Goal: Task Accomplishment & Management: Complete application form

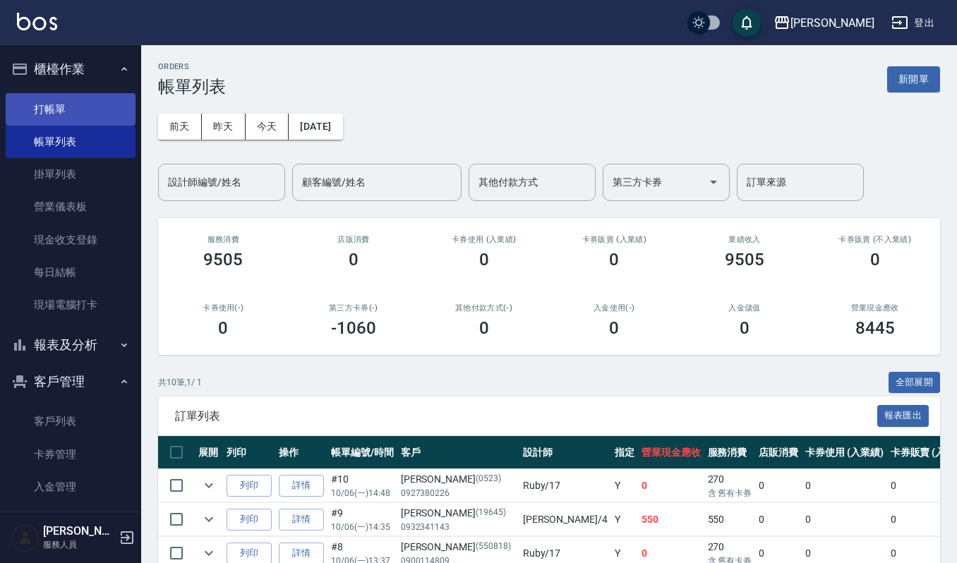
click at [83, 111] on link "打帳單" at bounding box center [71, 109] width 130 height 32
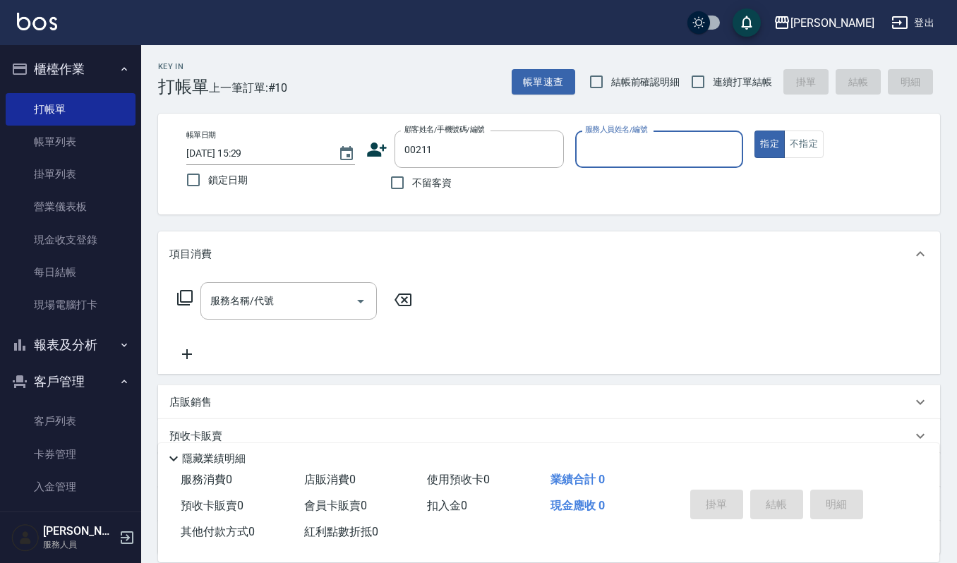
type input "[PERSON_NAME]/0937000510/00211"
type input "[PERSON_NAME]-4"
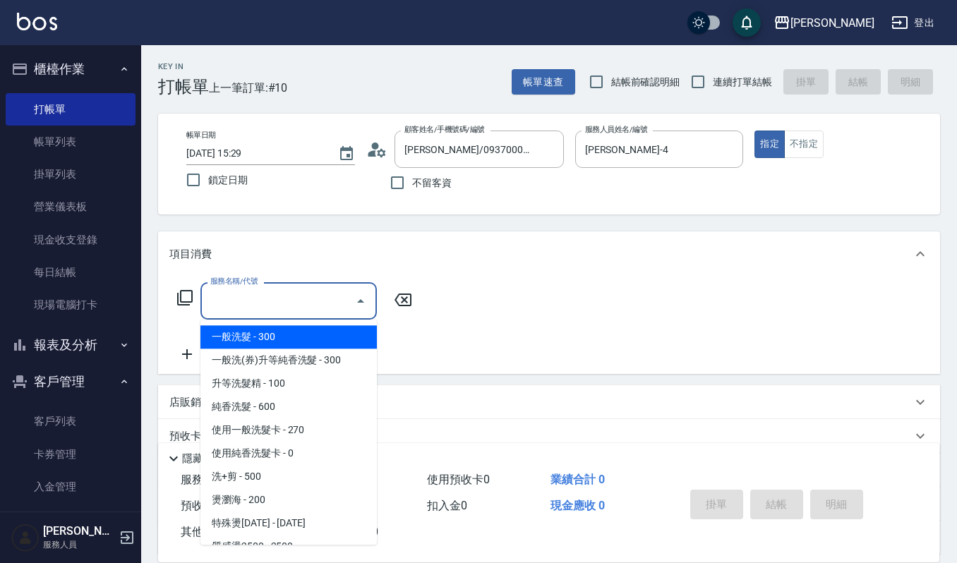
click at [309, 289] on input "服務名稱/代號" at bounding box center [278, 301] width 143 height 25
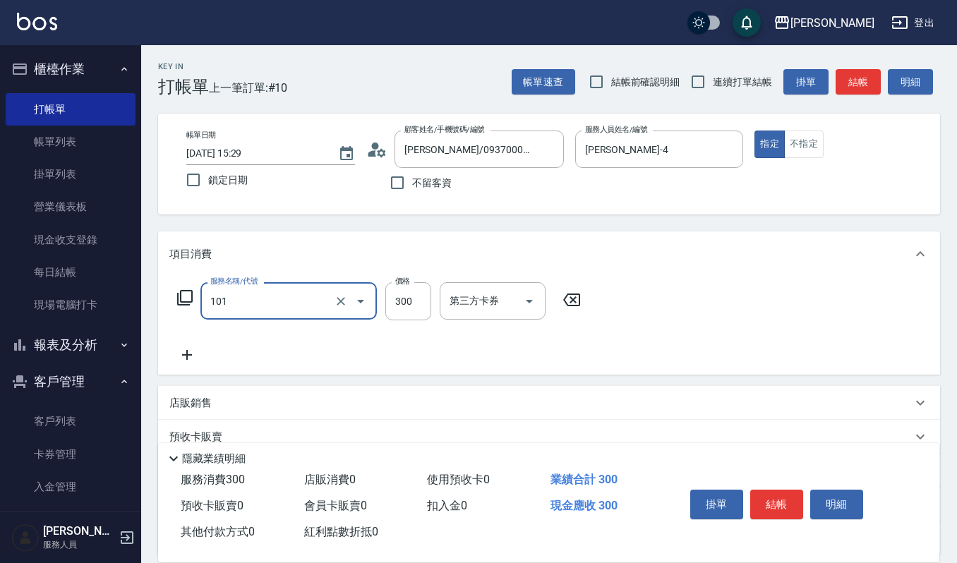
type input "一般洗髮(101)"
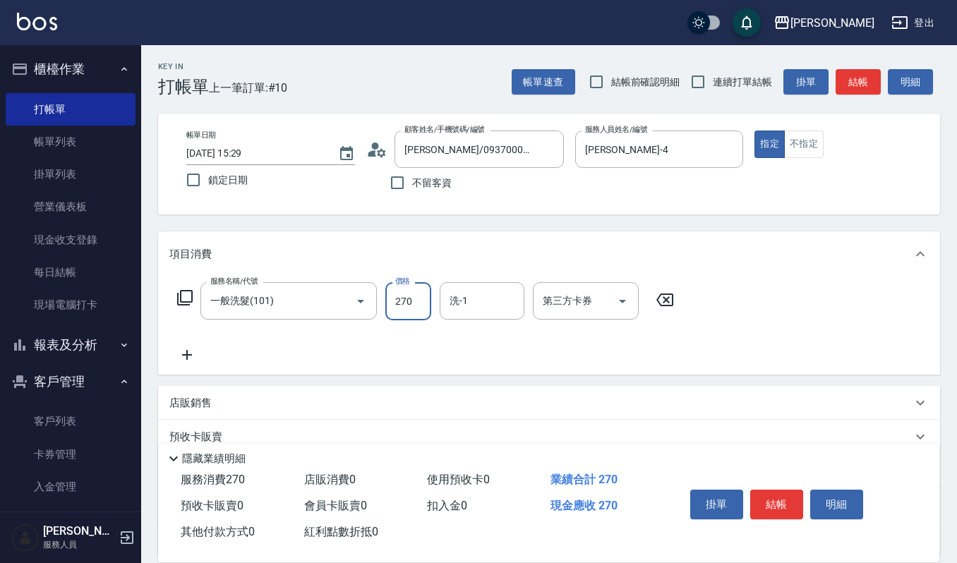
type input "270"
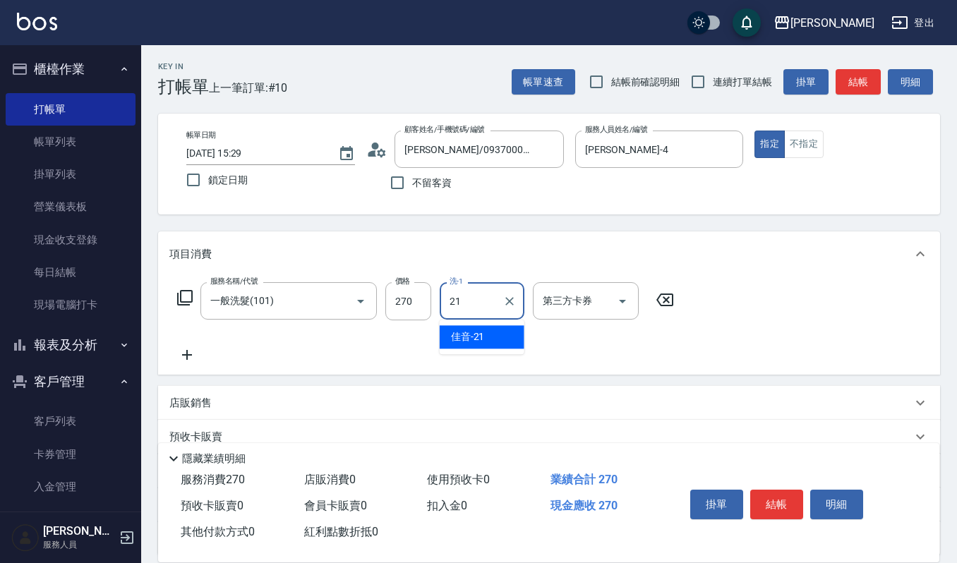
type input "佳音-21"
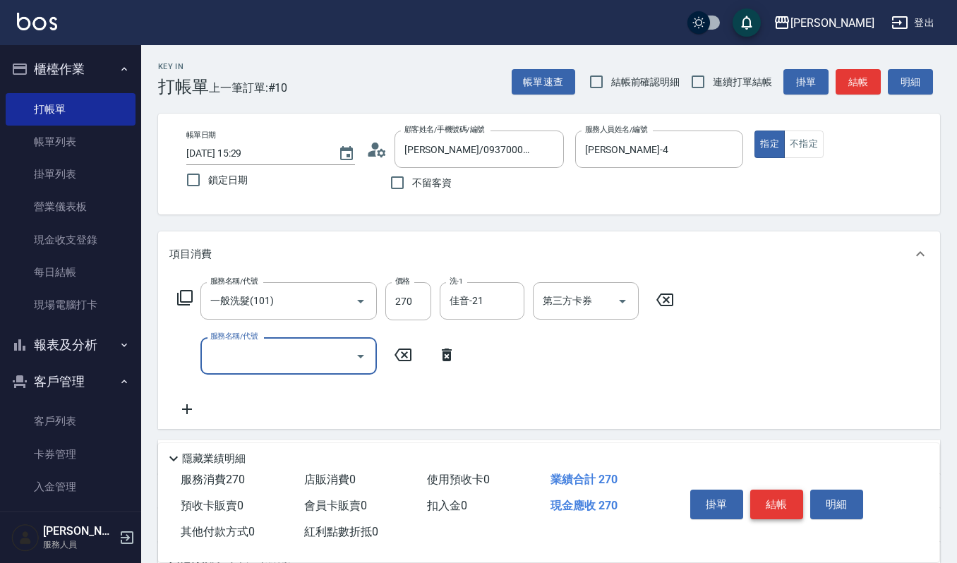
click at [781, 496] on button "結帳" at bounding box center [777, 505] width 53 height 30
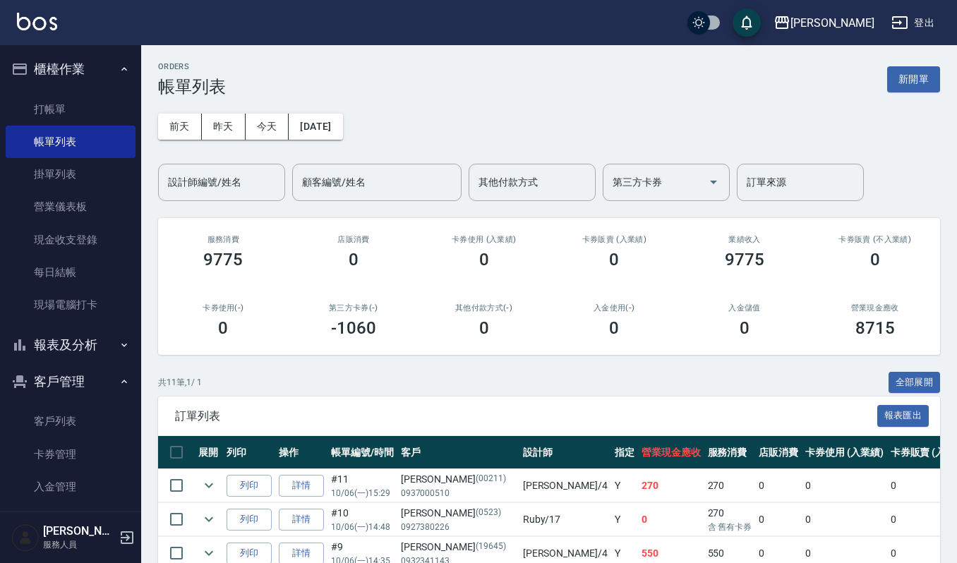
click at [244, 407] on div "訂單列表 報表匯出" at bounding box center [549, 416] width 782 height 39
click at [244, 484] on button "列印" at bounding box center [249, 486] width 45 height 22
click at [74, 108] on link "打帳單" at bounding box center [71, 109] width 130 height 32
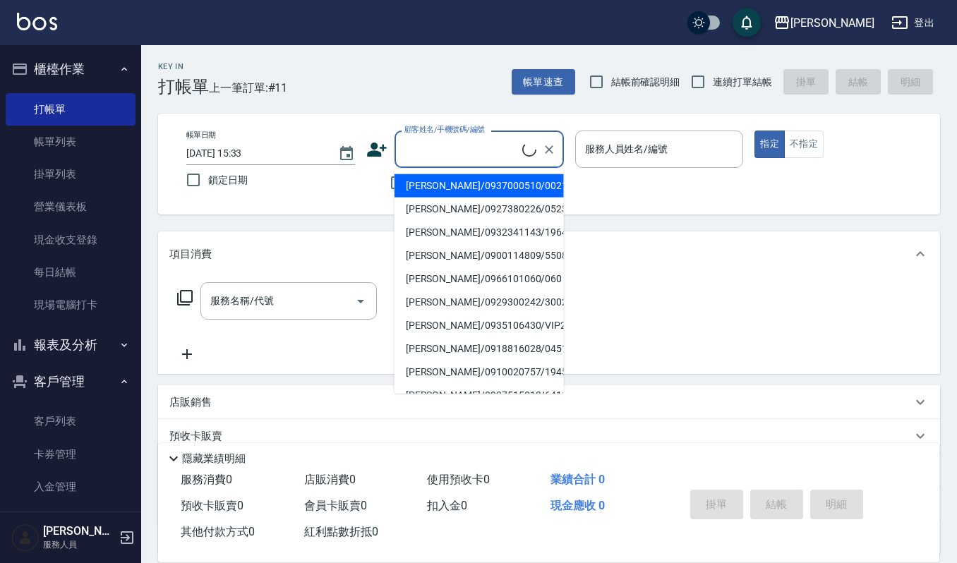
drag, startPoint x: 424, startPoint y: 148, endPoint x: 813, endPoint y: 234, distance: 398.5
click at [467, 158] on input "顧客姓名/手機號碼/編號" at bounding box center [461, 149] width 121 height 25
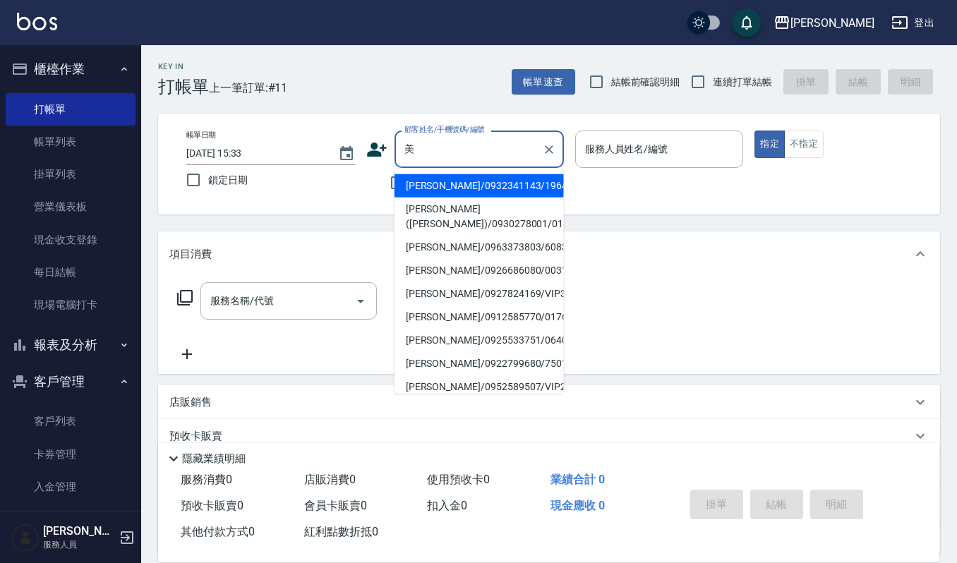
click at [492, 153] on input "美" at bounding box center [469, 149] width 136 height 25
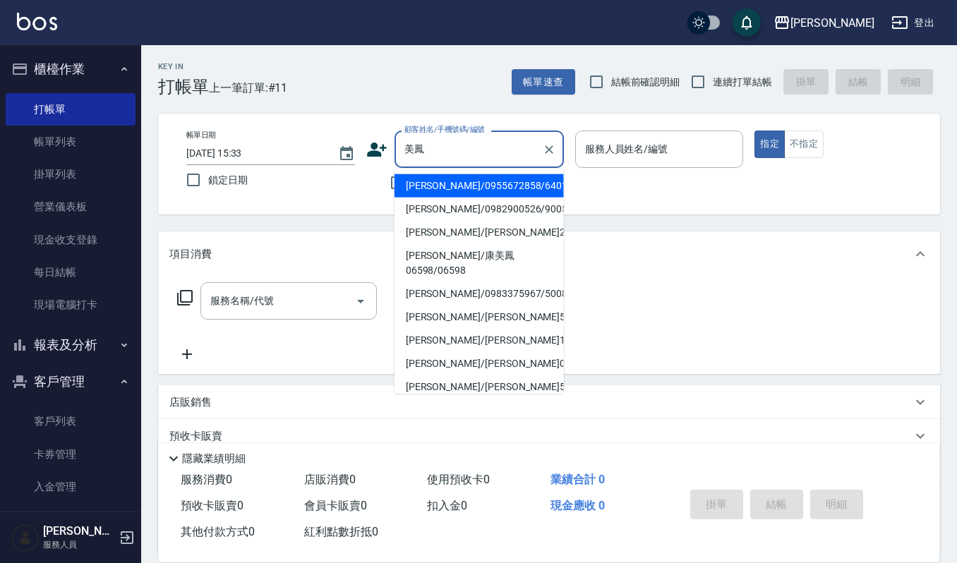
click at [475, 187] on li "張美鳳/0955672858/640105" at bounding box center [479, 185] width 169 height 23
type input "張美鳳/0955672858/640105"
type input "Joalin-6"
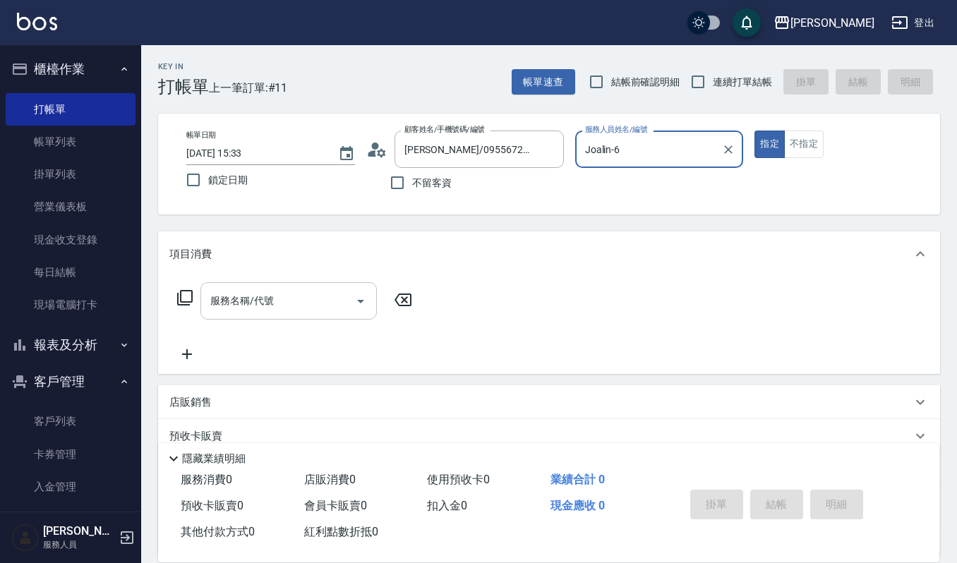
click at [289, 289] on input "服務名稱/代號" at bounding box center [278, 301] width 143 height 25
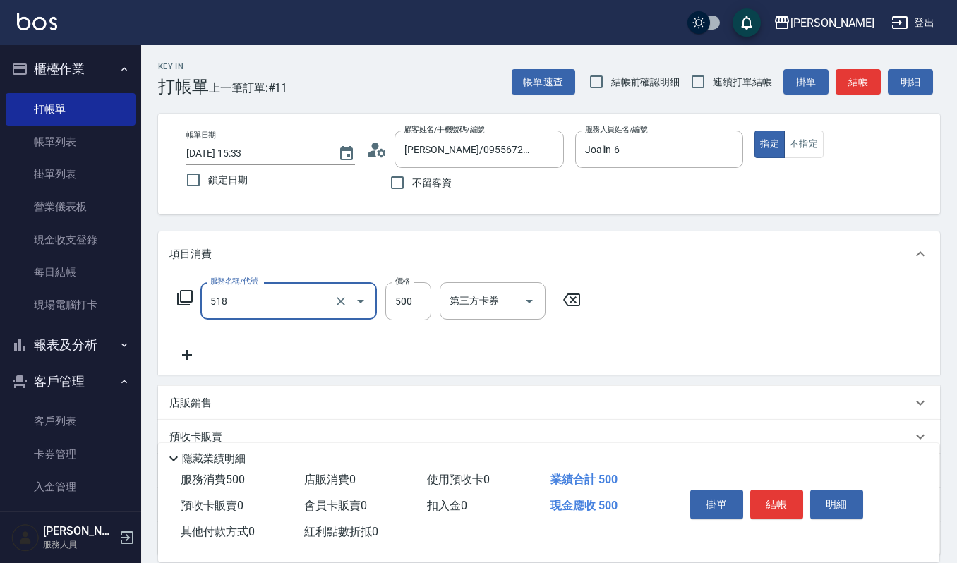
type input "(雲提)燙染前頭皮防護(518)"
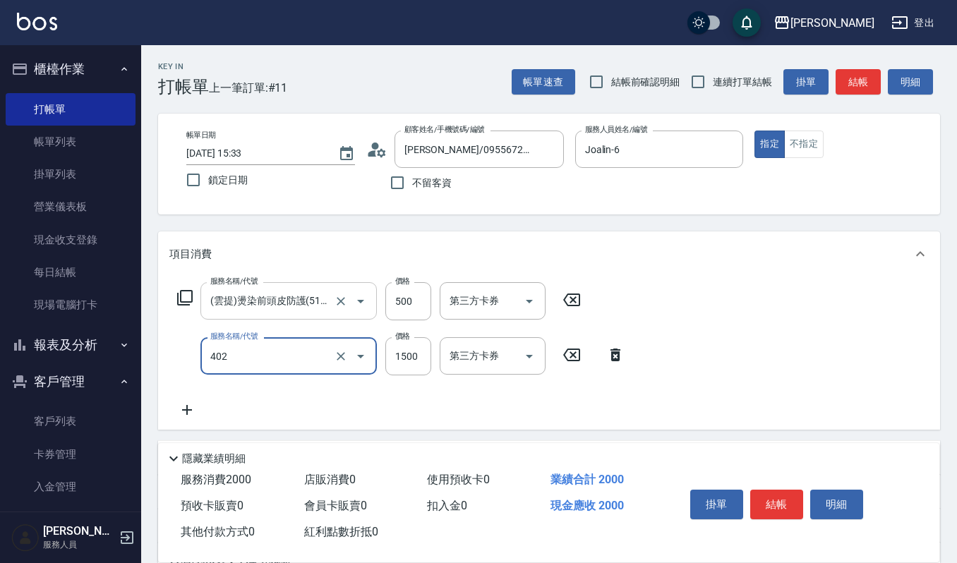
type input "打底染髮(402)"
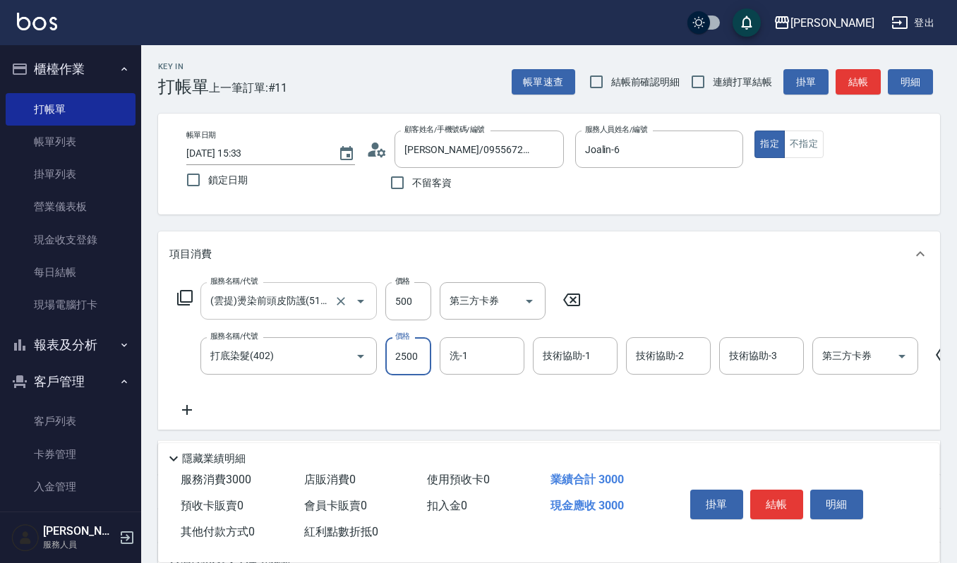
type input "2500"
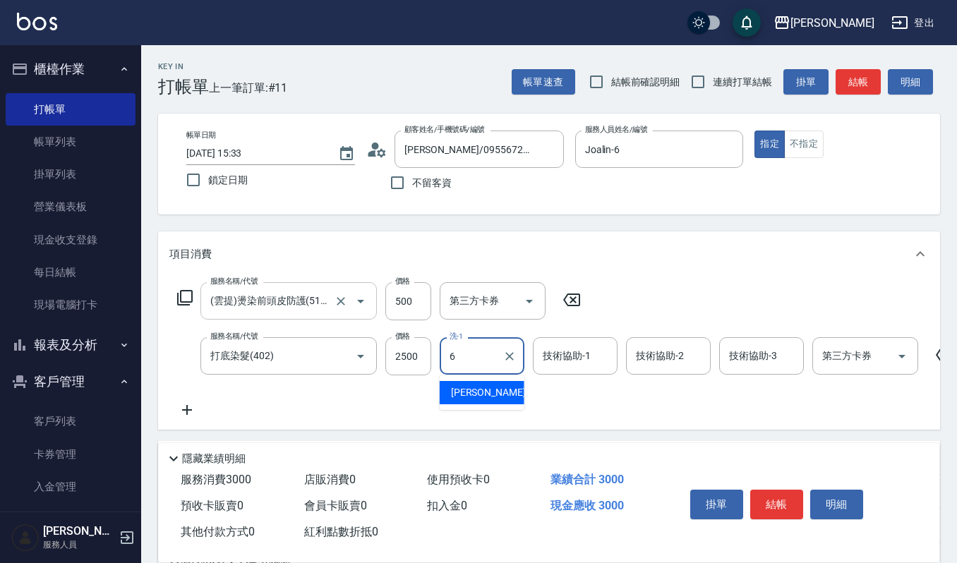
type input "Joalin-6"
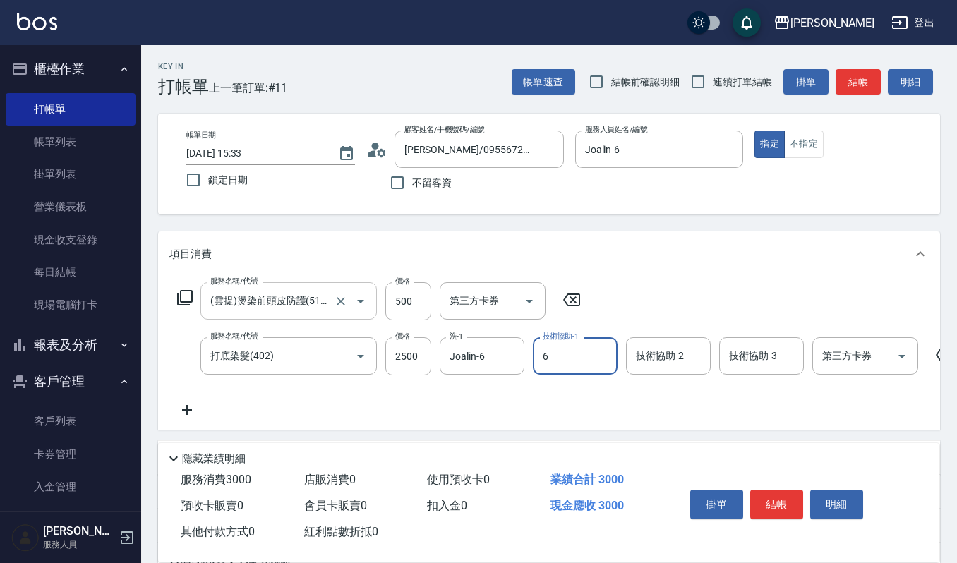
type input "Joalin-6"
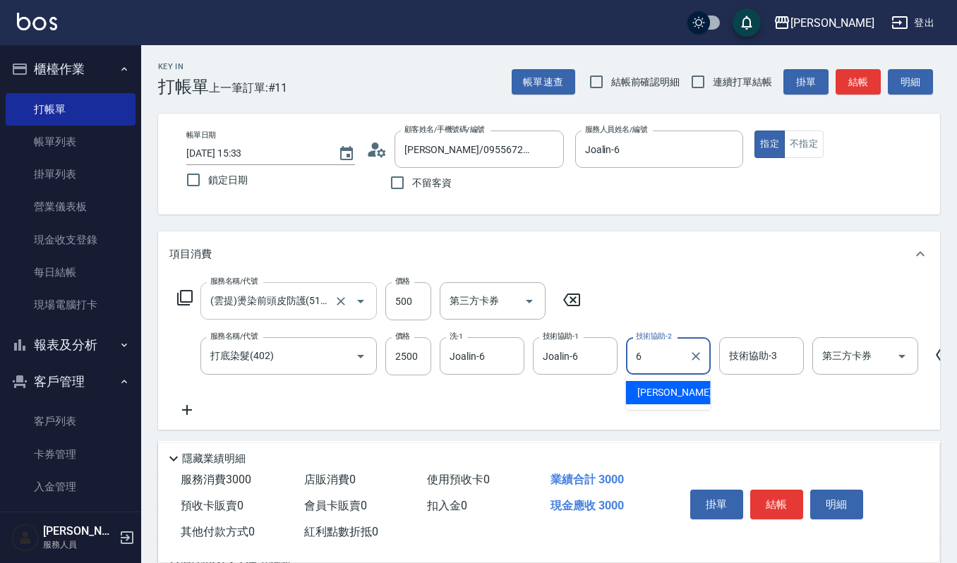
type input "Joalin-6"
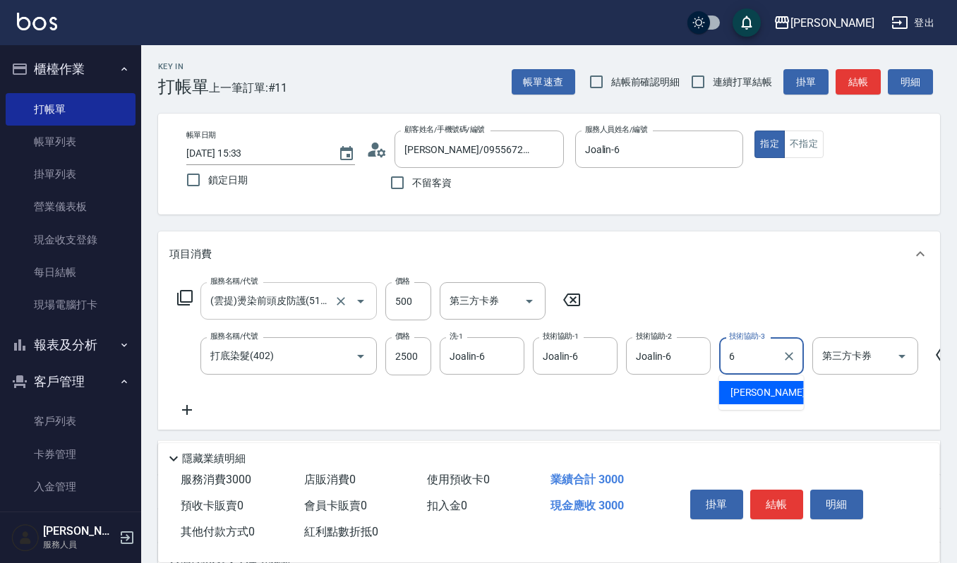
type input "Joalin-6"
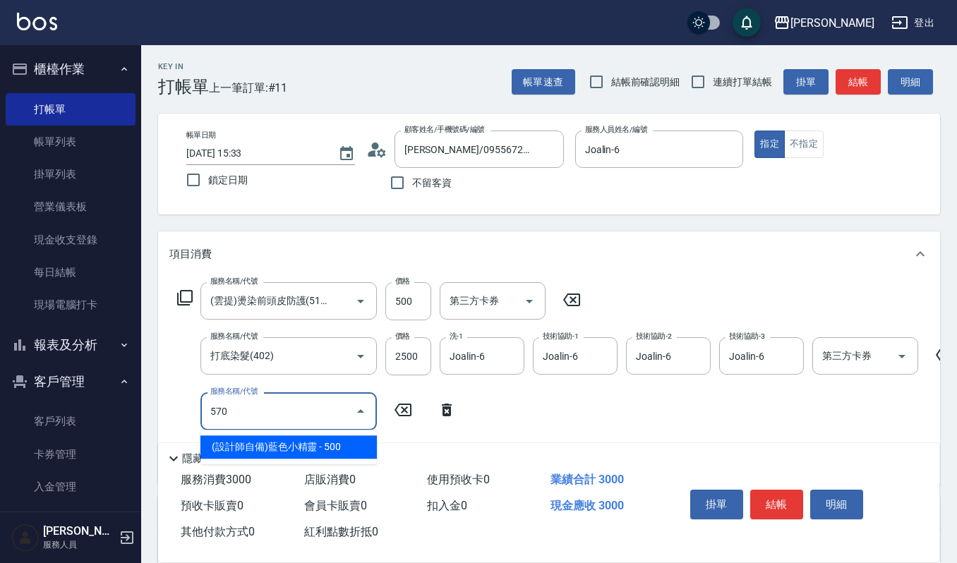
type input "(設計師自備)藍色小精靈(570)"
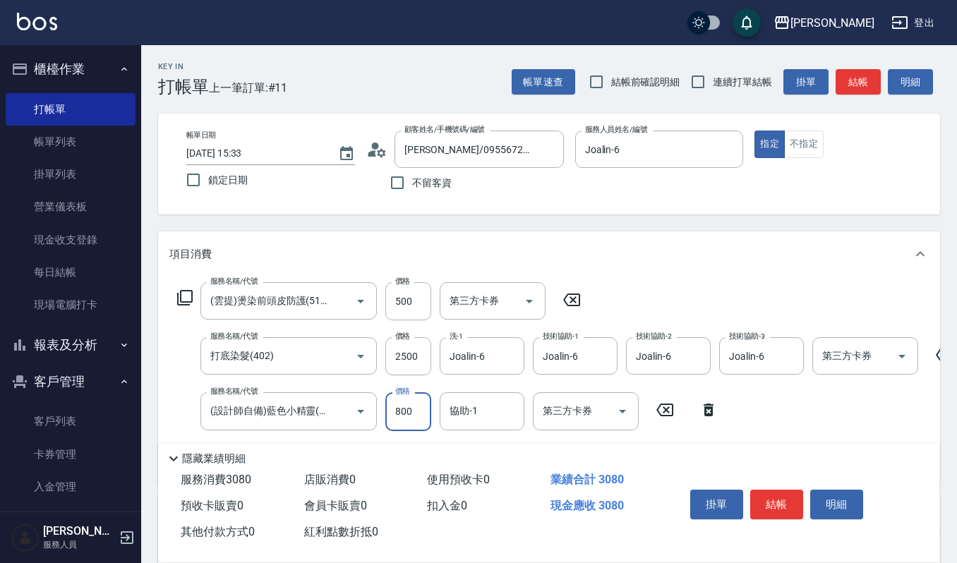
type input "800"
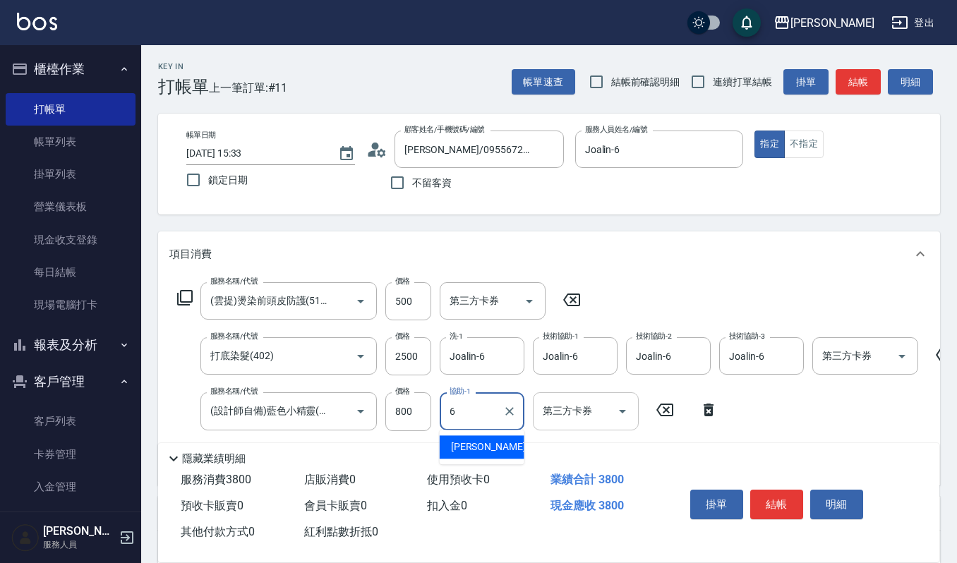
type input "Joalin-6"
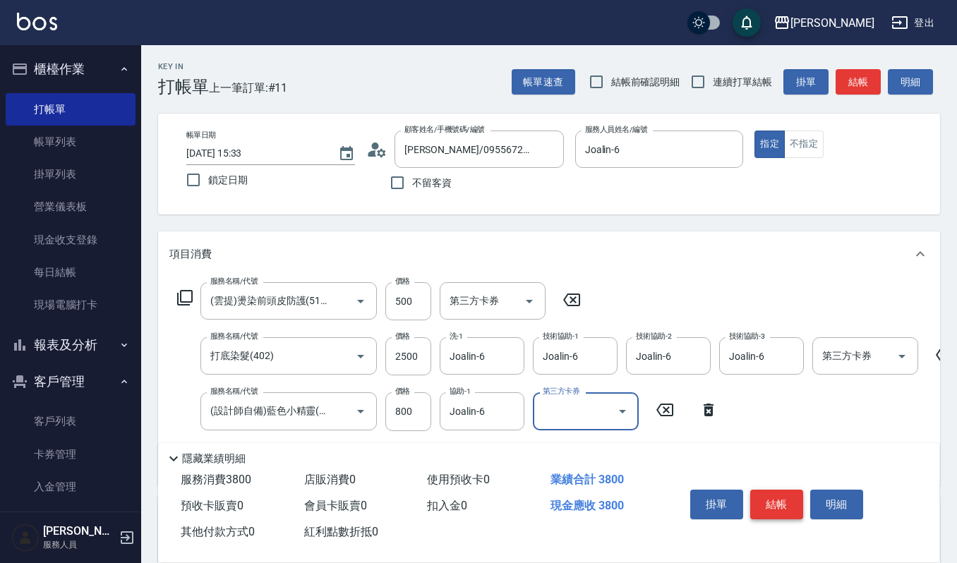
click at [791, 496] on button "結帳" at bounding box center [777, 505] width 53 height 30
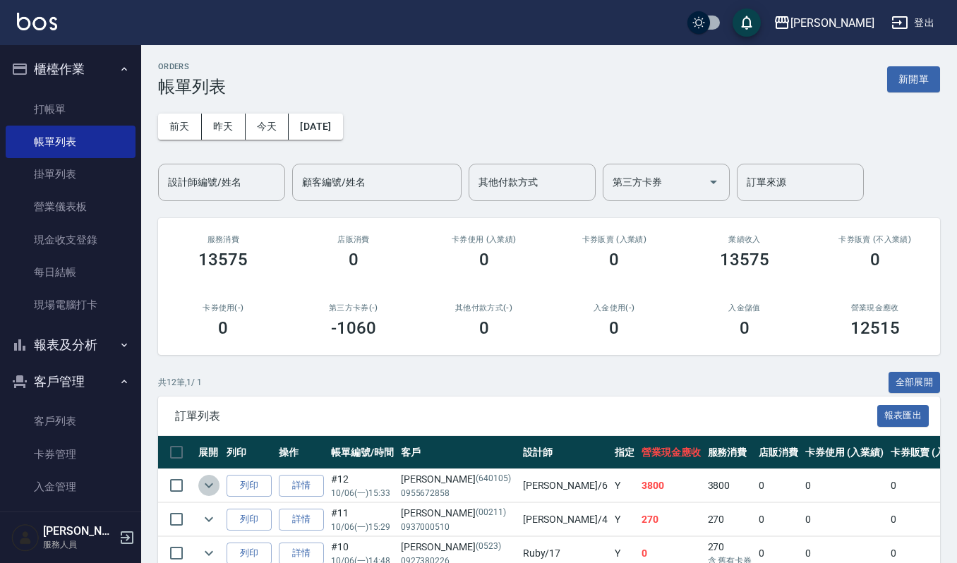
click at [208, 484] on icon "expand row" at bounding box center [209, 485] width 17 height 17
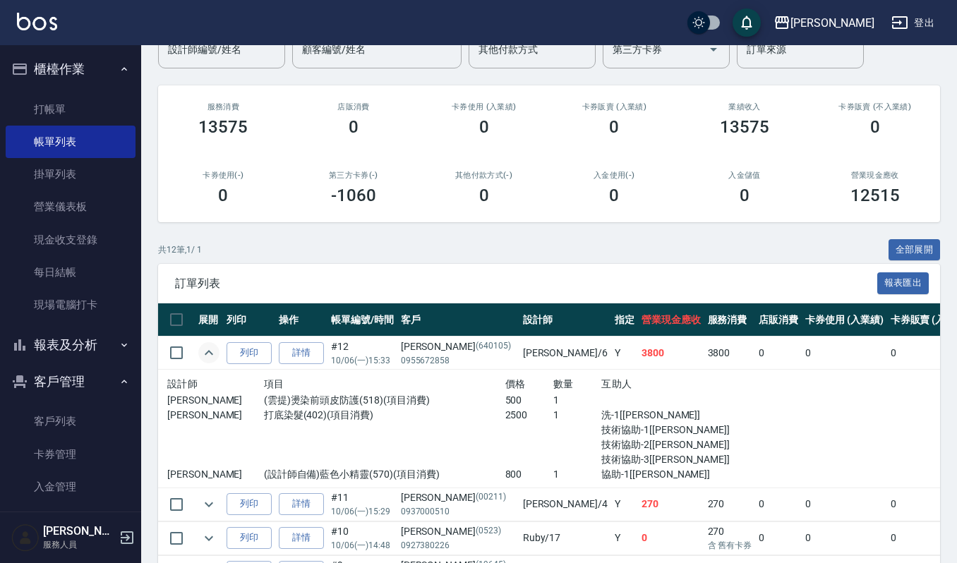
scroll to position [184, 0]
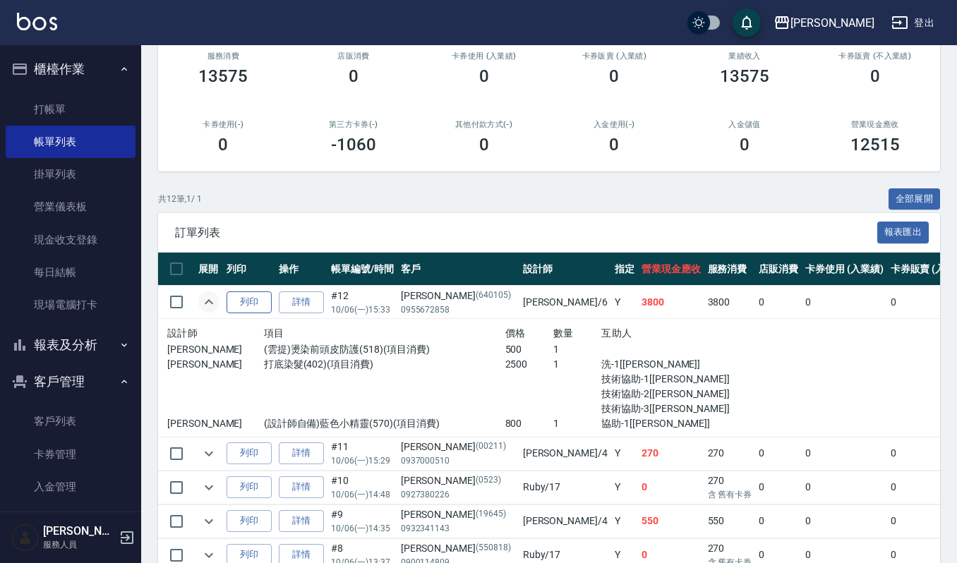
click at [252, 306] on button "列印" at bounding box center [249, 303] width 45 height 22
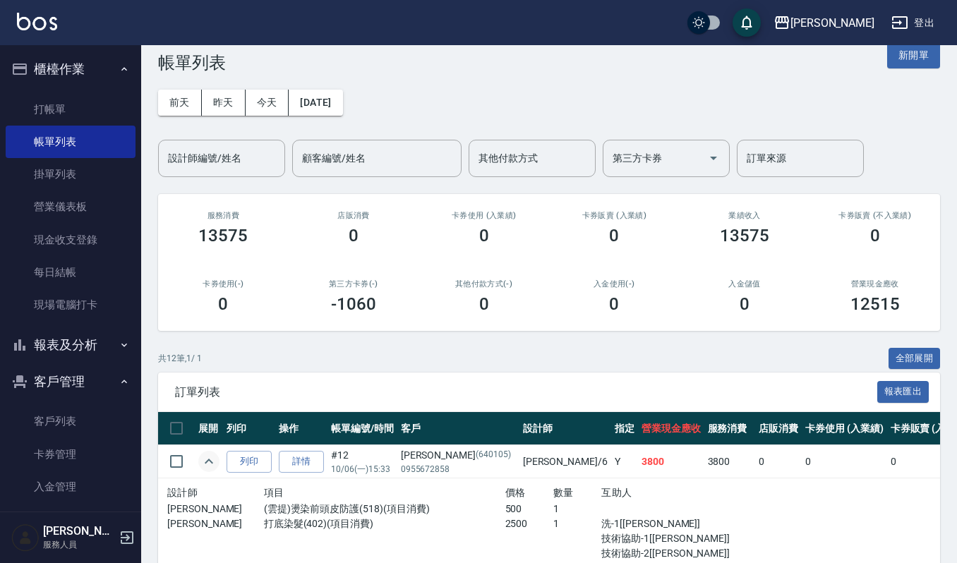
scroll to position [0, 0]
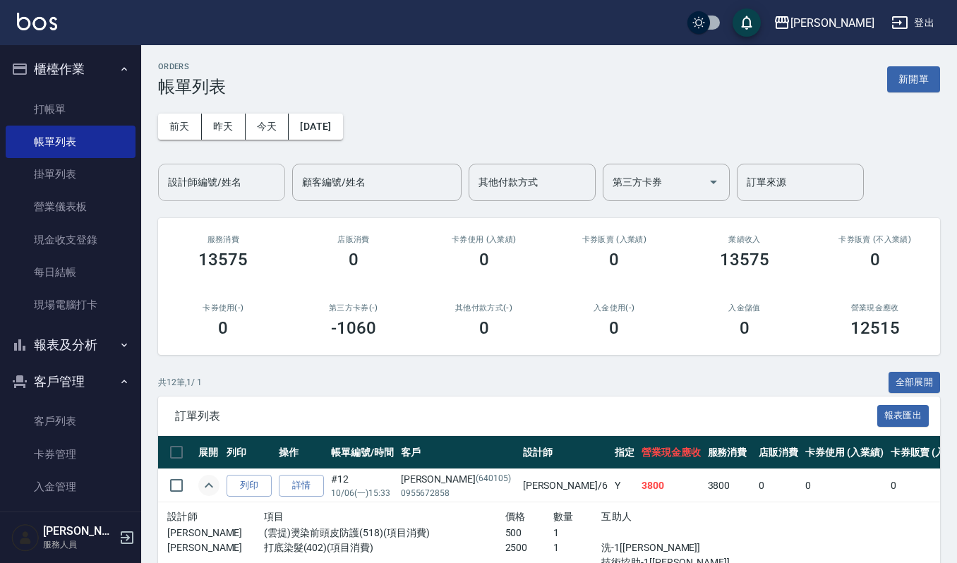
drag, startPoint x: 193, startPoint y: 179, endPoint x: 201, endPoint y: 177, distance: 8.1
click at [201, 177] on input "設計師編號/姓名" at bounding box center [222, 182] width 114 height 25
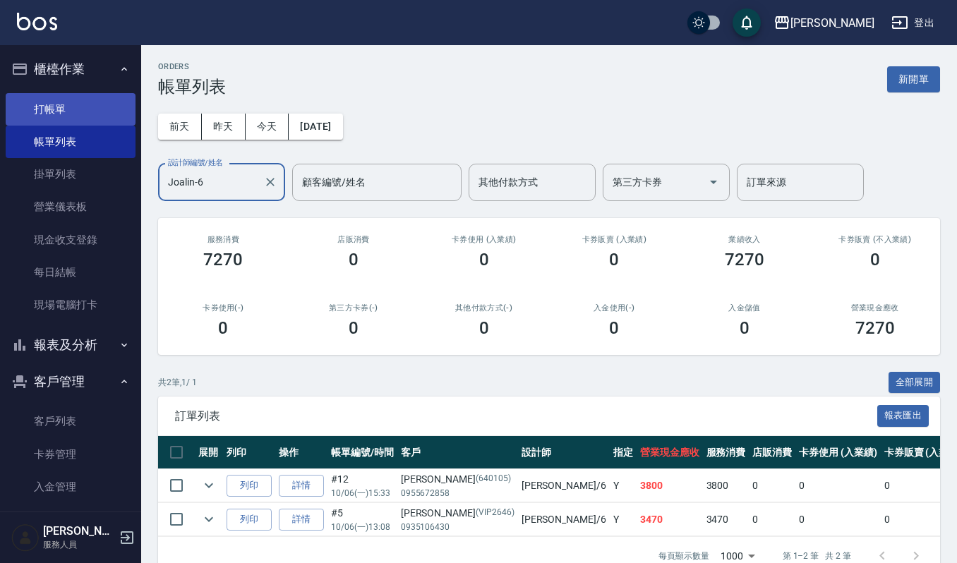
type input "Joalin-6"
click at [88, 111] on link "打帳單" at bounding box center [71, 109] width 130 height 32
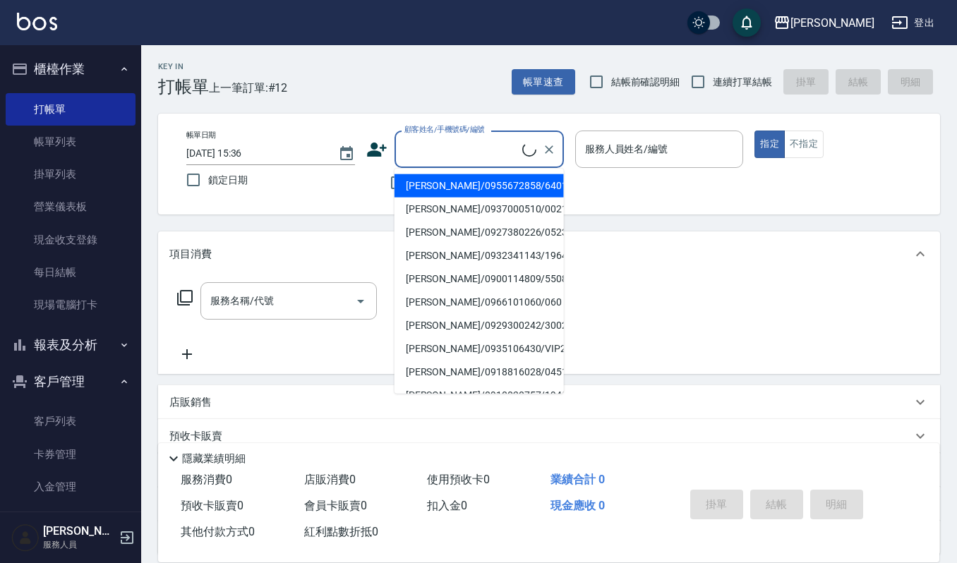
drag, startPoint x: 466, startPoint y: 153, endPoint x: 473, endPoint y: 160, distance: 9.5
click at [473, 150] on input "顧客姓名/手機號碼/編號" at bounding box center [461, 149] width 121 height 25
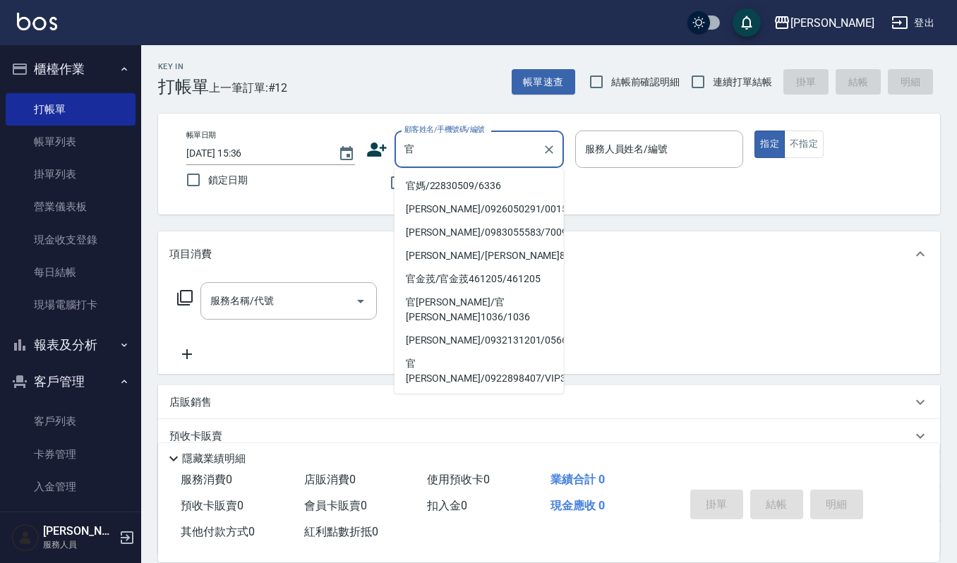
click at [511, 179] on li "官媽/22830509/6336" at bounding box center [479, 185] width 169 height 23
type input "官媽/22830509/6336"
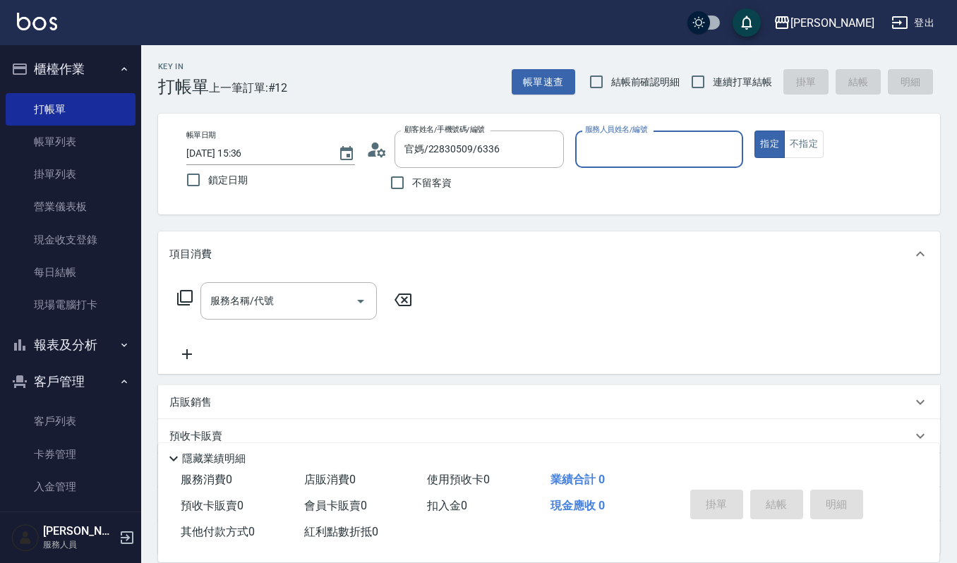
type input "Sammi-8"
click at [737, 147] on button "Clear" at bounding box center [729, 150] width 20 height 20
type input "Joalin-6"
type button "true"
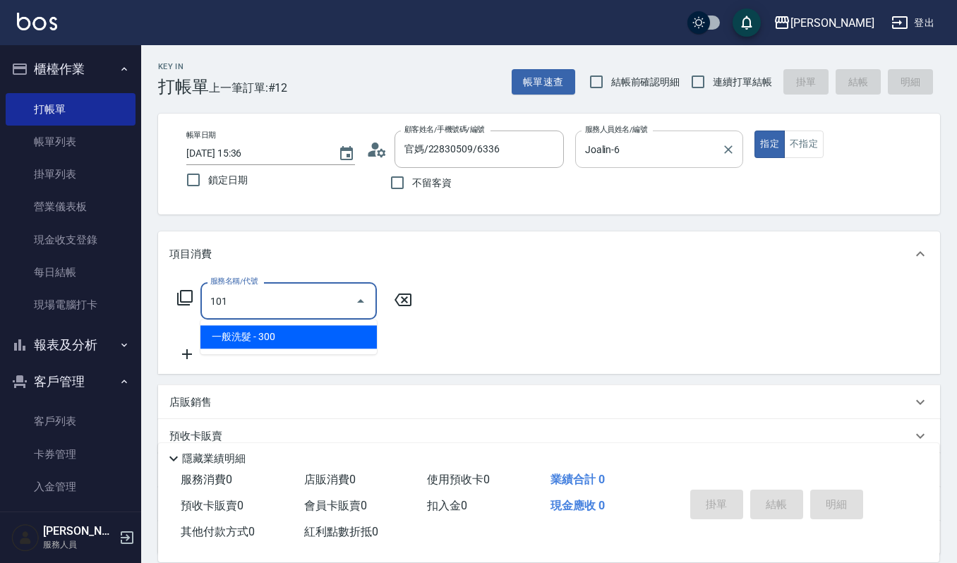
type input "一般洗髮(101)"
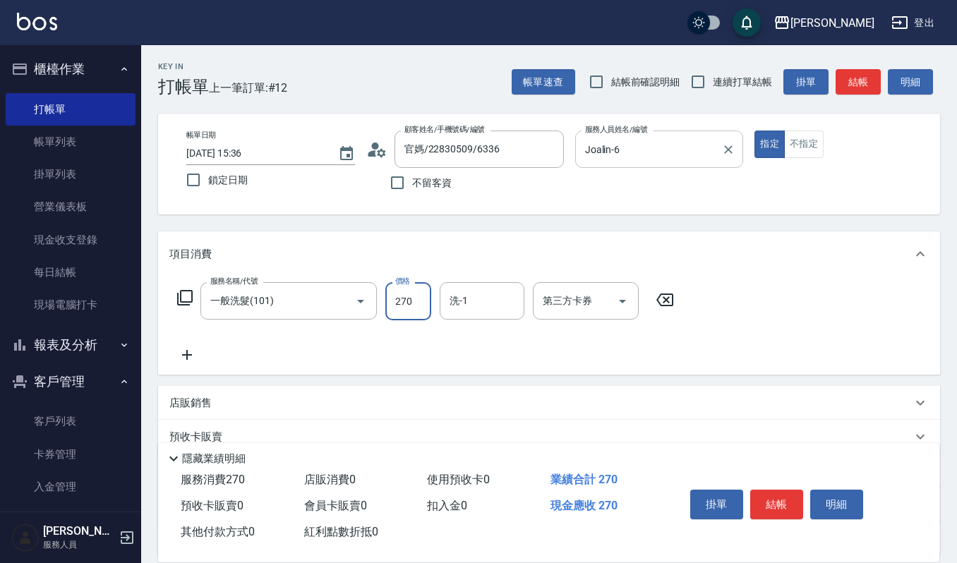
type input "270"
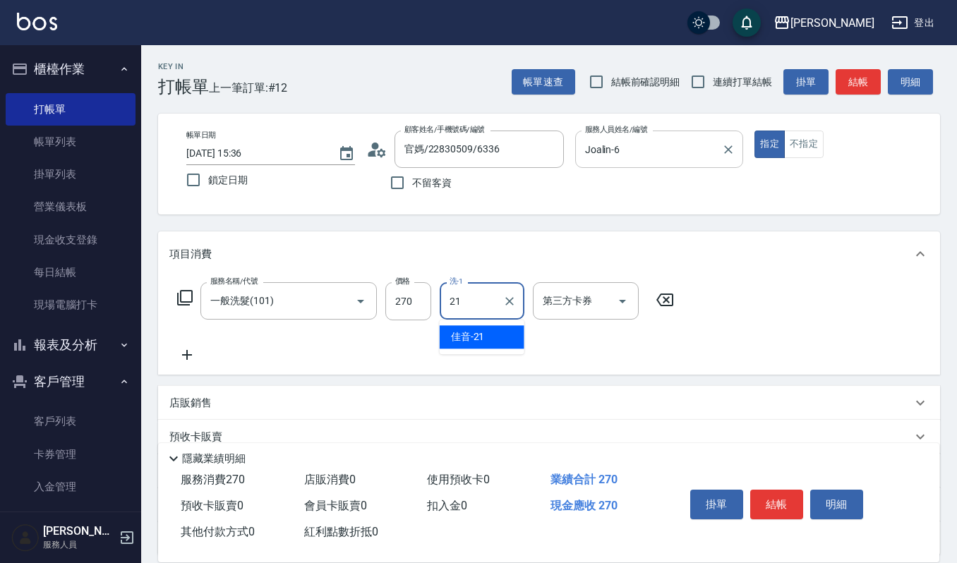
type input "佳音-21"
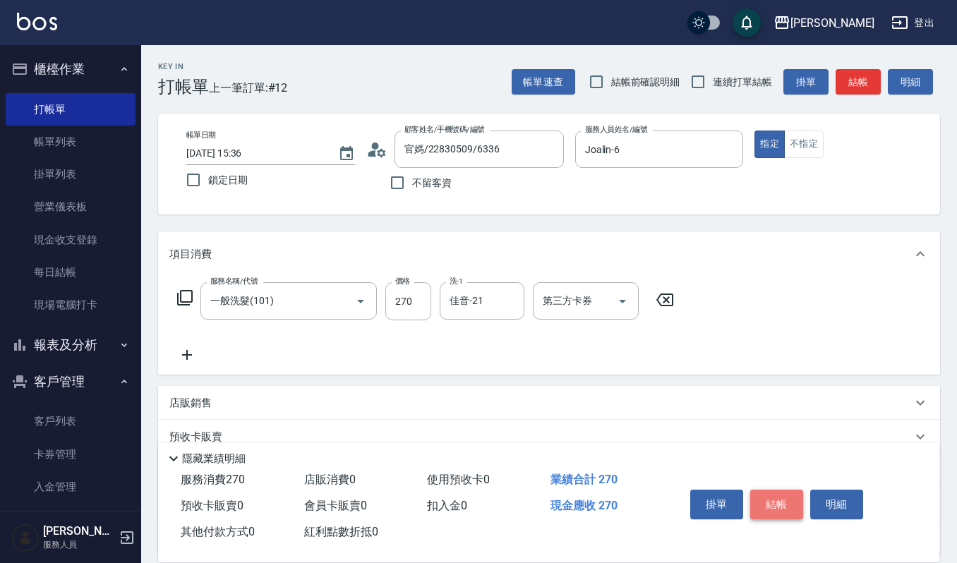
click at [778, 501] on button "結帳" at bounding box center [777, 505] width 53 height 30
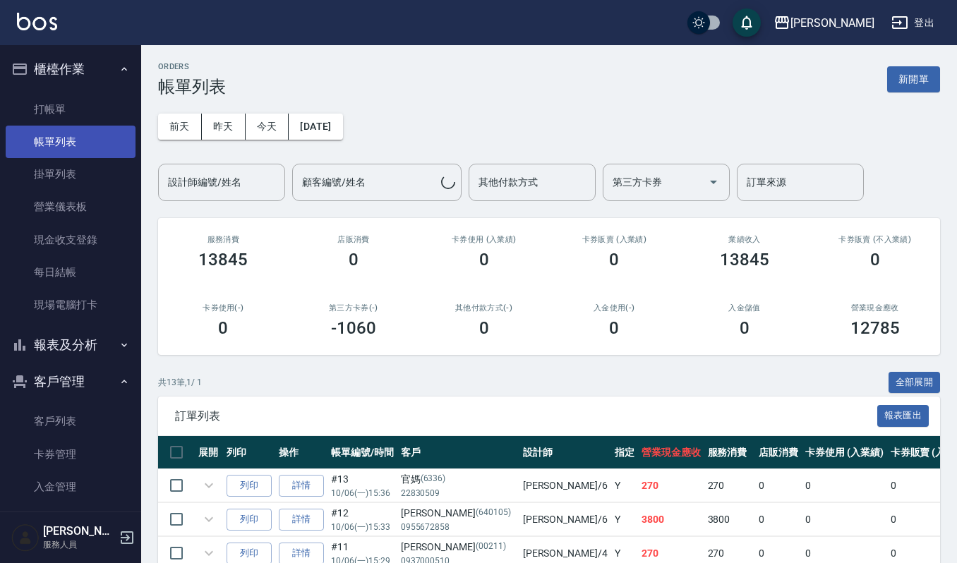
click at [43, 131] on link "帳單列表" at bounding box center [71, 142] width 130 height 32
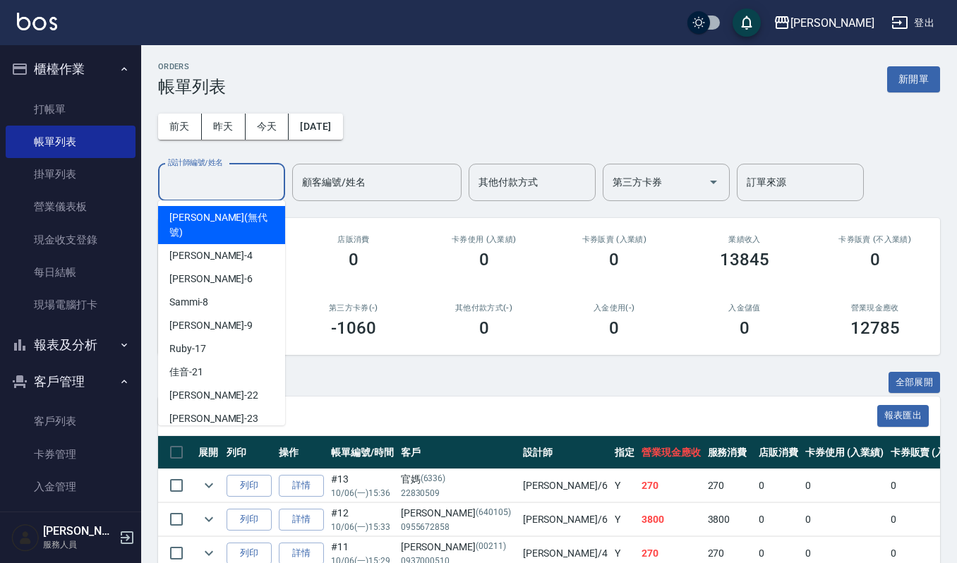
drag, startPoint x: 220, startPoint y: 181, endPoint x: 227, endPoint y: 198, distance: 17.4
click at [222, 181] on input "設計師編號/姓名" at bounding box center [222, 182] width 114 height 25
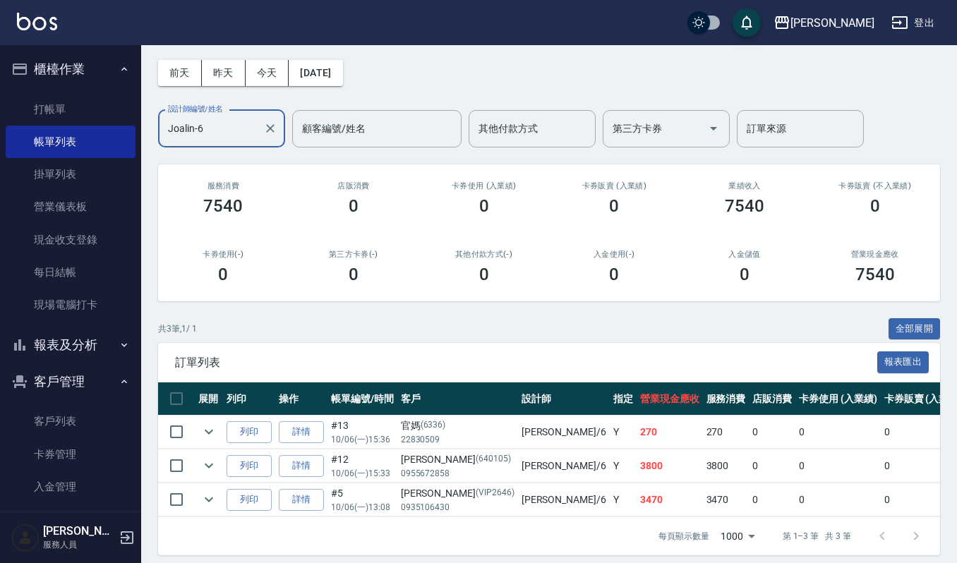
scroll to position [78, 0]
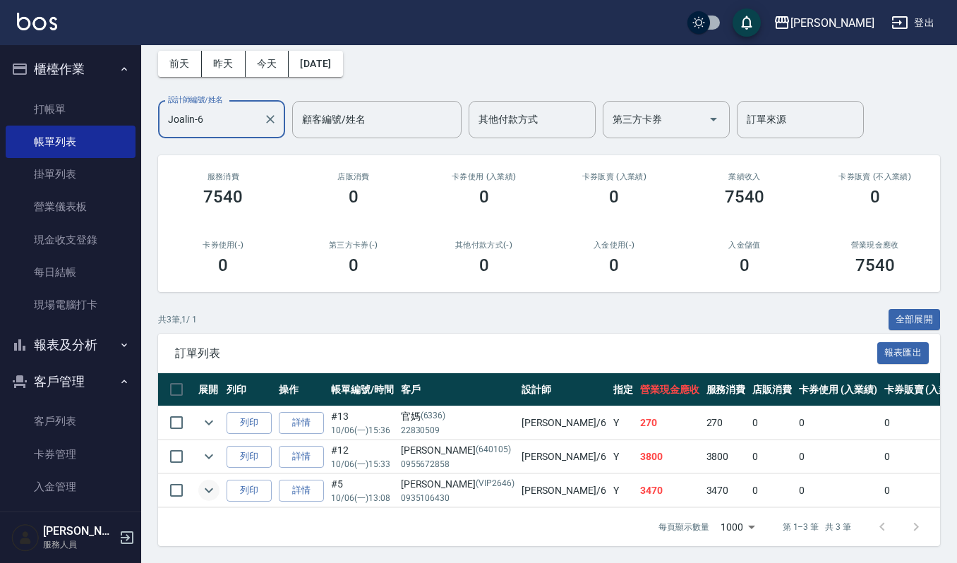
type input "Joalin-6"
click at [213, 482] on icon "expand row" at bounding box center [209, 490] width 17 height 17
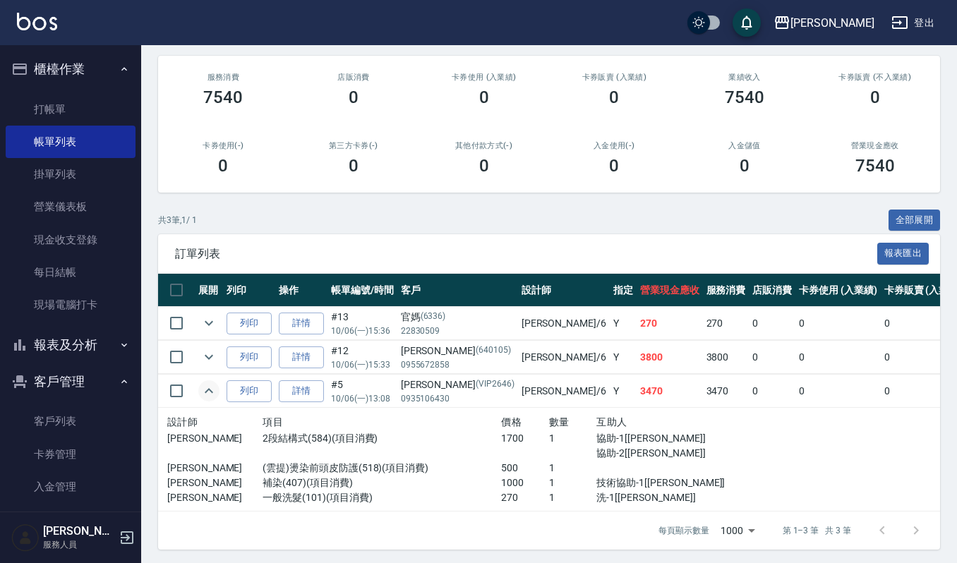
scroll to position [176, 0]
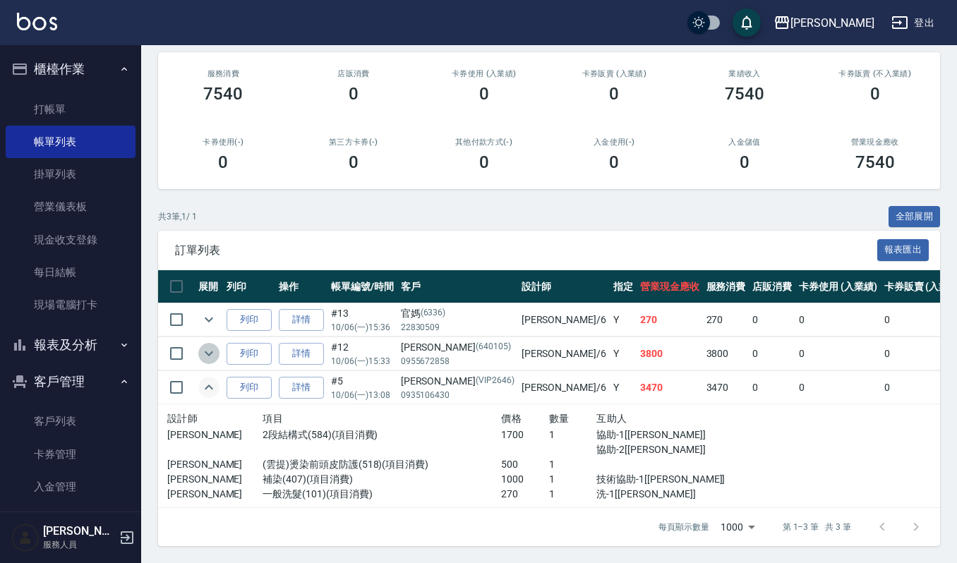
click at [209, 345] on icon "expand row" at bounding box center [209, 353] width 17 height 17
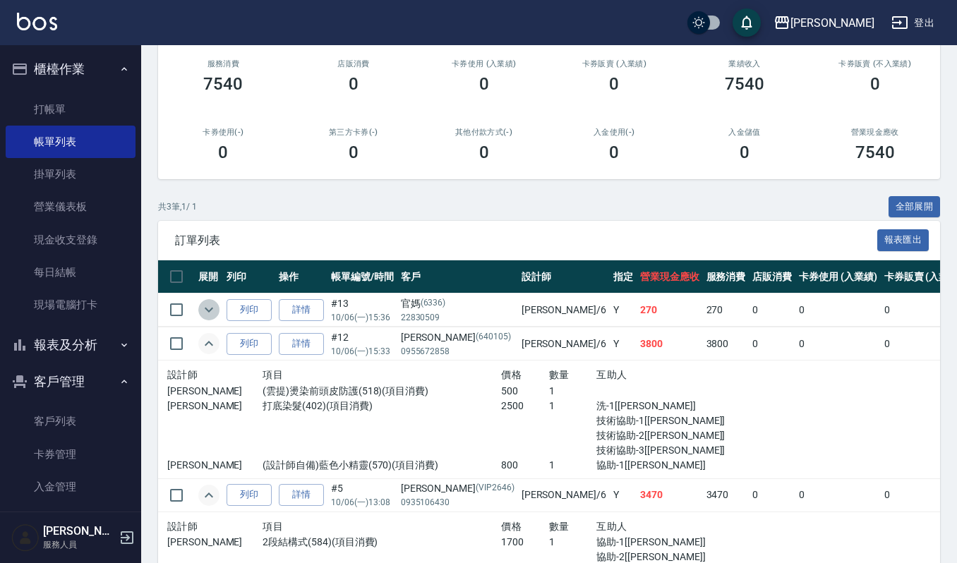
click at [210, 309] on icon "expand row" at bounding box center [209, 309] width 17 height 17
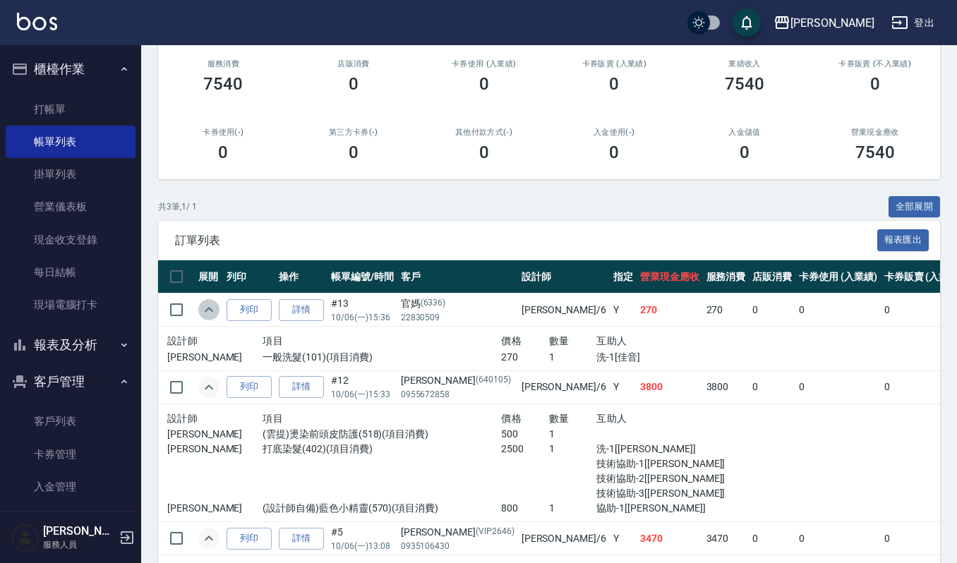
click at [210, 309] on icon "expand row" at bounding box center [209, 309] width 8 height 5
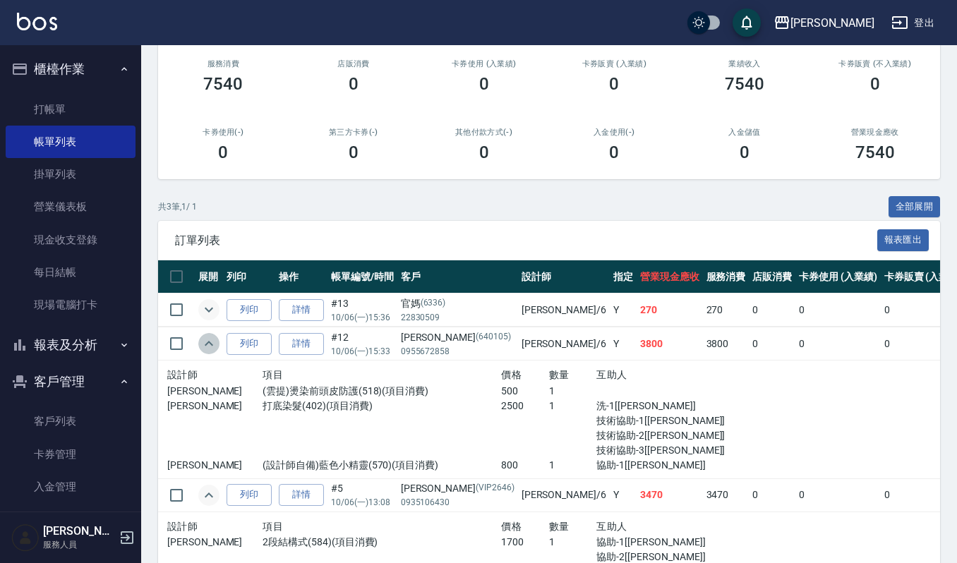
click at [208, 345] on icon "expand row" at bounding box center [209, 343] width 17 height 17
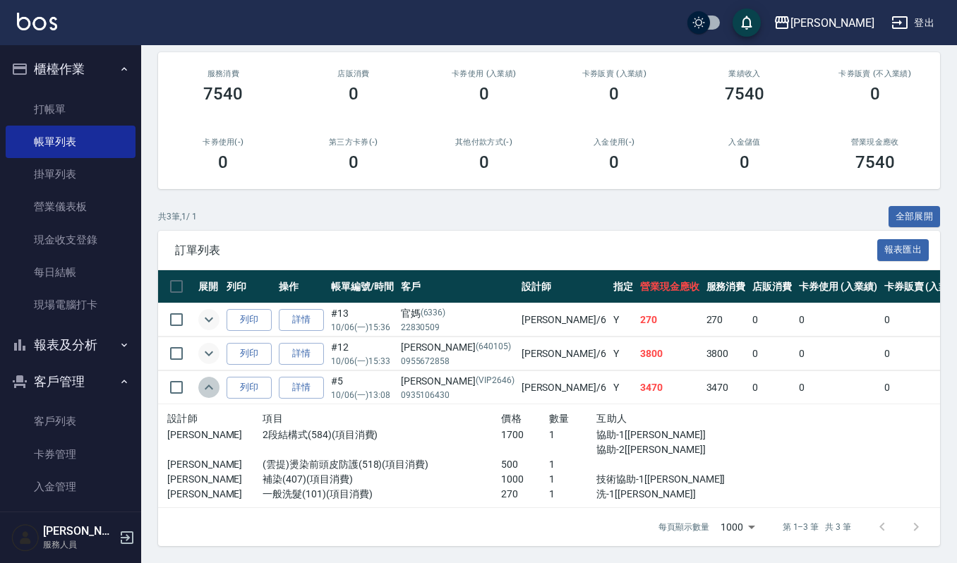
click at [213, 379] on icon "expand row" at bounding box center [209, 387] width 17 height 17
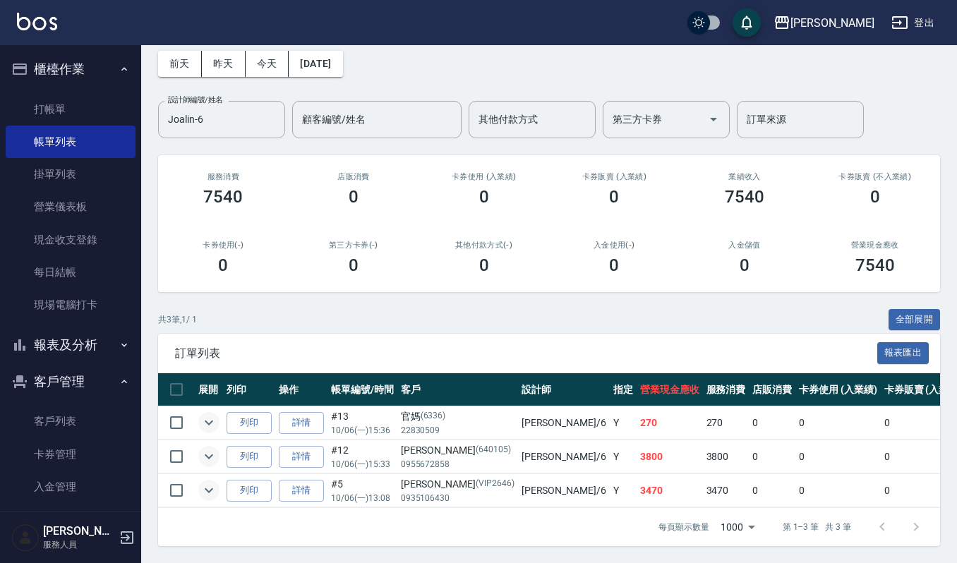
scroll to position [78, 0]
click at [92, 114] on link "打帳單" at bounding box center [71, 109] width 130 height 32
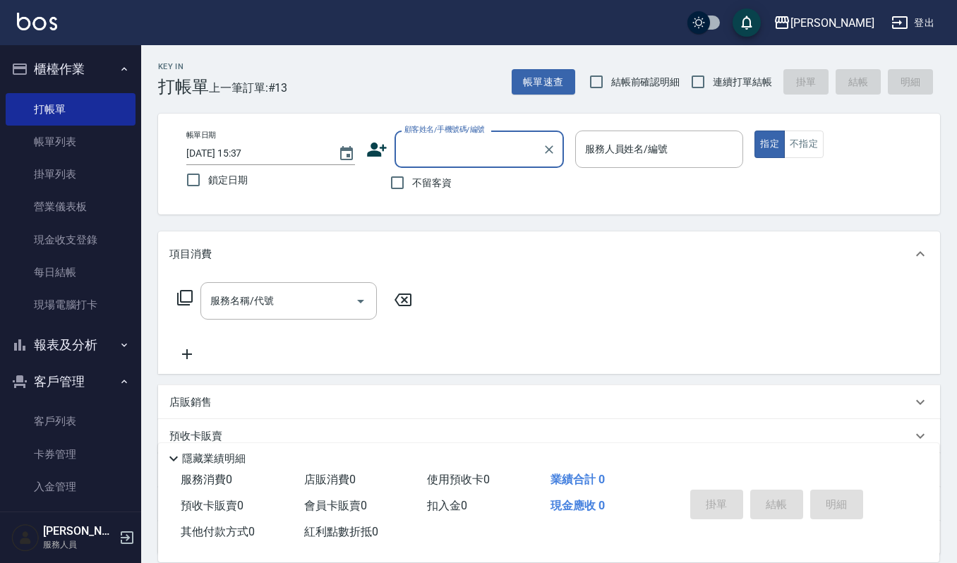
click at [479, 159] on input "顧客姓名/手機號碼/編號" at bounding box center [469, 149] width 136 height 25
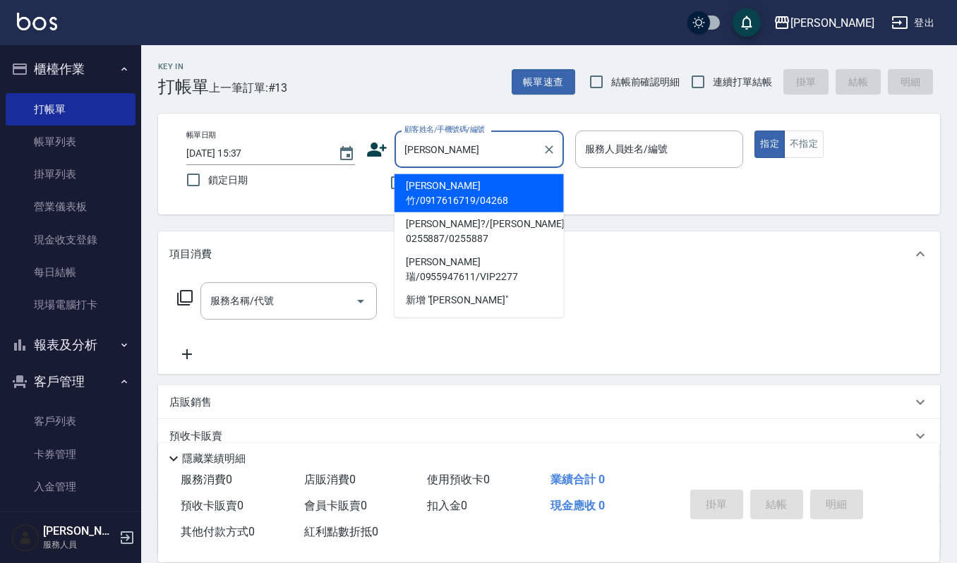
click at [433, 171] on ul "林軒竹/0917616719/04268 林軒?/林軒?0255887/0255887 林軒瑞/0955947611/VIP2277 新增 "林軒"" at bounding box center [479, 243] width 169 height 149
click at [447, 182] on li "林軒竹/0917616719/04268" at bounding box center [479, 193] width 169 height 38
type input "林軒竹/0917616719/04268"
type input "[PERSON_NAME]-9"
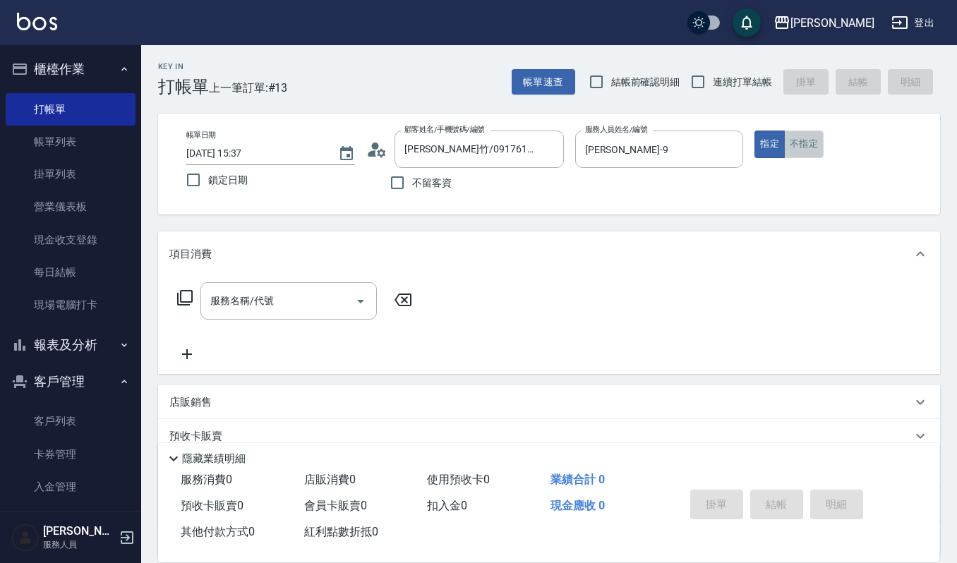
click at [794, 139] on button "不指定" at bounding box center [804, 145] width 40 height 28
click at [298, 292] on input "服務名稱/代號" at bounding box center [278, 301] width 143 height 25
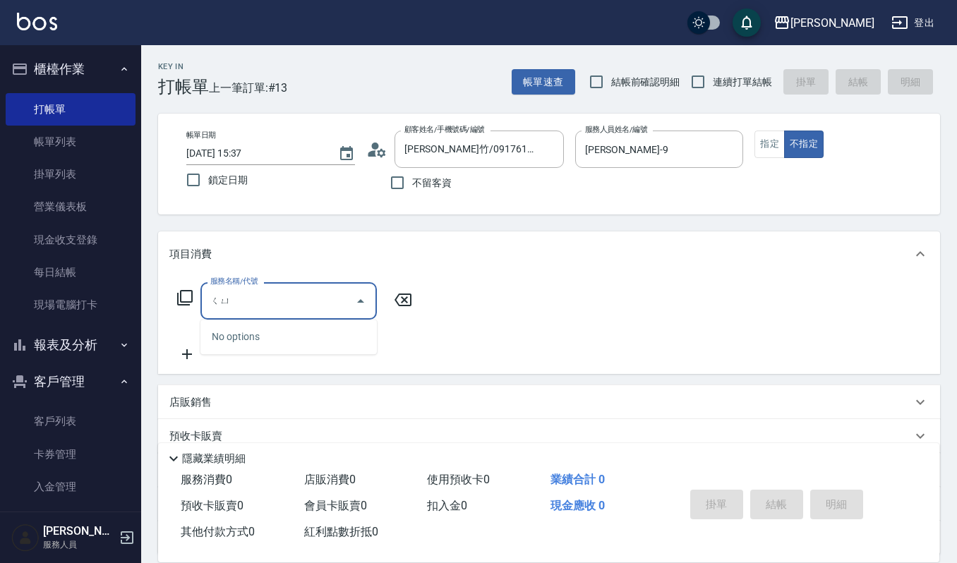
type input "去"
type input "庫"
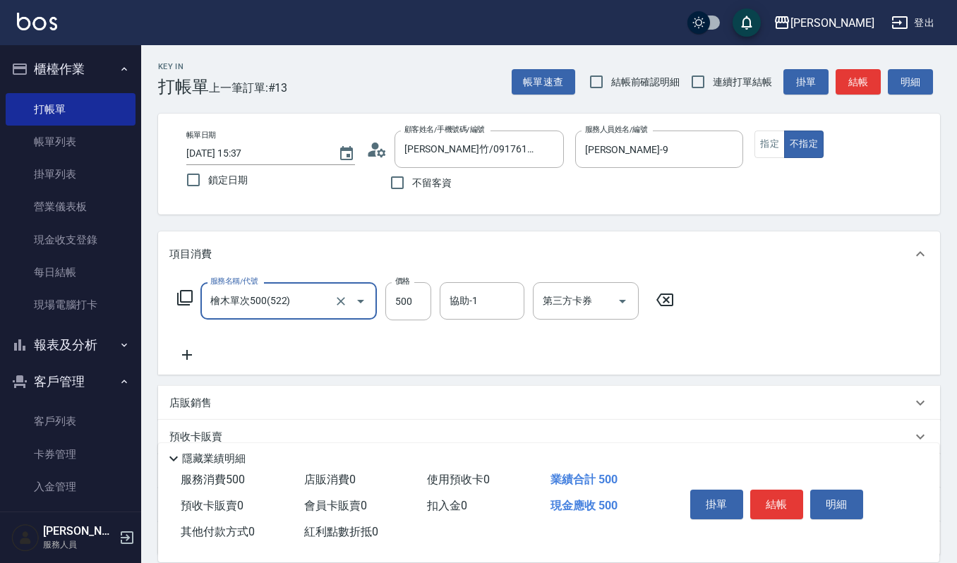
type input "檜木單次500(522)"
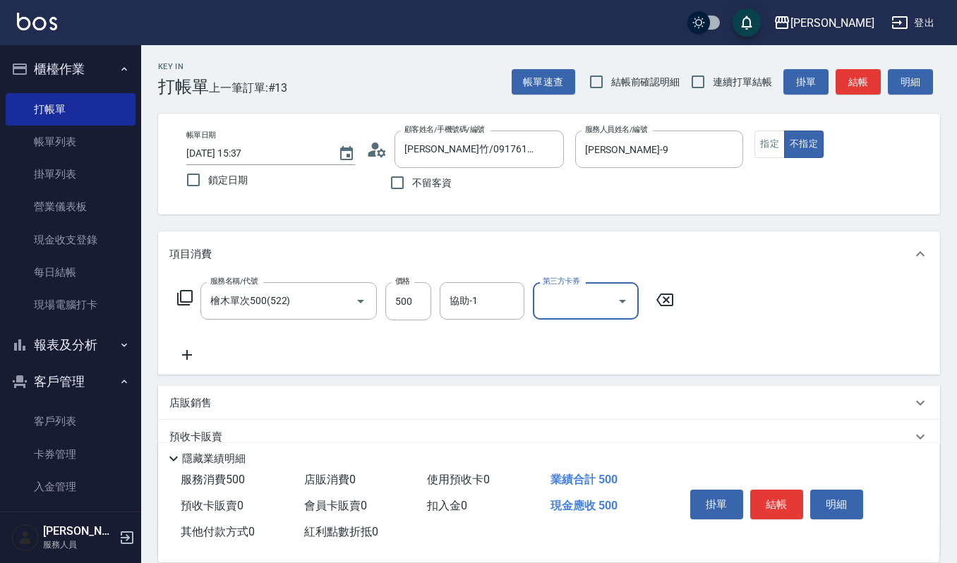
click at [514, 322] on div "服務名稱/代號 檜木單次500(522) 服務名稱/代號 價格 500 價格 協助-1 協助-1 第三方卡券 第三方卡券" at bounding box center [425, 322] width 513 height 81
click at [514, 314] on div "協助-1" at bounding box center [482, 300] width 85 height 37
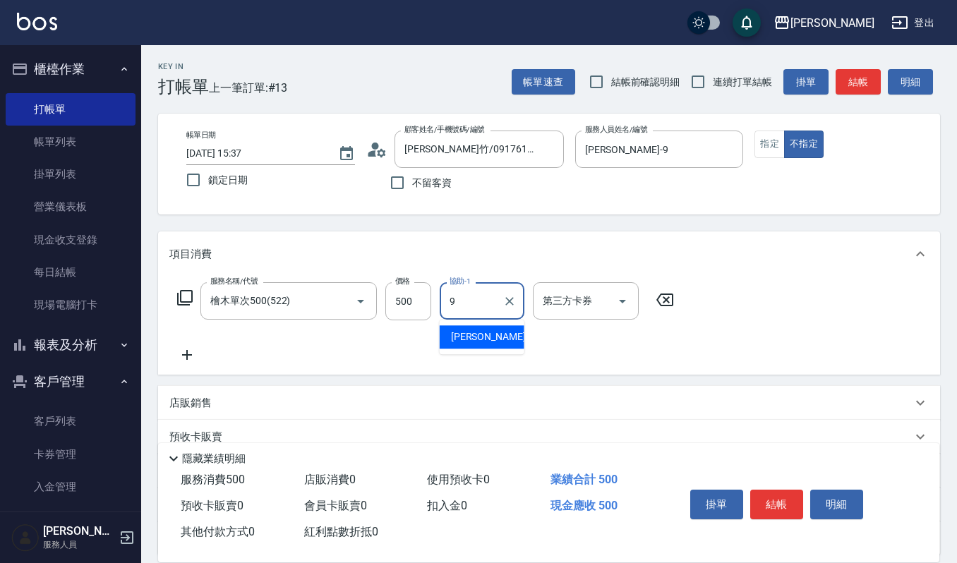
type input "[PERSON_NAME]-9"
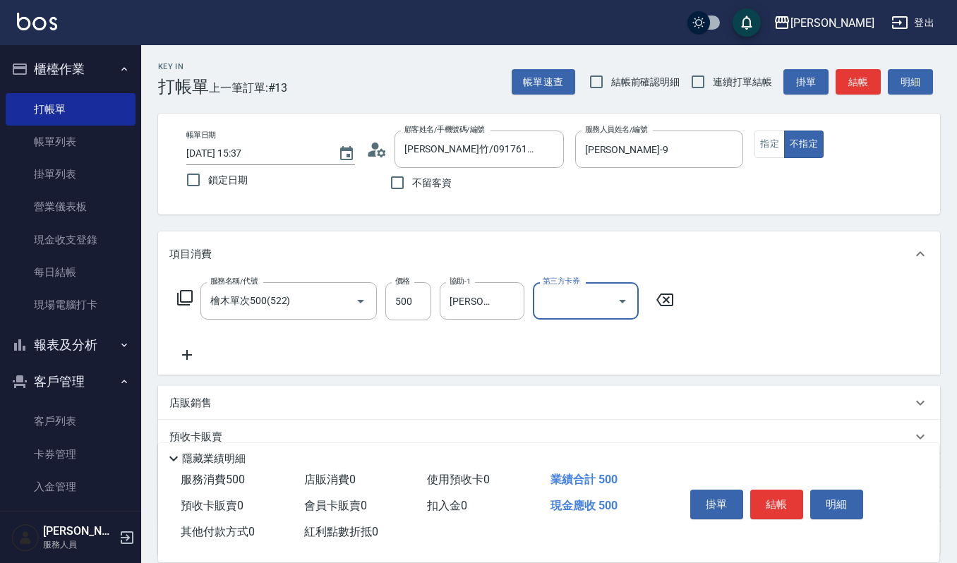
click at [196, 364] on div "服務名稱/代號 檜木單次500(522) 服務名稱/代號 價格 500 價格 協助-1 Ivy艾薇-9 協助-1 第三方卡券 第三方卡券" at bounding box center [549, 326] width 782 height 98
click at [224, 345] on div "服務名稱/代號 檜木單次500(522) 服務名稱/代號 價格 500 價格 協助-1 Ivy艾薇-9 協助-1 第三方卡券 第三方卡券" at bounding box center [425, 322] width 513 height 81
click at [195, 356] on icon at bounding box center [186, 355] width 35 height 17
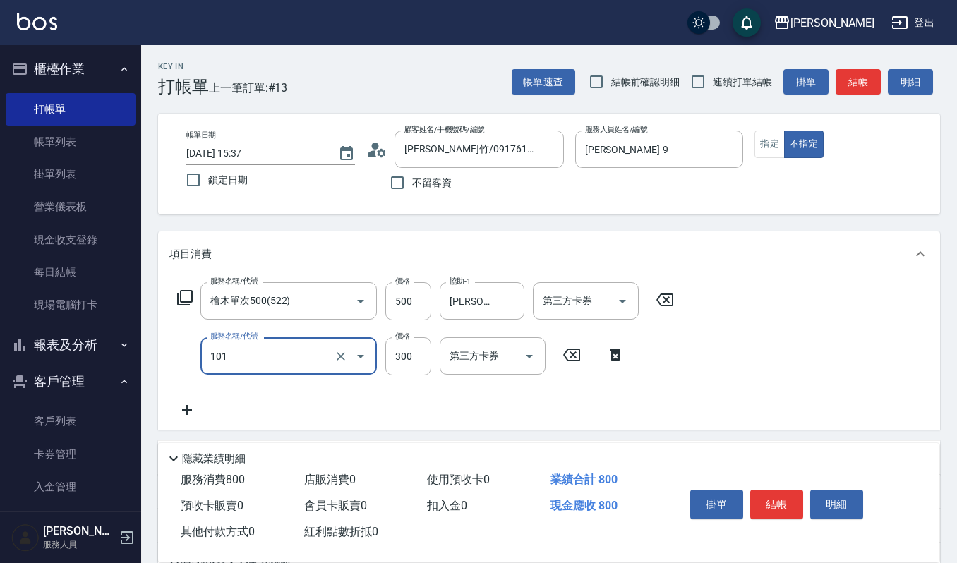
type input "一般洗髮(101)"
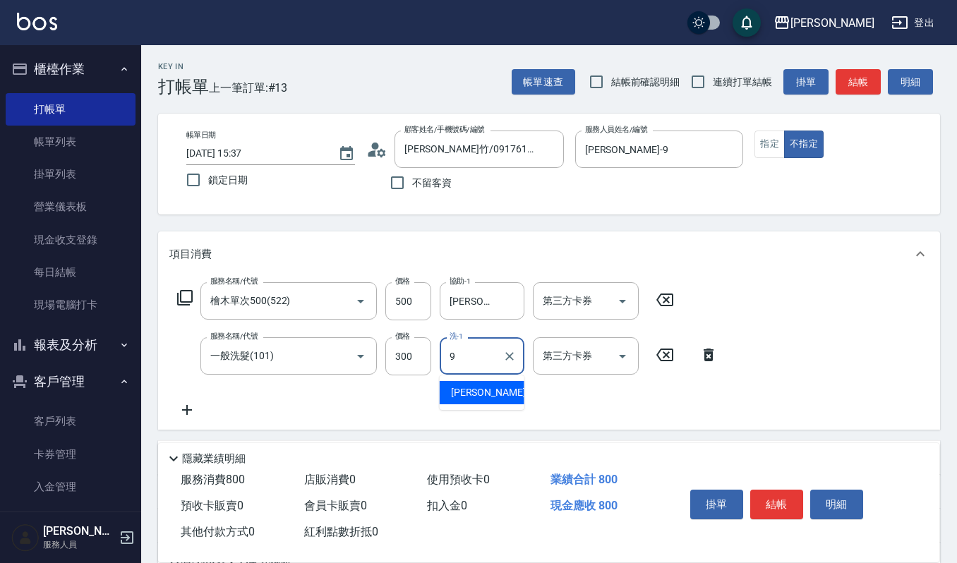
type input "[PERSON_NAME]-9"
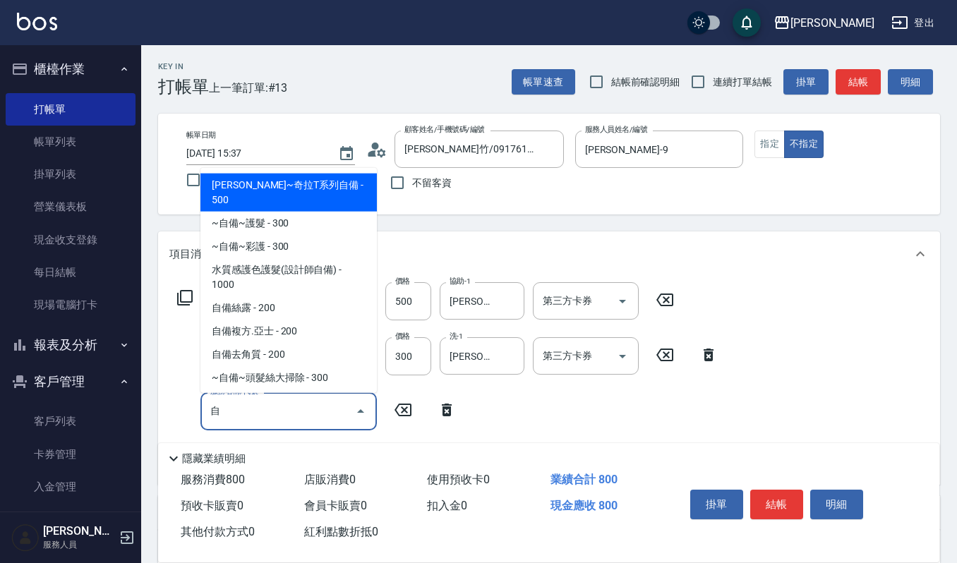
type input "胾"
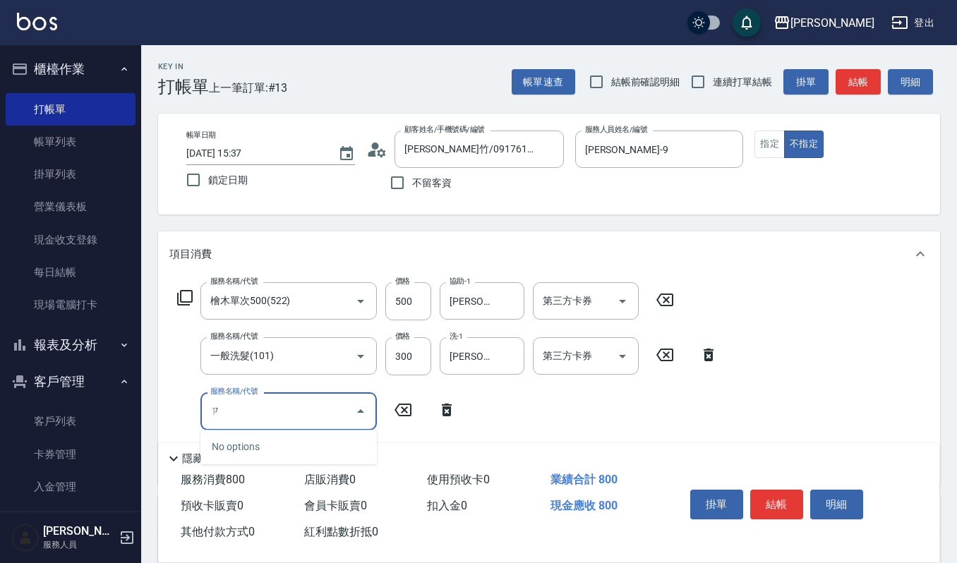
type input "自"
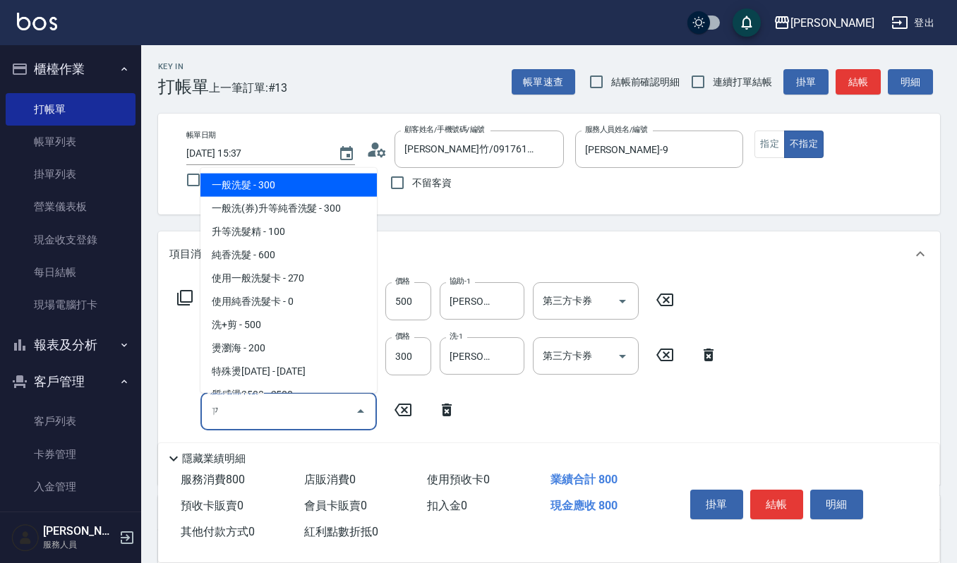
type input "子"
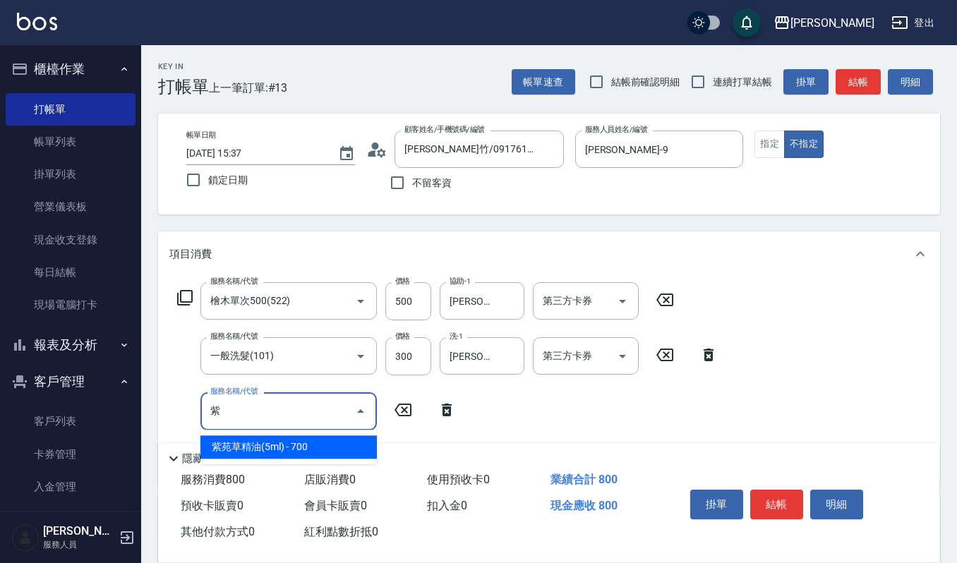
click at [328, 429] on div "紫 服務名稱/代號" at bounding box center [289, 411] width 177 height 37
click at [342, 439] on span "紫苑草精油(5ml) - 700" at bounding box center [289, 447] width 177 height 23
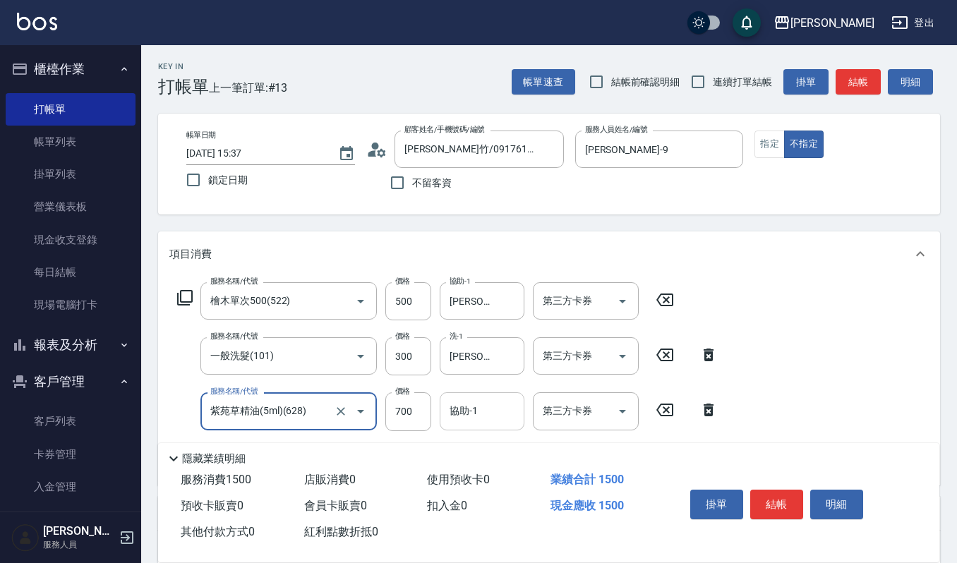
type input "紫苑草精油(5ml)(628)"
click at [492, 402] on input "協助-1" at bounding box center [482, 411] width 72 height 25
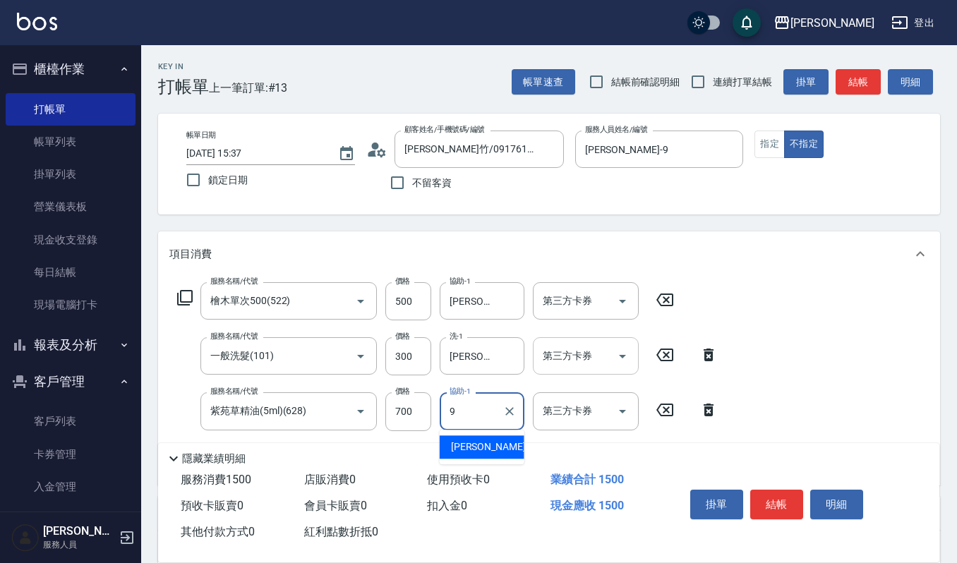
type input "[PERSON_NAME]-9"
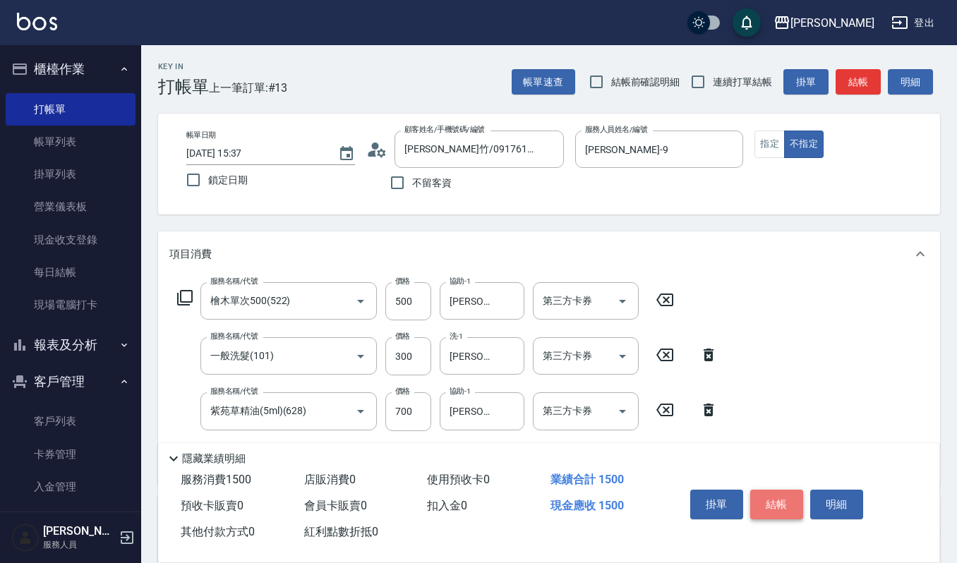
click at [785, 498] on button "結帳" at bounding box center [777, 505] width 53 height 30
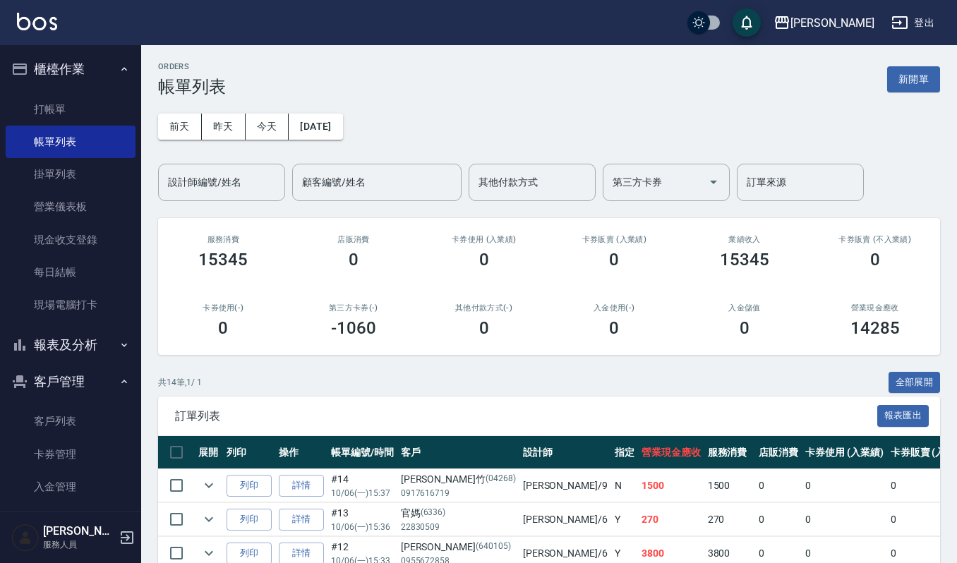
click at [222, 182] on input "設計師編號/姓名" at bounding box center [222, 182] width 114 height 25
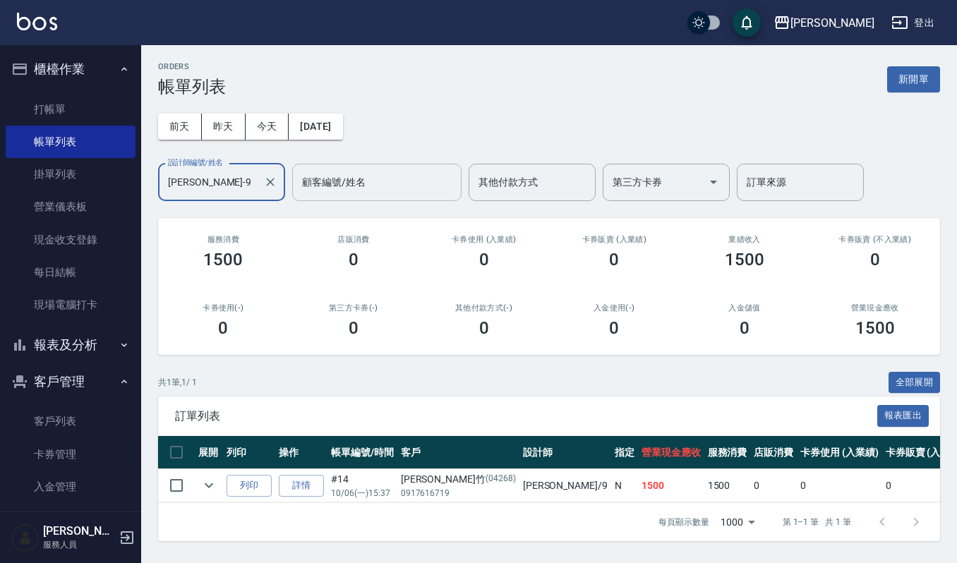
click at [292, 190] on div "顧客編號/姓名" at bounding box center [376, 182] width 169 height 37
type input "[PERSON_NAME]-9"
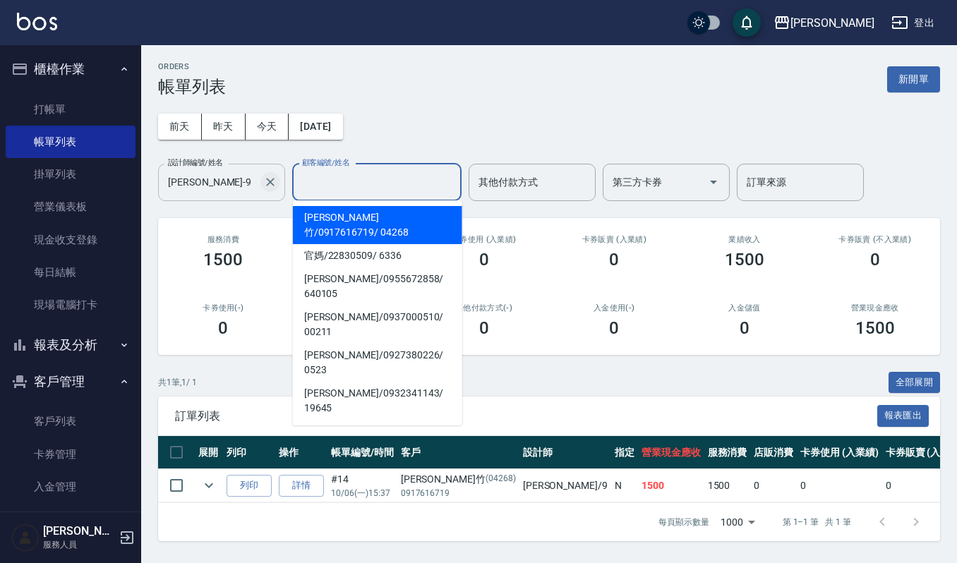
click at [266, 182] on icon "Clear" at bounding box center [270, 182] width 14 height 14
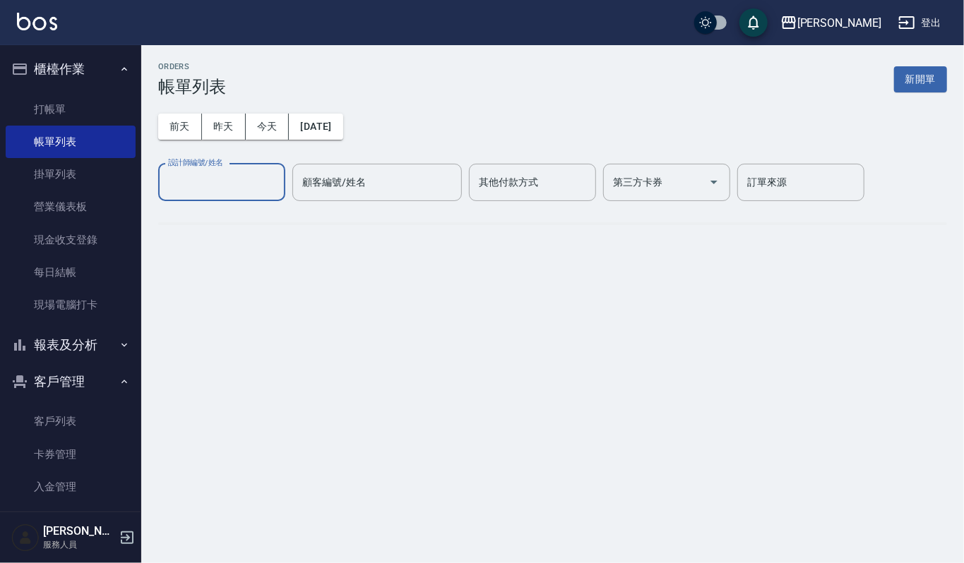
click at [527, 79] on div "ORDERS 帳單列表 新開單" at bounding box center [552, 79] width 789 height 35
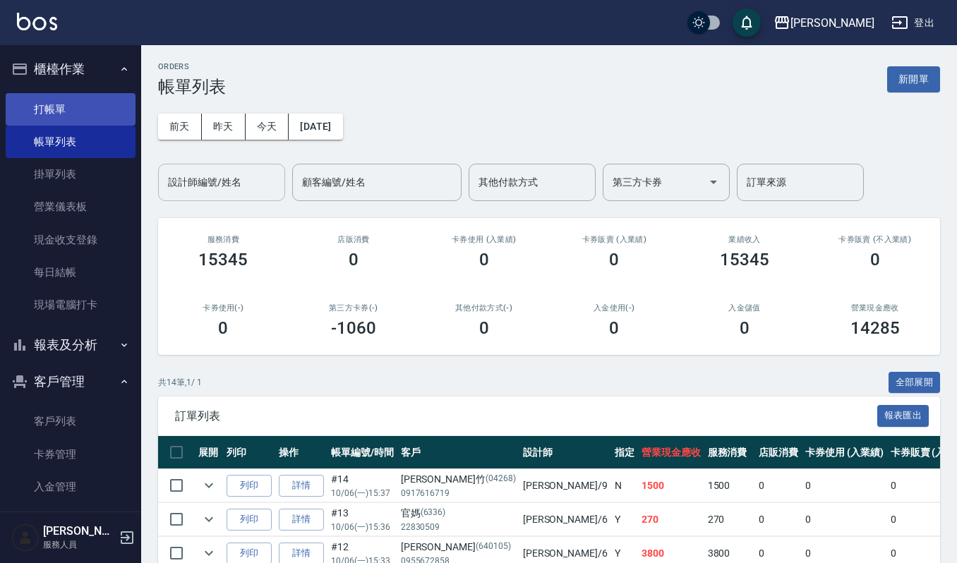
click at [68, 111] on link "打帳單" at bounding box center [71, 109] width 130 height 32
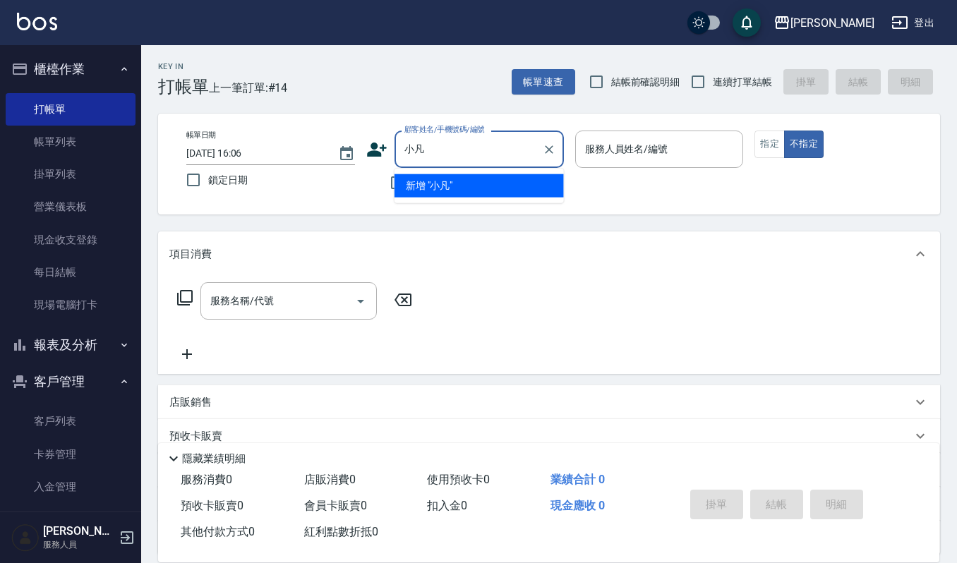
type input "小"
type input "姵"
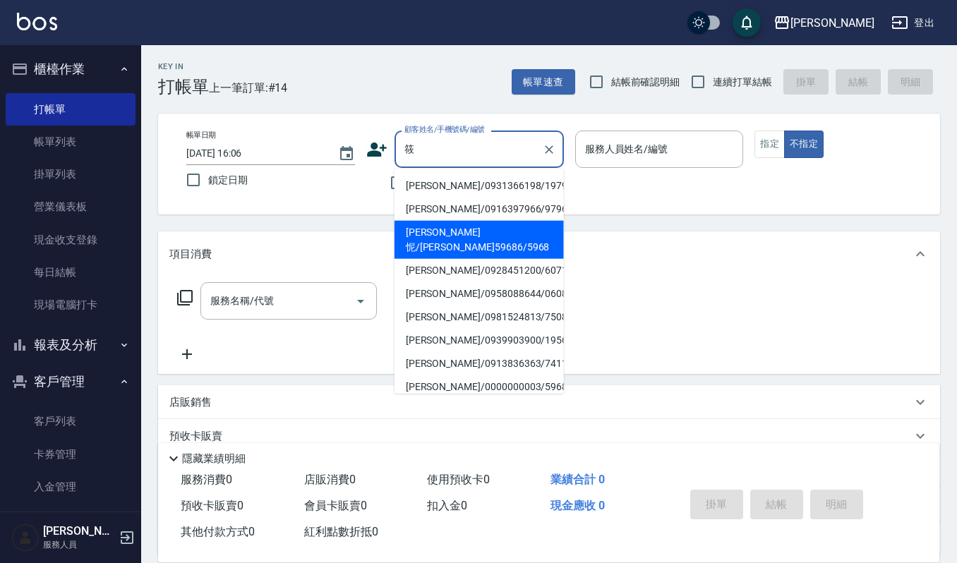
click at [466, 236] on li "林佩怩/林筱凡59686/5968" at bounding box center [479, 240] width 169 height 38
type input "林佩怩/林筱凡59686/5968"
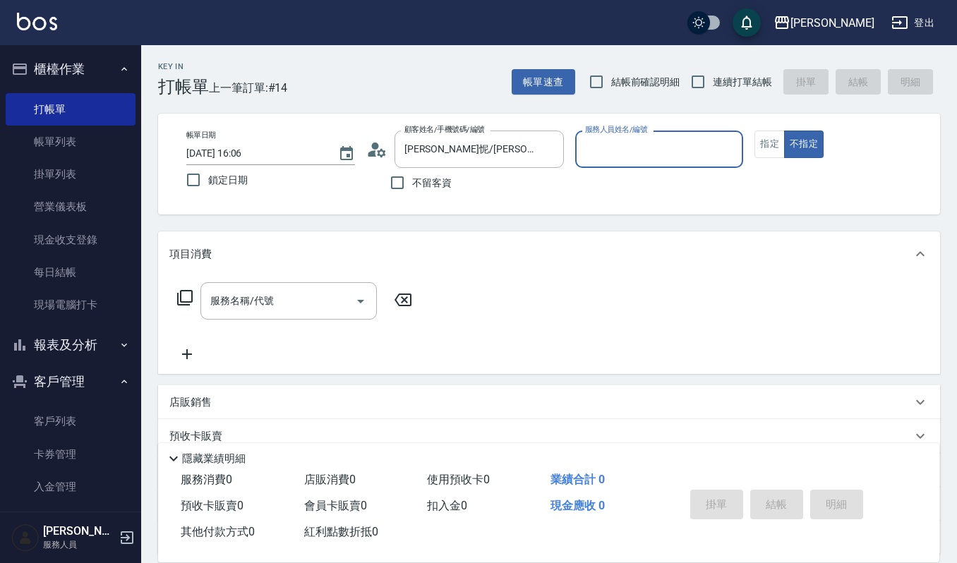
type input "[PERSON_NAME]-4"
click at [249, 311] on input "服務名稱/代號" at bounding box center [278, 301] width 143 height 25
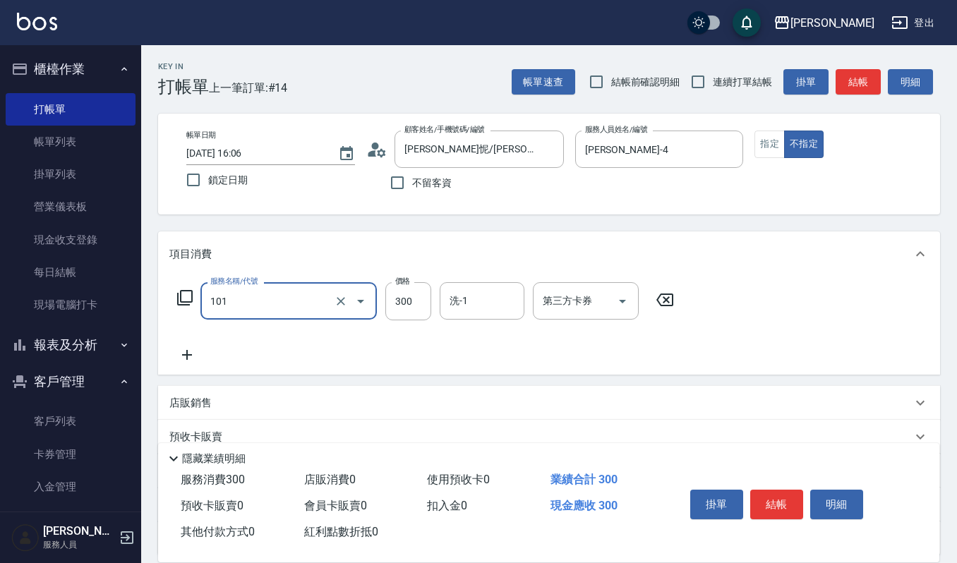
type input "一般洗髮(101)"
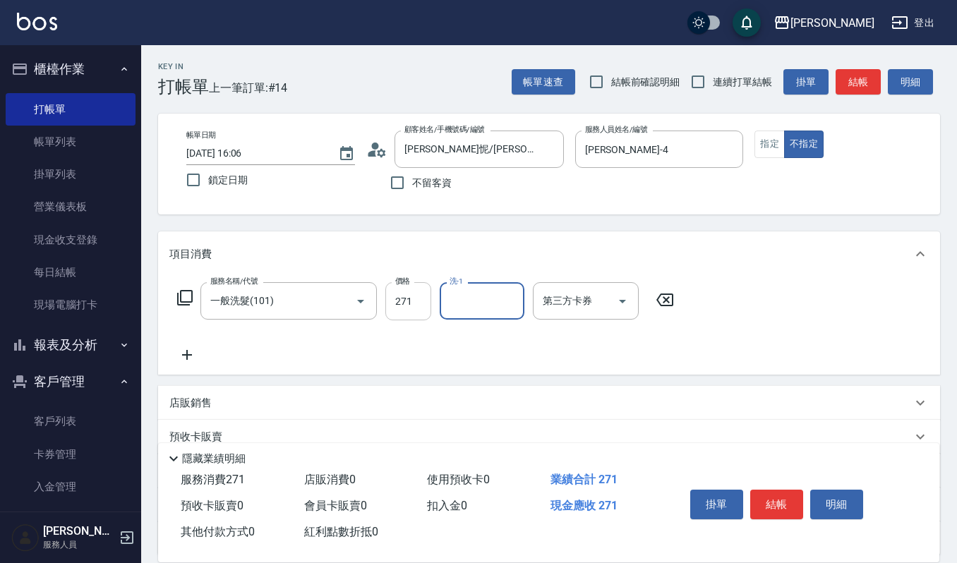
click at [411, 306] on input "271" at bounding box center [409, 301] width 46 height 38
click at [415, 309] on input "271" at bounding box center [409, 301] width 46 height 38
type input "270"
type input "郁涵-23"
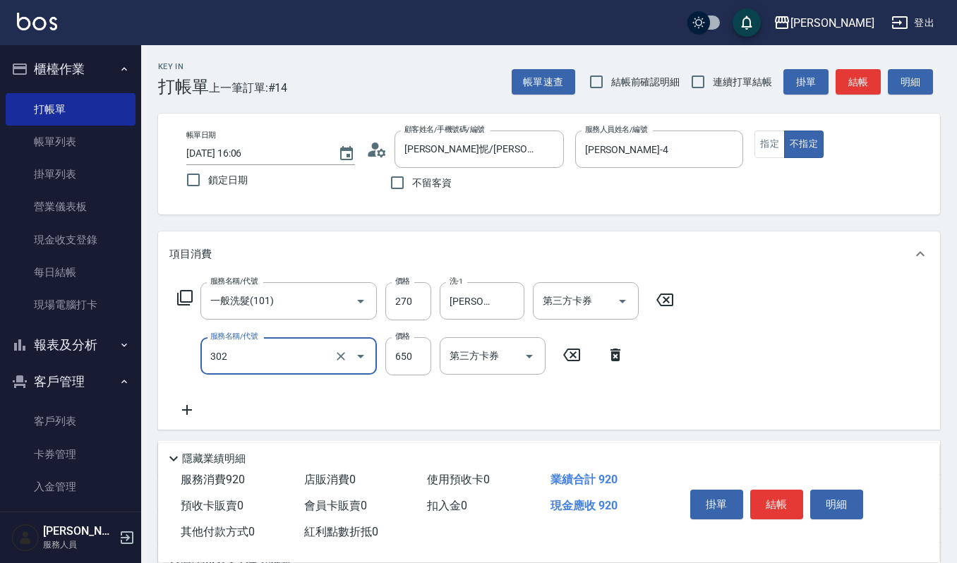
type input "經典剪髮-Gill(302)"
type input "520"
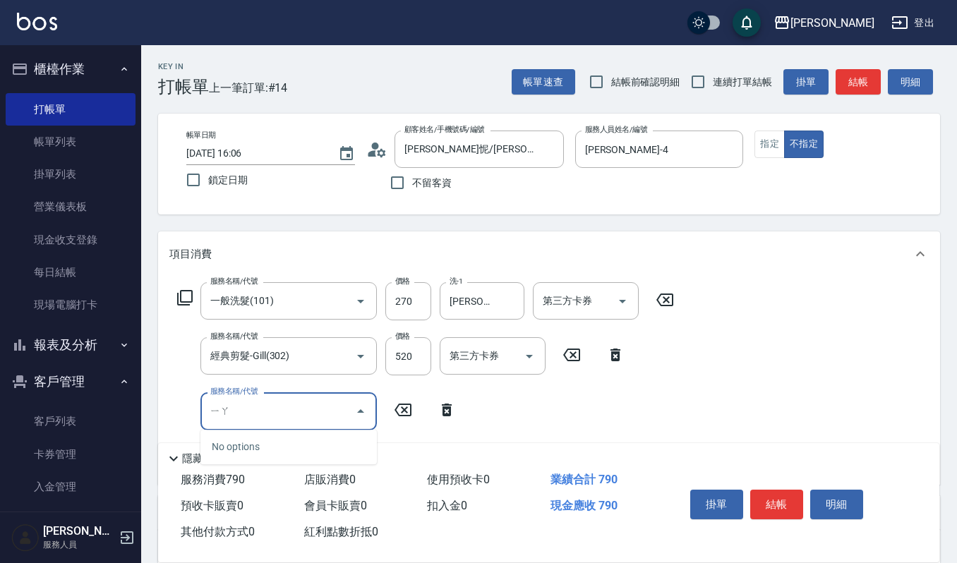
type input "壓"
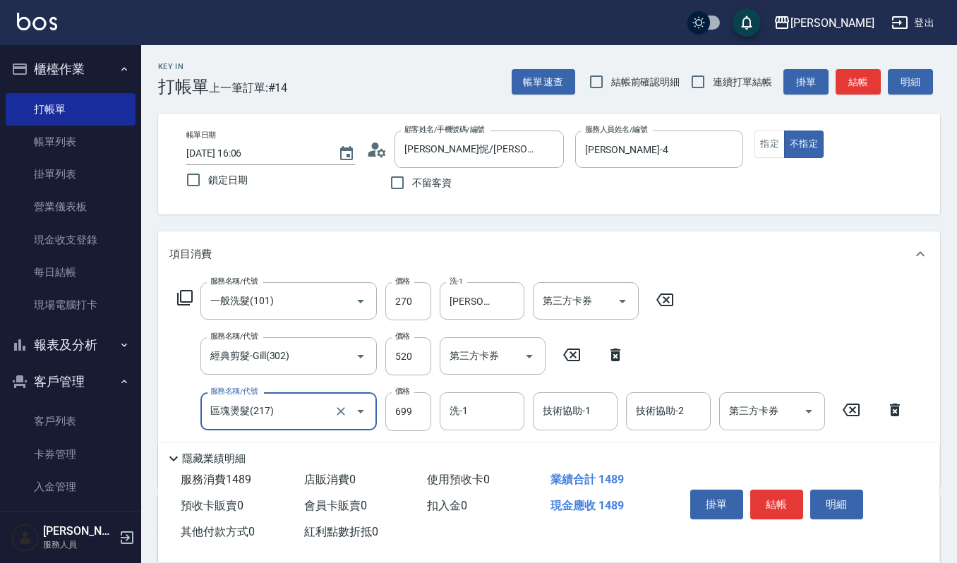
type input "區塊燙髮(217)"
type input "500"
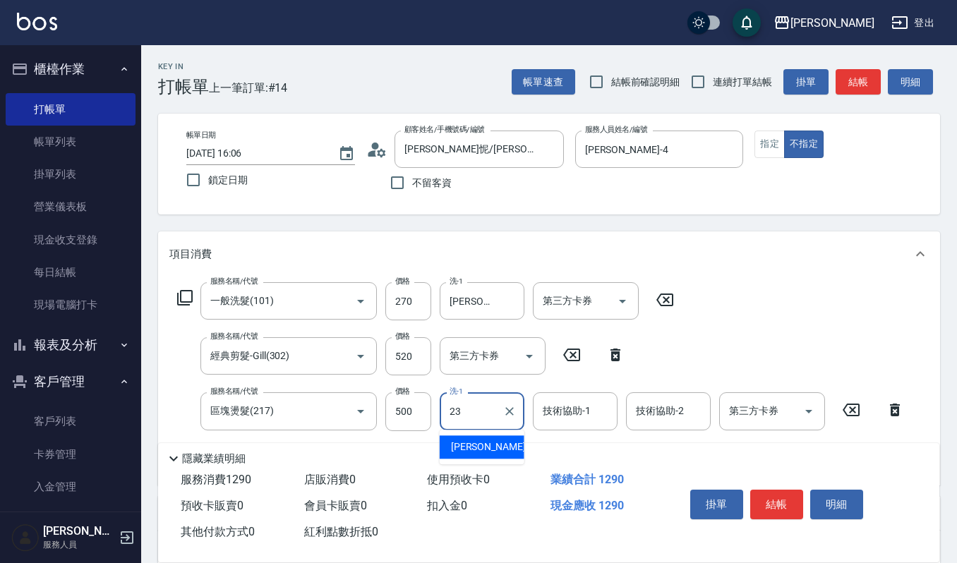
type input "郁涵-23"
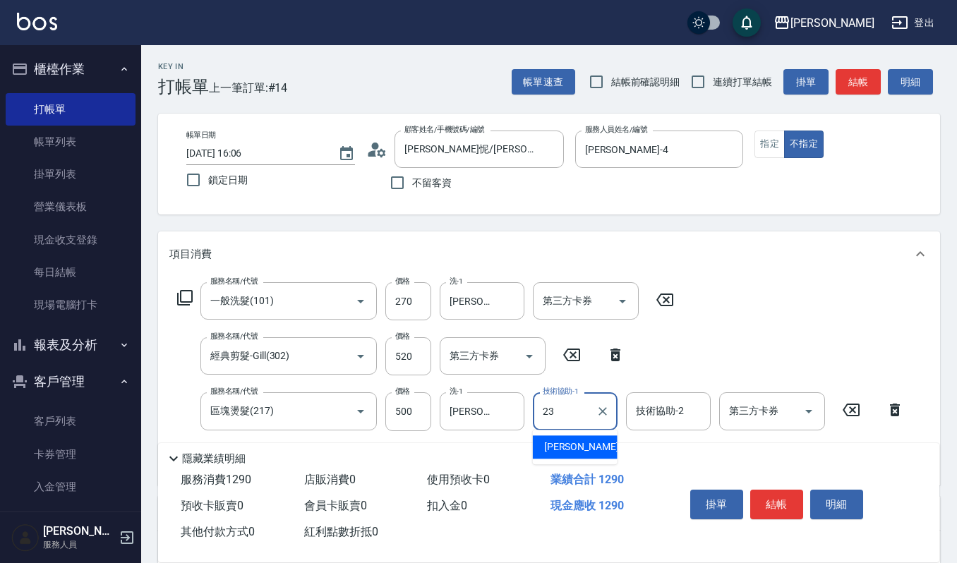
type input "郁涵-23"
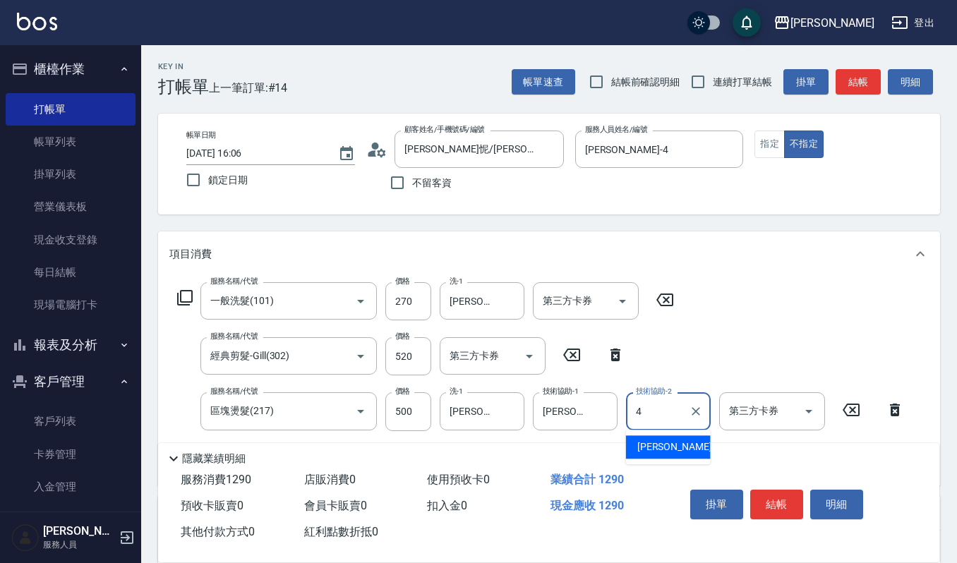
type input "[PERSON_NAME]-4"
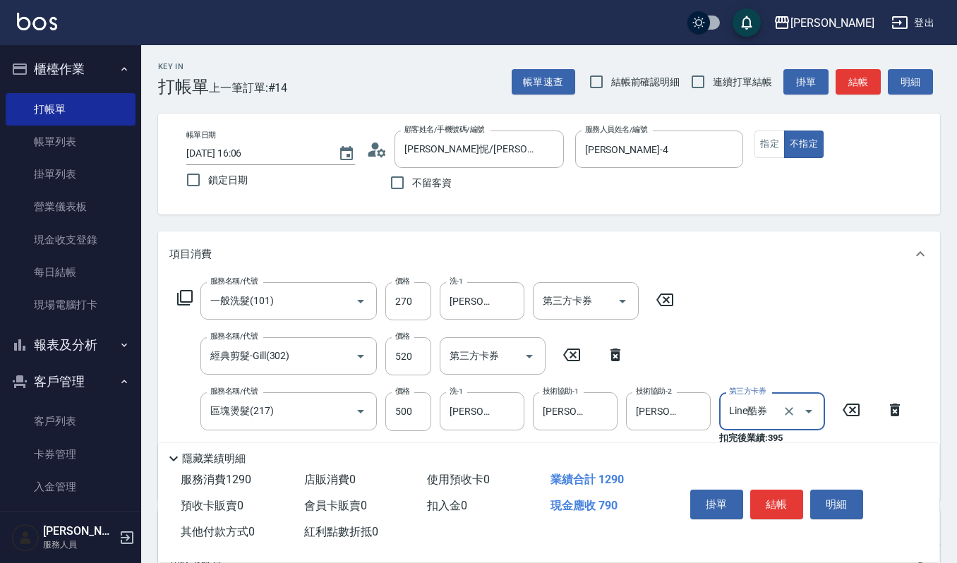
type input "Line酷券"
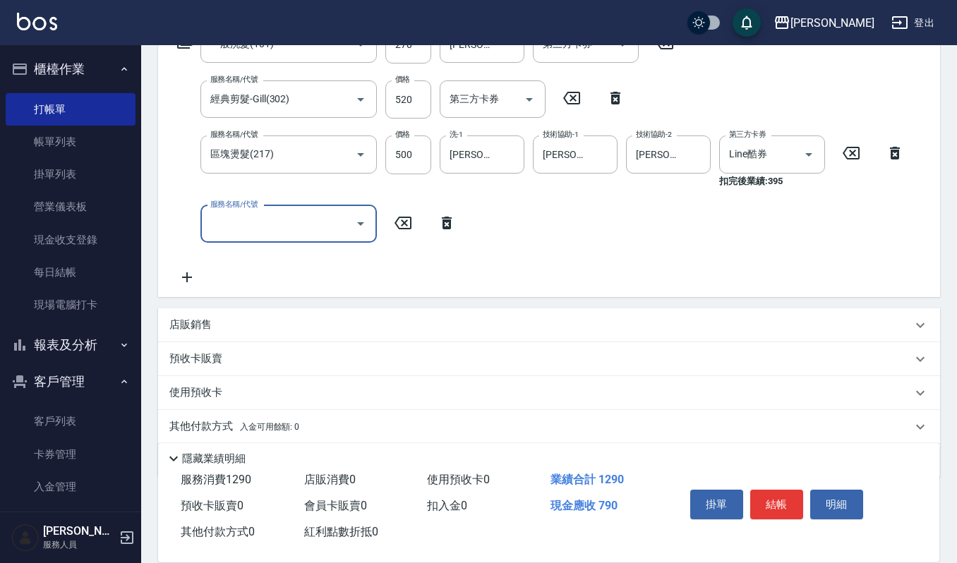
scroll to position [282, 0]
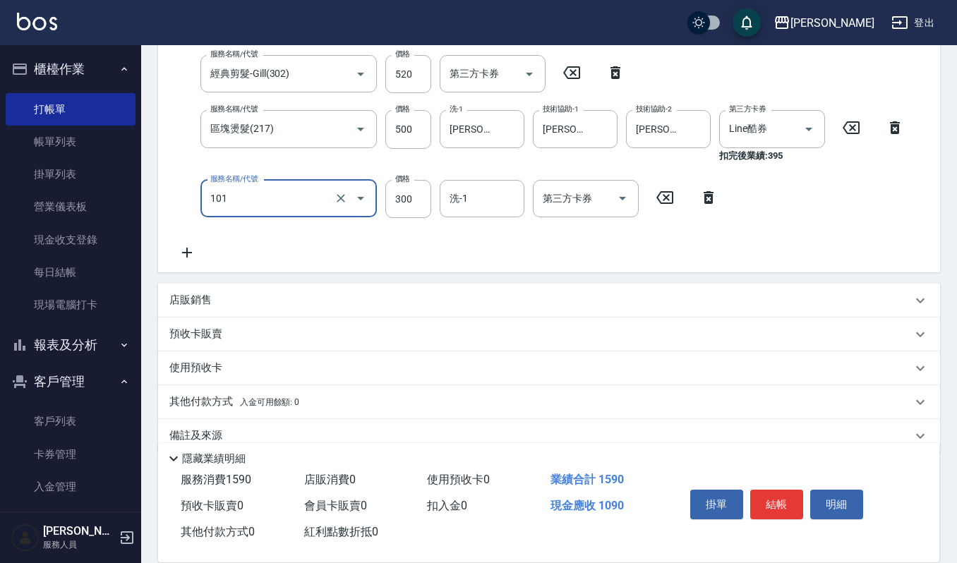
type input "一般洗髮(101)"
type input "270"
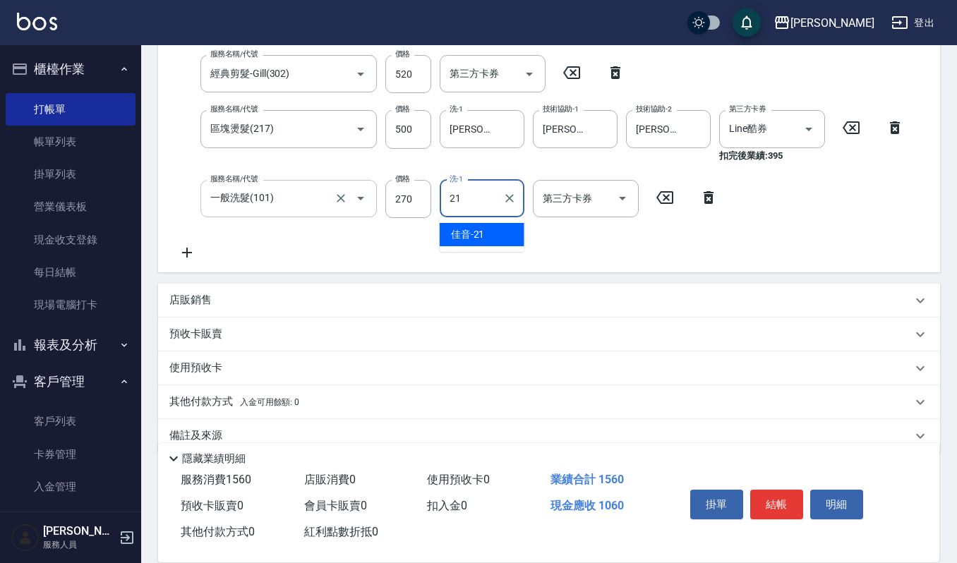
type input "佳音-21"
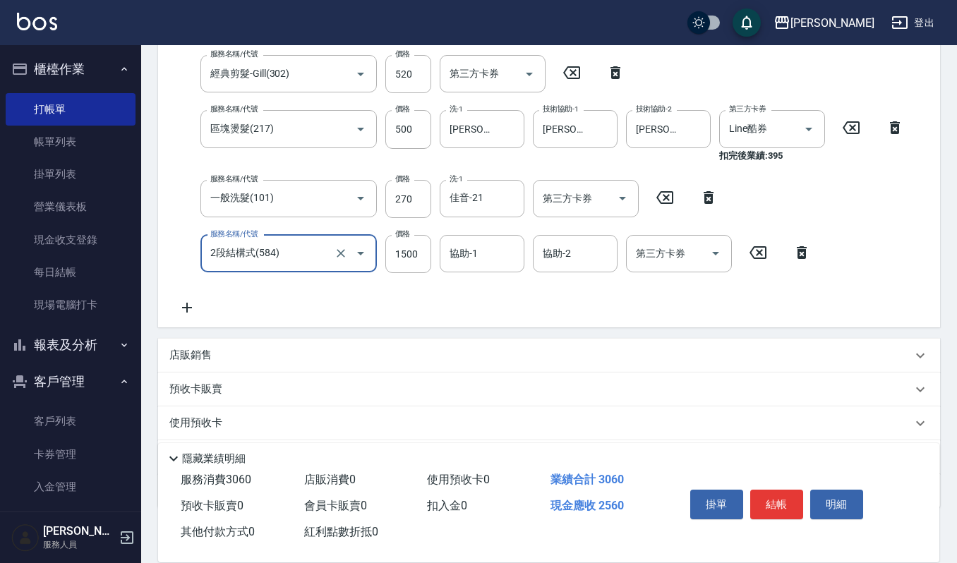
type input "2段結構式(584)"
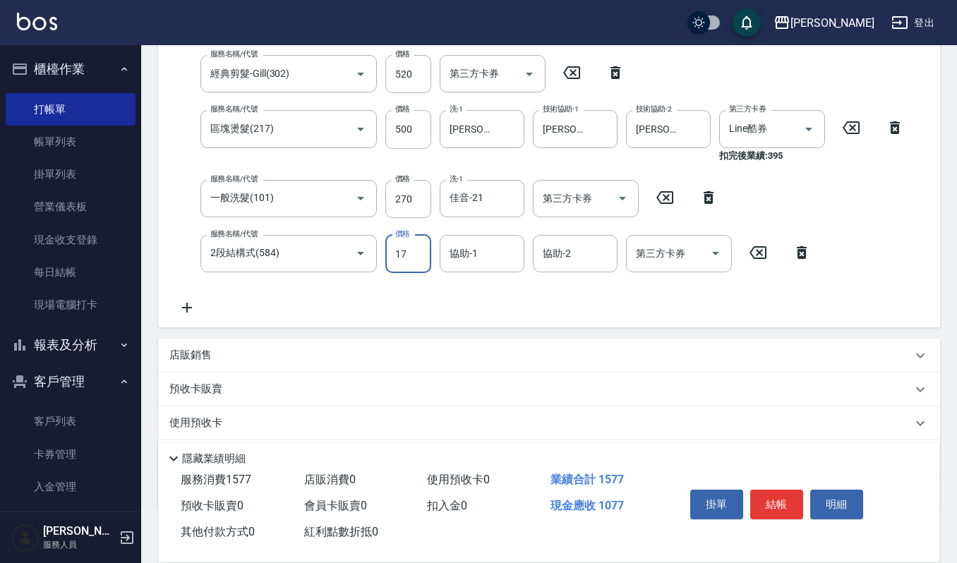
type input "17"
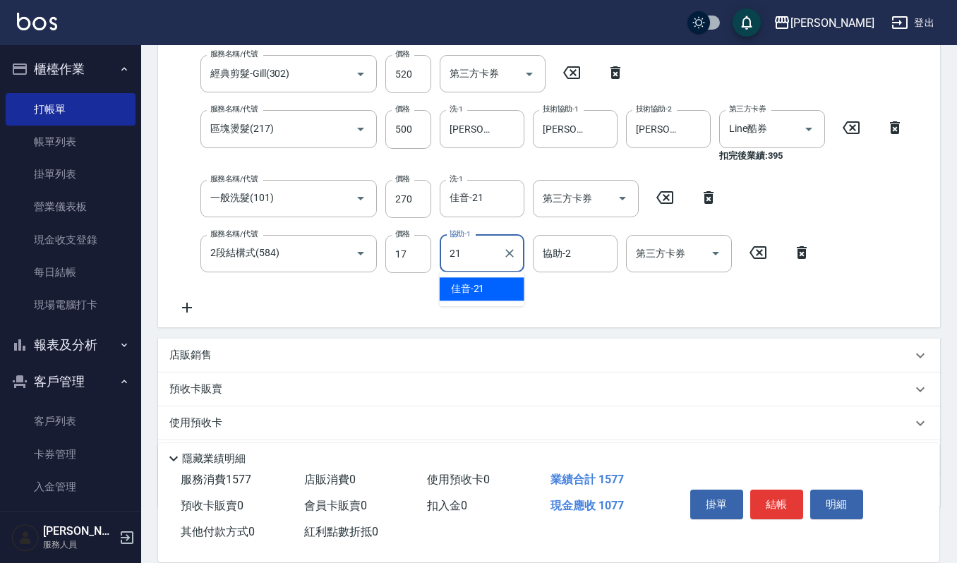
type input "佳音-21"
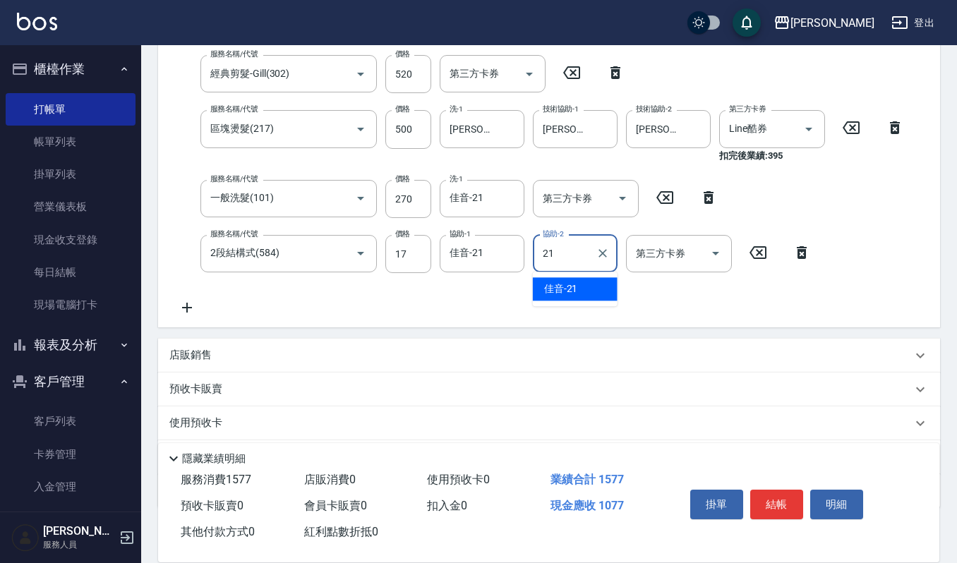
type input "佳音-21"
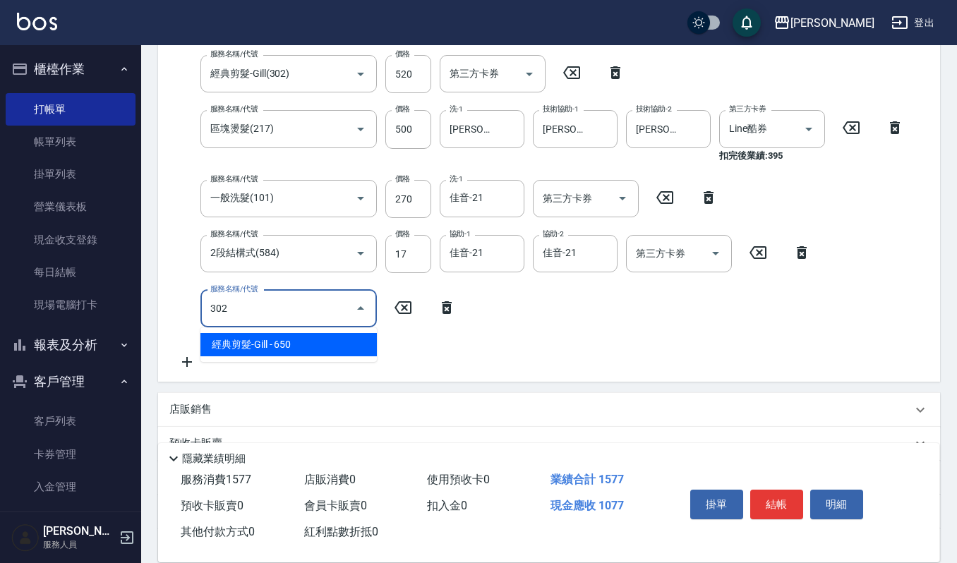
type input "經典剪髮-Gill(302)"
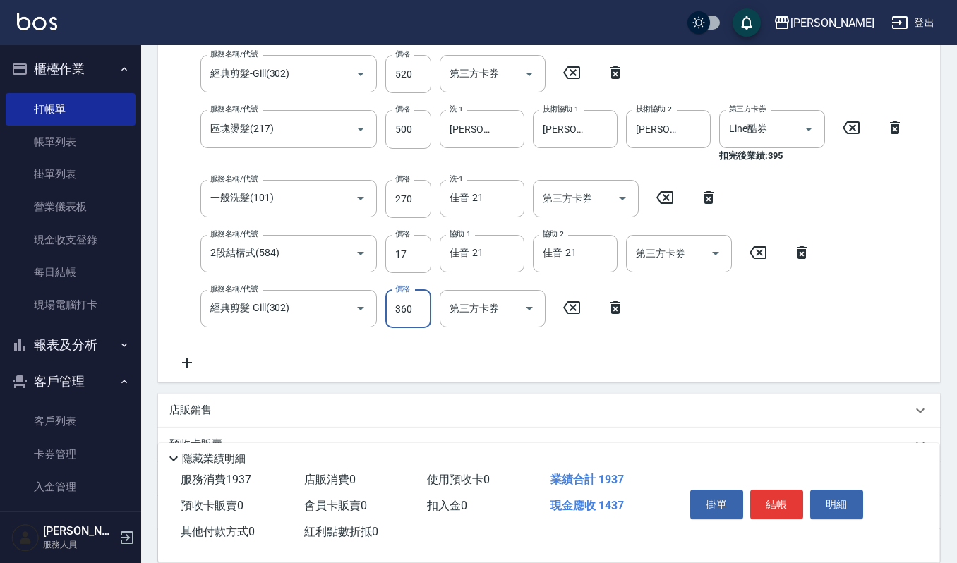
type input "360"
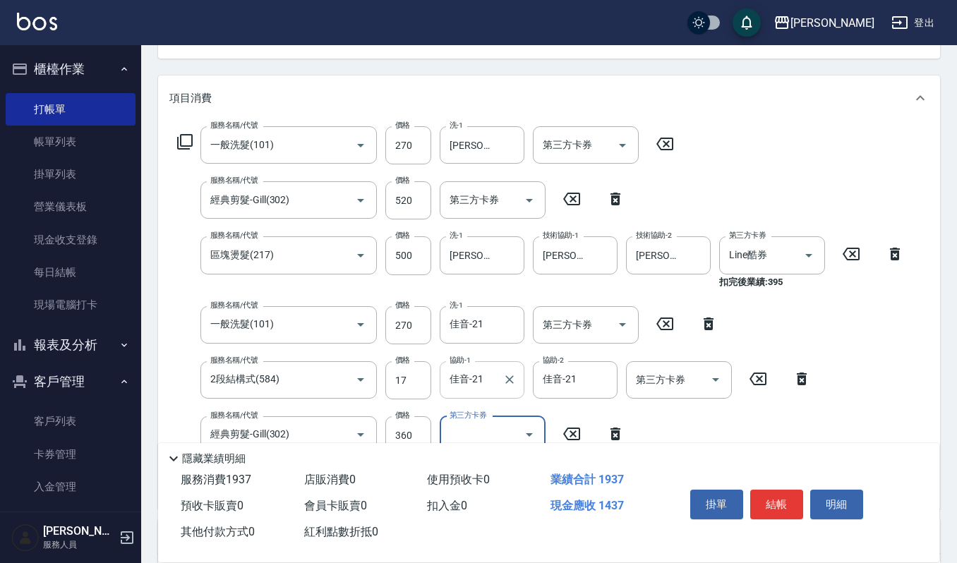
scroll to position [188, 0]
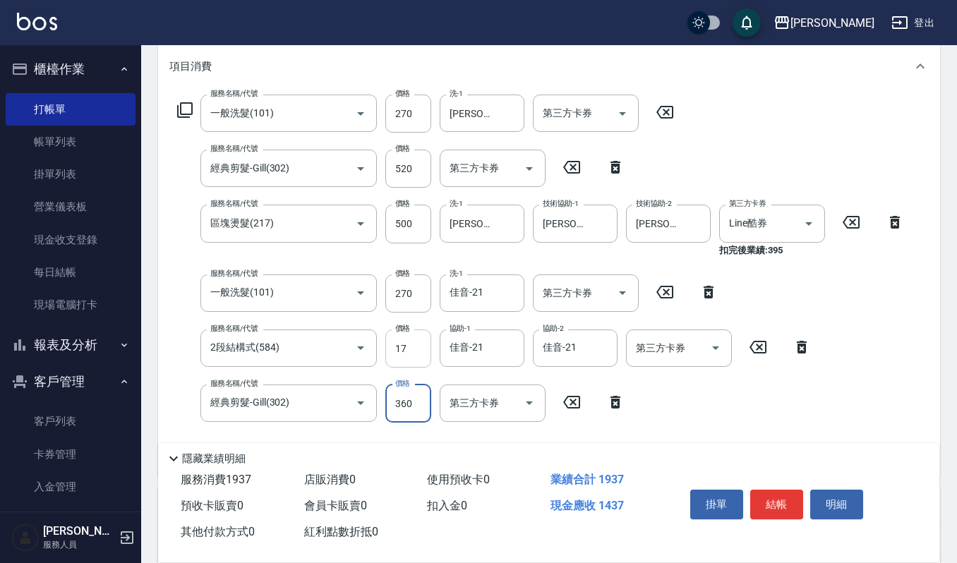
click at [417, 351] on input "17" at bounding box center [409, 349] width 46 height 38
click at [415, 349] on input "17" at bounding box center [409, 349] width 46 height 38
type input "1700"
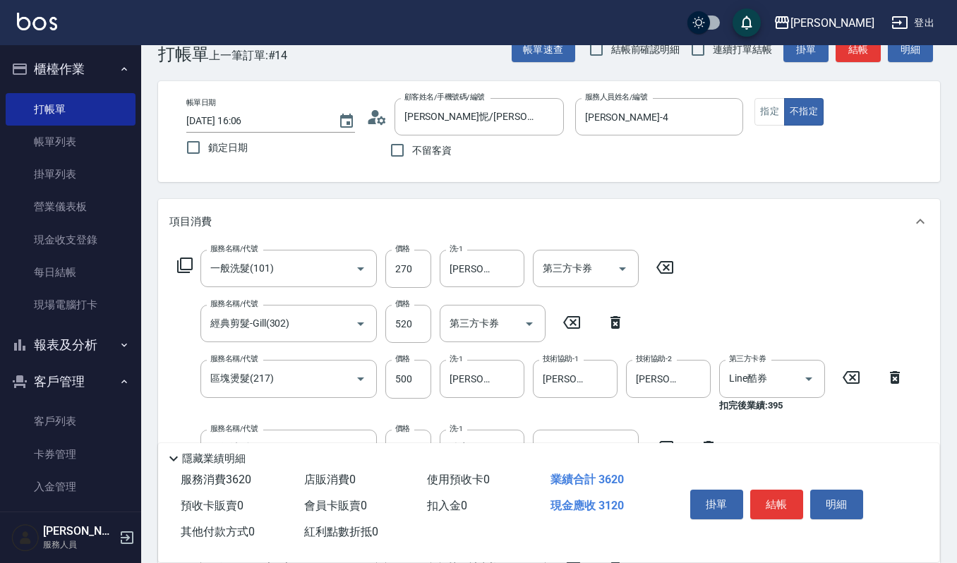
scroll to position [0, 0]
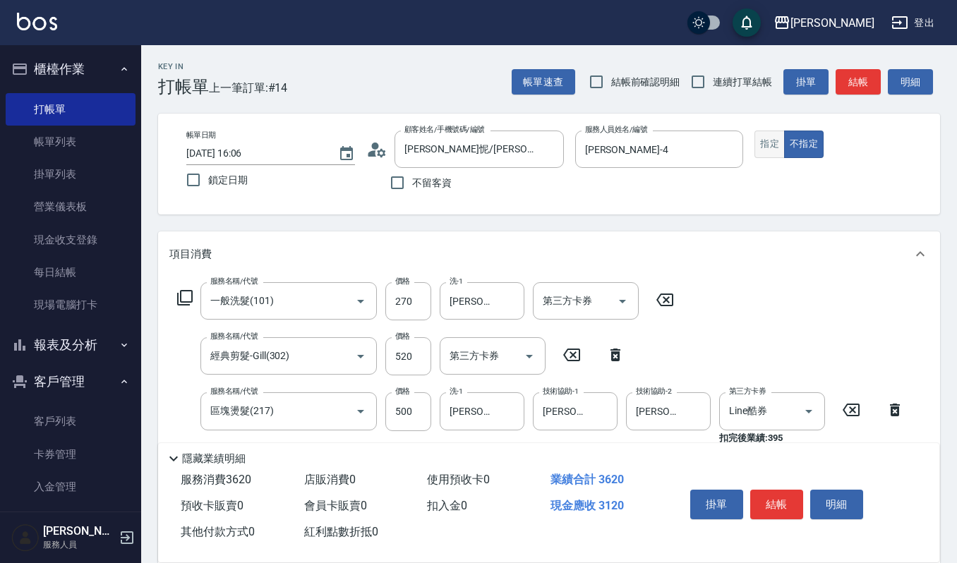
click at [767, 141] on button "指定" at bounding box center [770, 145] width 30 height 28
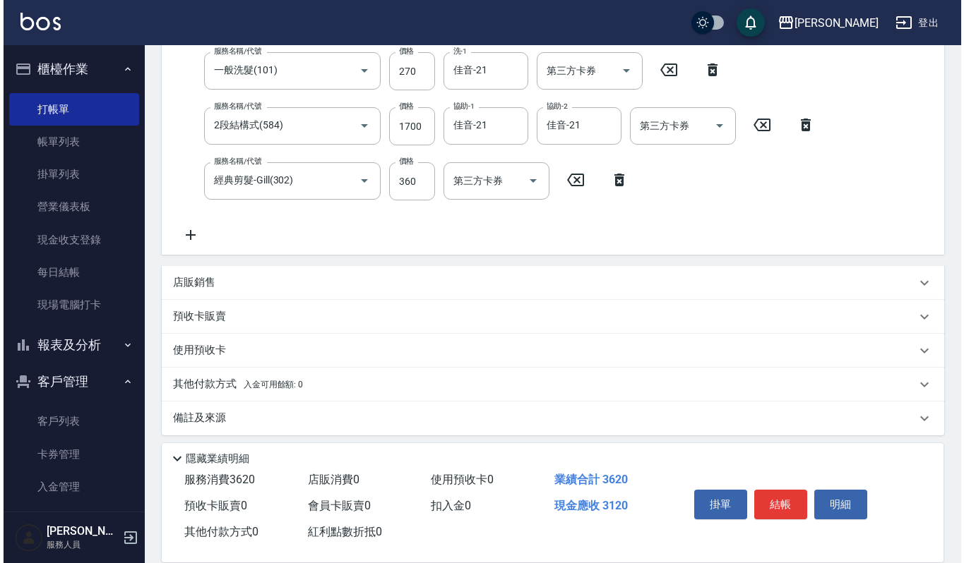
scroll to position [414, 0]
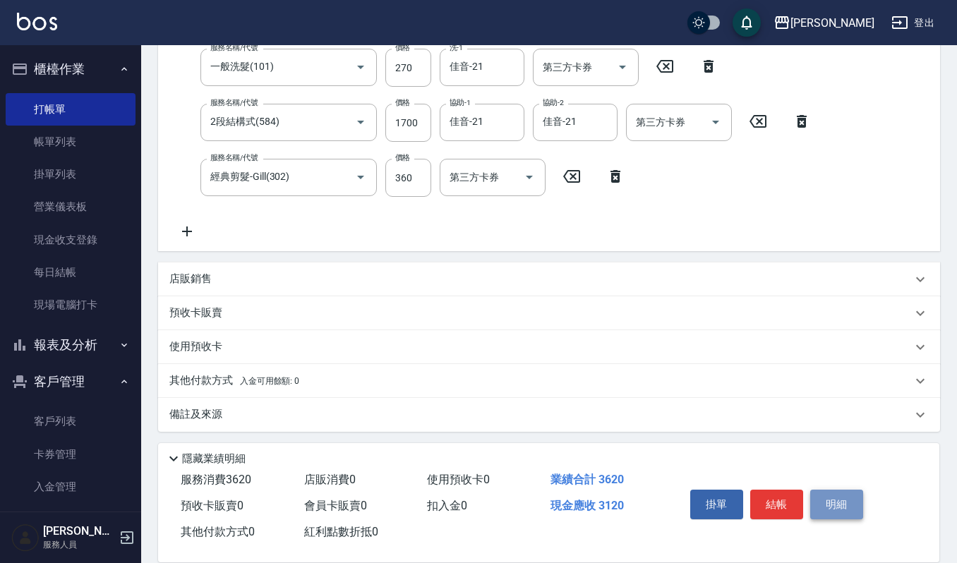
click at [825, 501] on button "明細" at bounding box center [837, 505] width 53 height 30
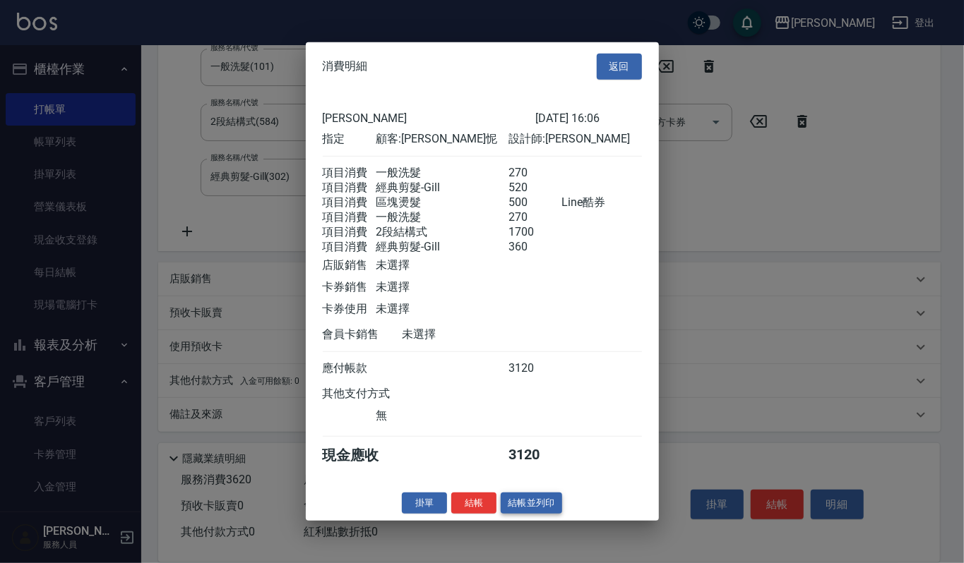
click at [511, 514] on button "結帳並列印" at bounding box center [531, 503] width 61 height 22
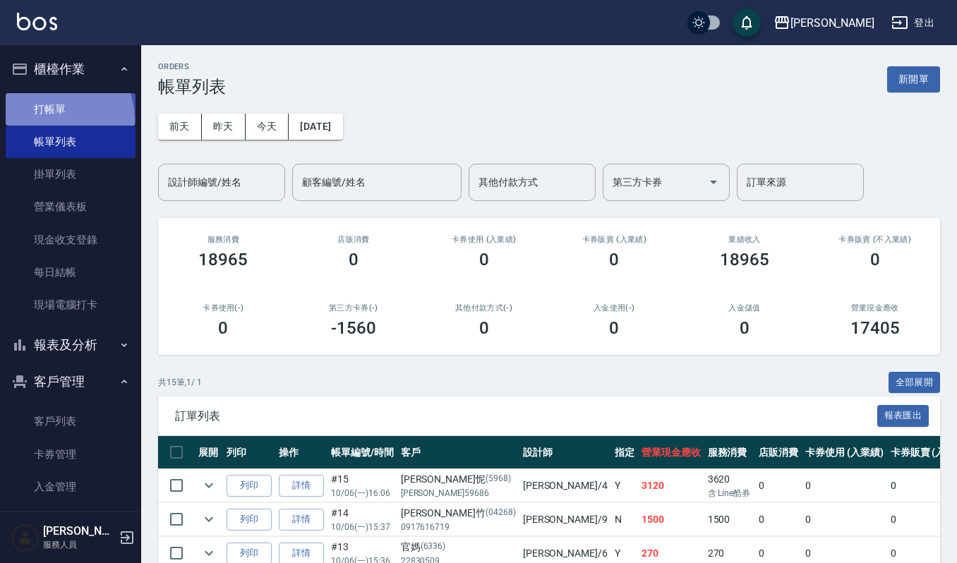
click at [46, 120] on link "打帳單" at bounding box center [71, 109] width 130 height 32
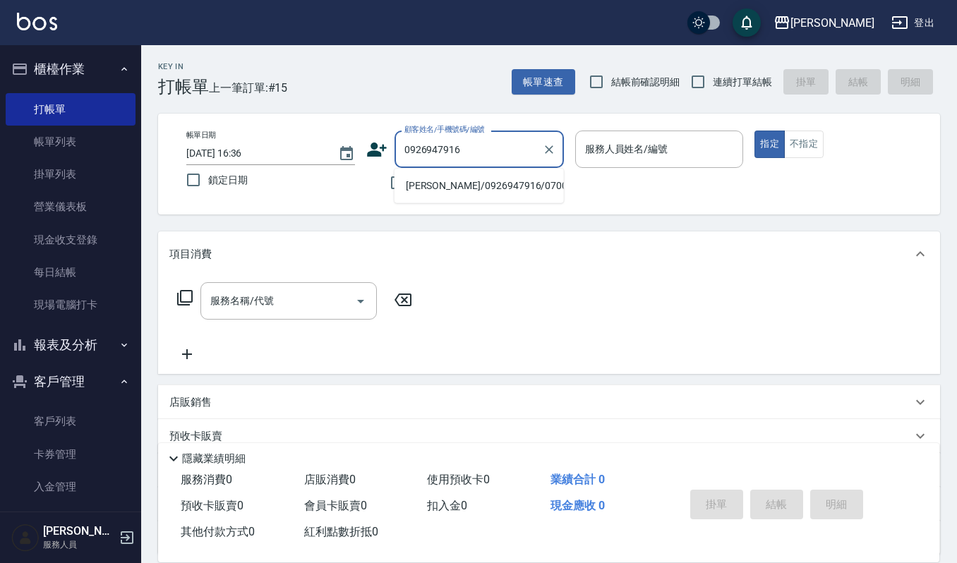
click at [521, 184] on li "游凱莉/0926947916/070080" at bounding box center [479, 185] width 169 height 23
type input "游凱莉/0926947916/070080"
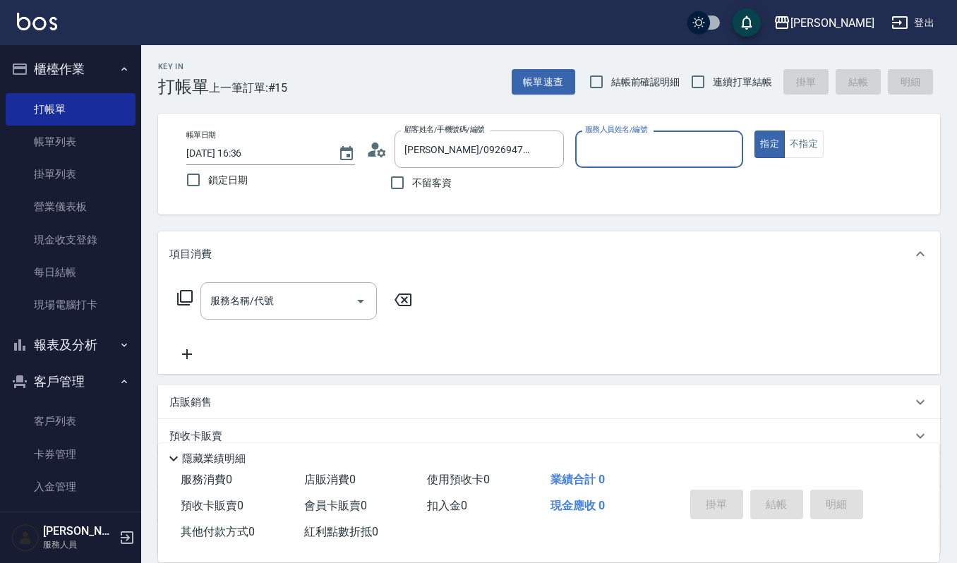
type input "Joalin-6"
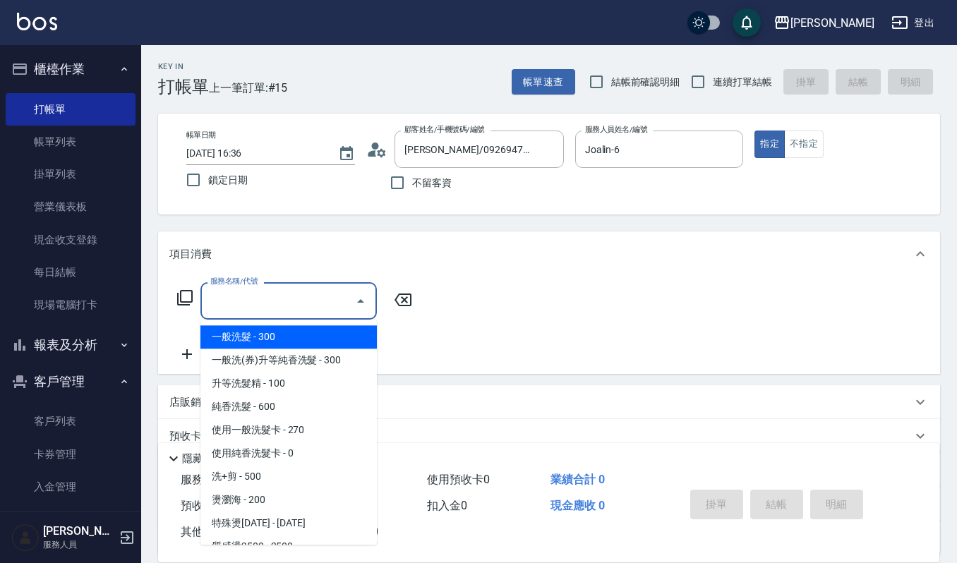
click at [330, 300] on input "服務名稱/代號" at bounding box center [278, 301] width 143 height 25
click at [301, 336] on span "一般洗髮 - 300" at bounding box center [289, 336] width 177 height 23
type input "一般洗髮(101)"
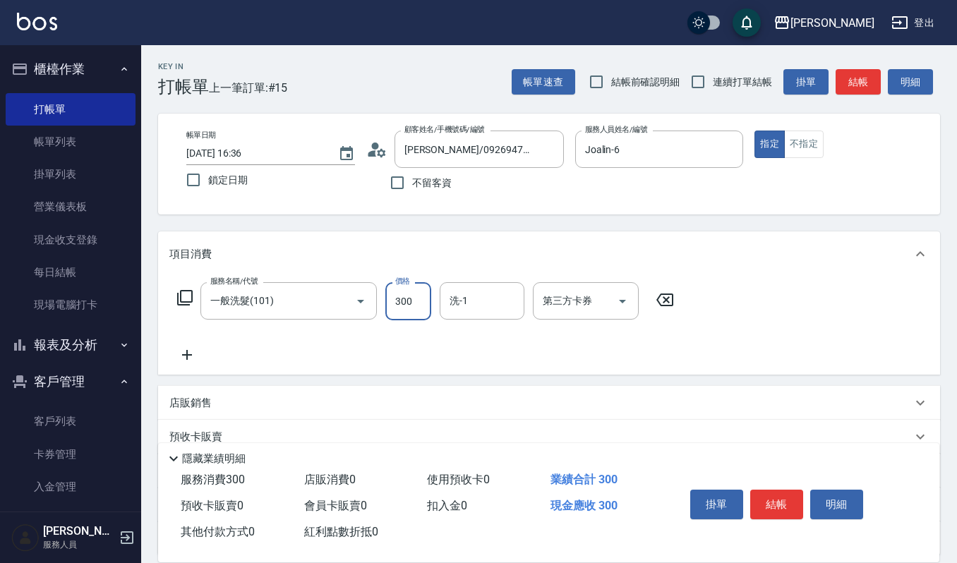
click at [419, 308] on input "300" at bounding box center [409, 301] width 46 height 38
type input "270"
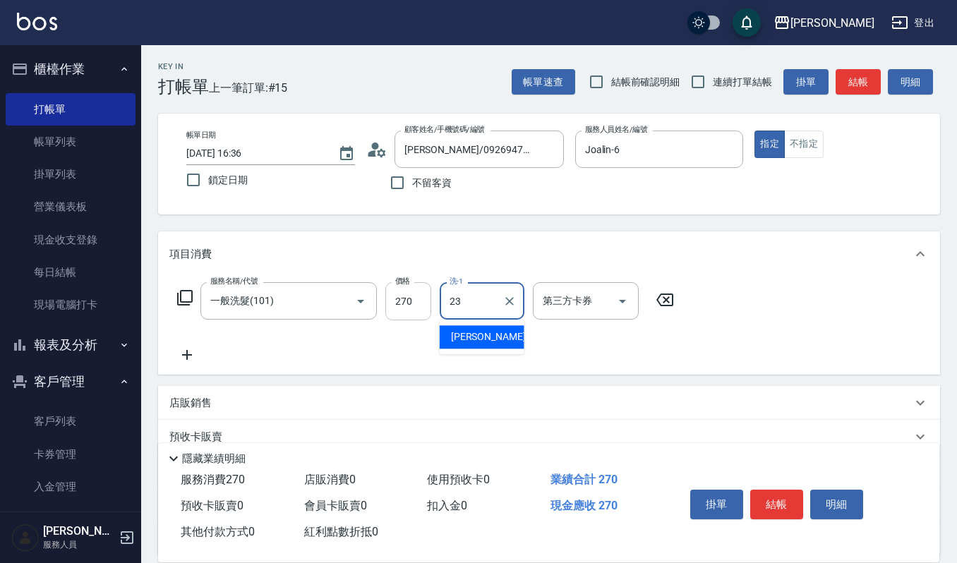
type input "郁涵-23"
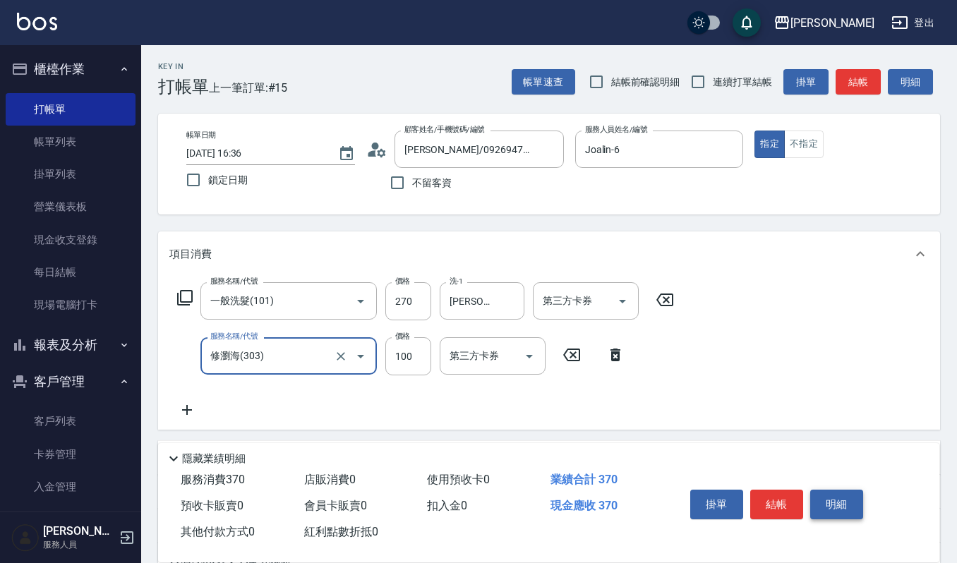
type input "修瀏海(303)"
click at [816, 497] on button "明細" at bounding box center [837, 505] width 53 height 30
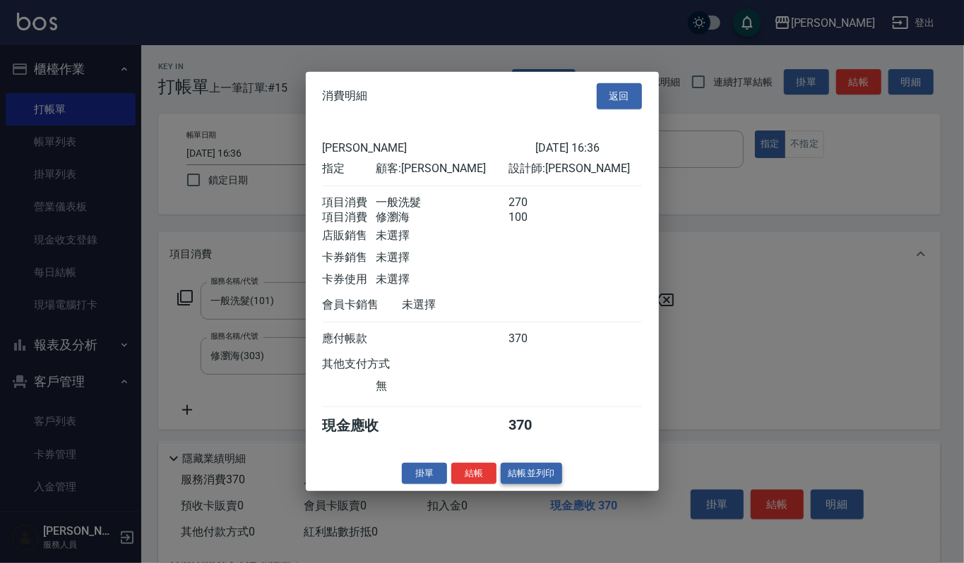
click at [532, 478] on button "結帳並列印" at bounding box center [531, 473] width 61 height 22
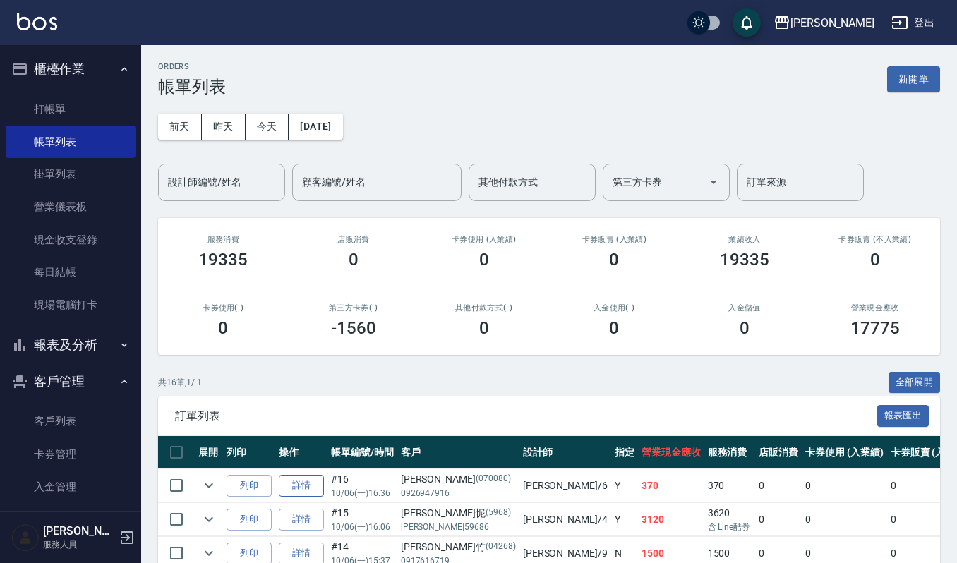
click at [297, 489] on link "詳情" at bounding box center [301, 486] width 45 height 22
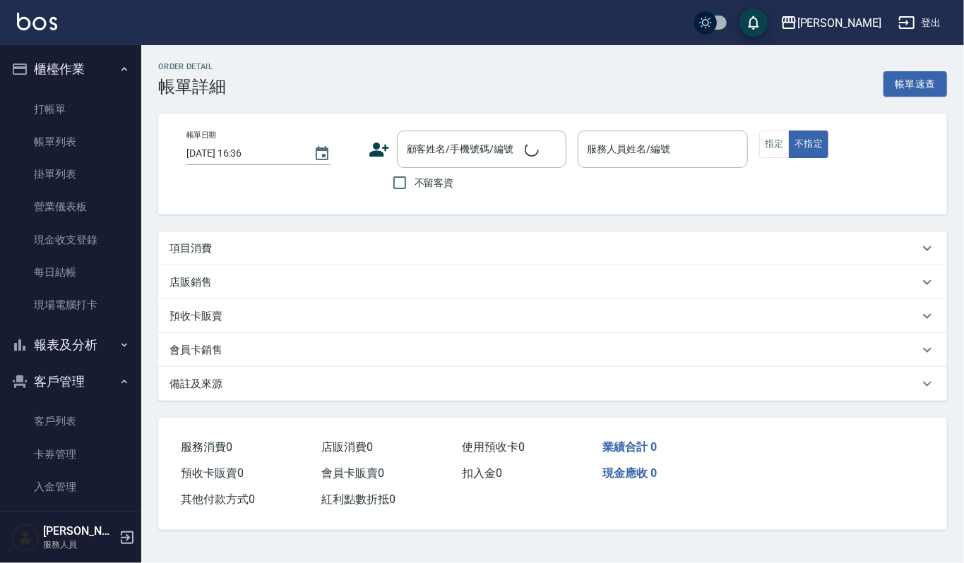
type input "Joalin-6"
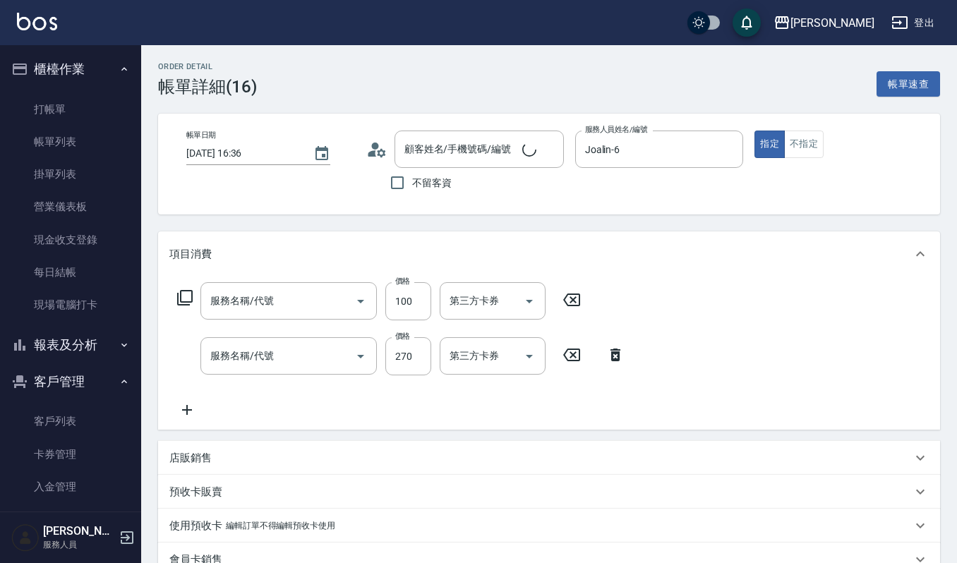
type input "修瀏海(303)"
type input "一般洗髮(101)"
type input "游凱莉/0926947916/070080"
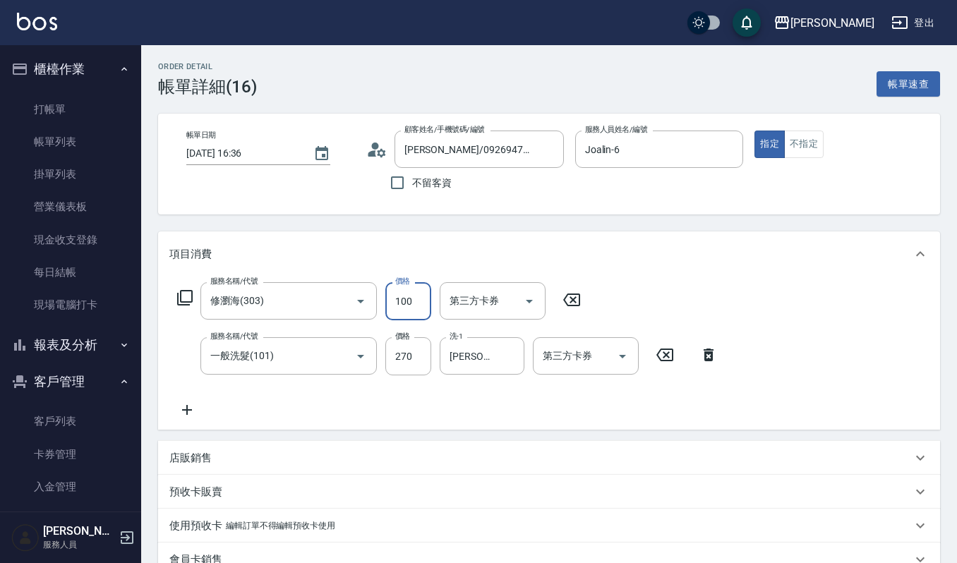
click at [413, 299] on input "100" at bounding box center [409, 301] width 46 height 38
type input "50"
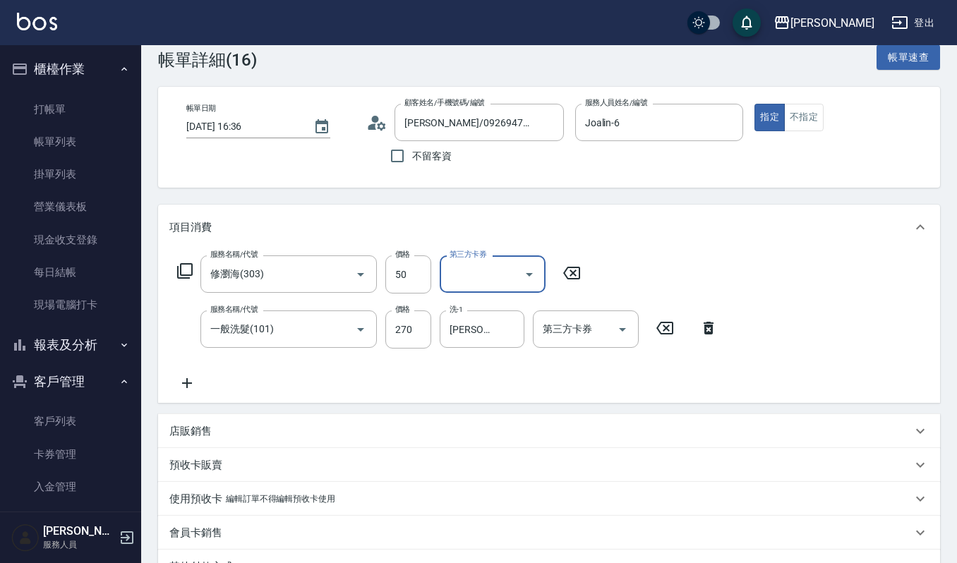
scroll to position [230, 0]
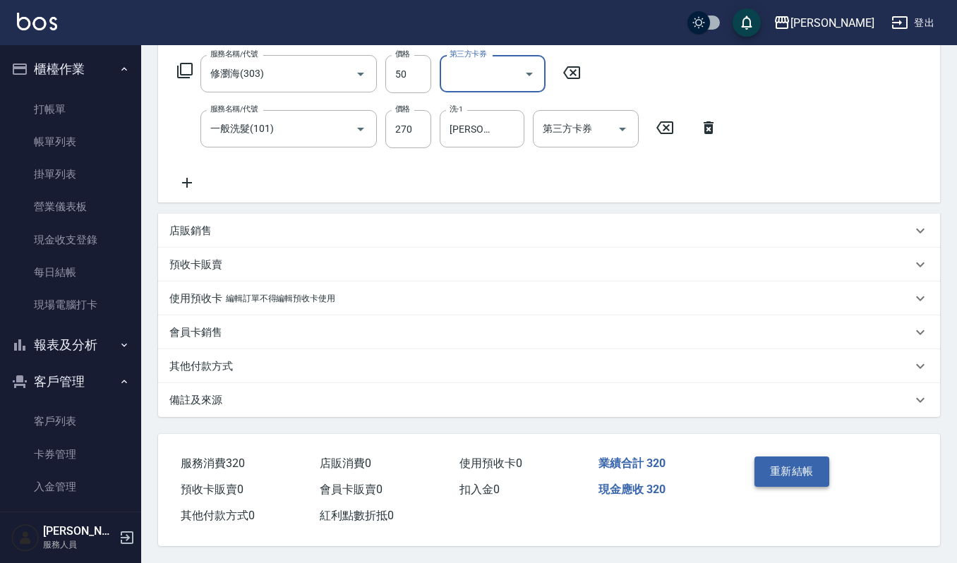
click at [777, 457] on button "重新結帳" at bounding box center [792, 472] width 75 height 30
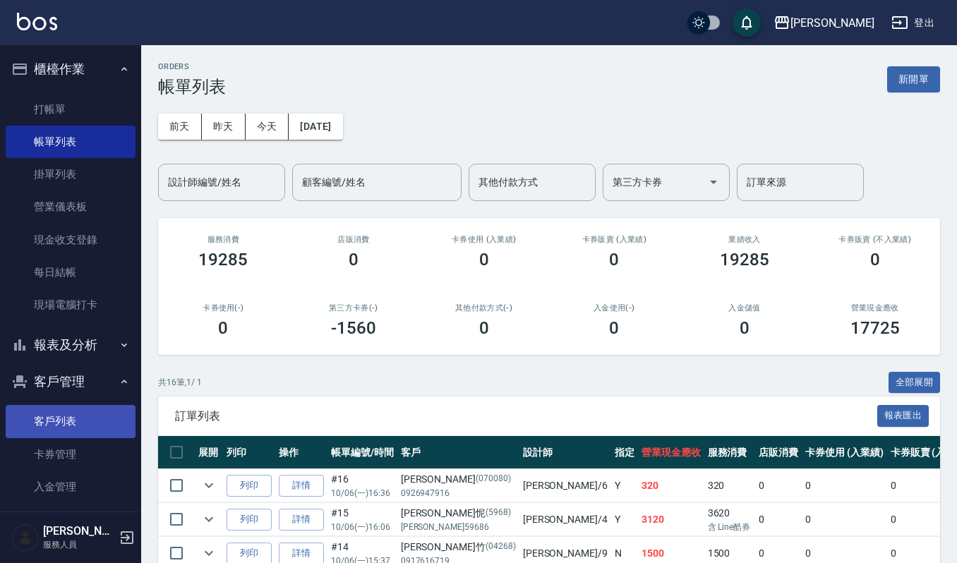
drag, startPoint x: 43, startPoint y: 428, endPoint x: 49, endPoint y: 418, distance: 11.8
click at [43, 428] on link "客戶列表" at bounding box center [71, 421] width 130 height 32
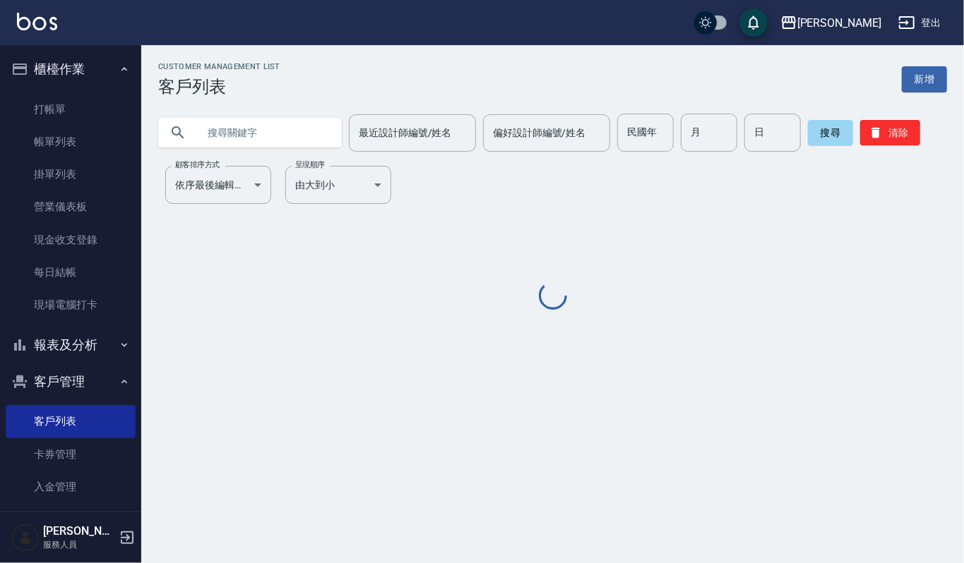
click at [233, 137] on input "text" at bounding box center [264, 133] width 133 height 38
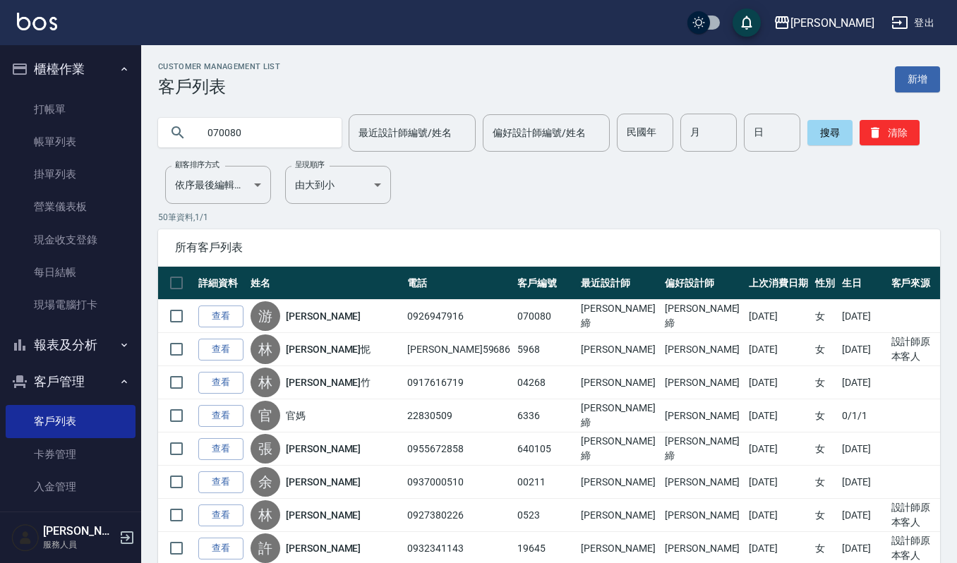
type input "070080"
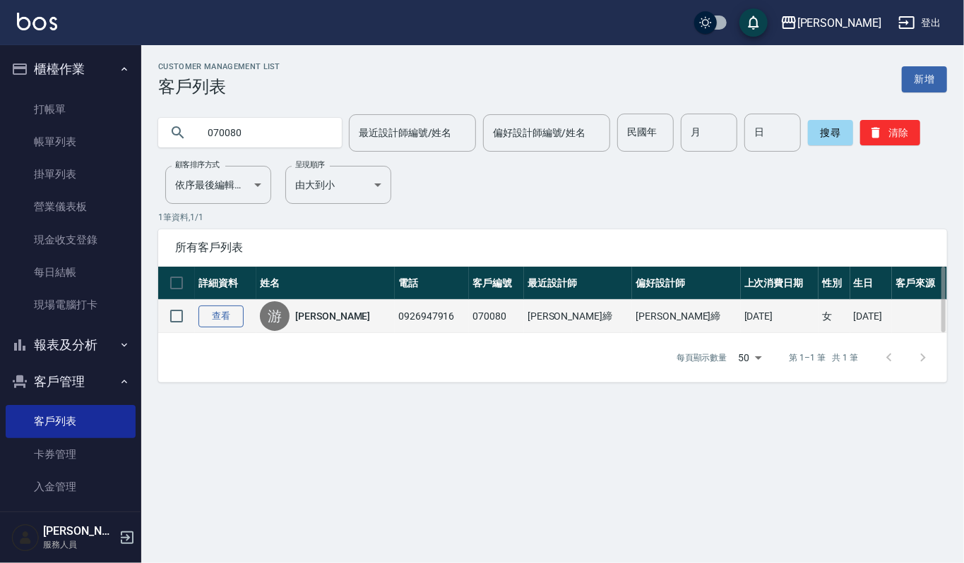
click at [225, 323] on link "查看" at bounding box center [220, 317] width 45 height 22
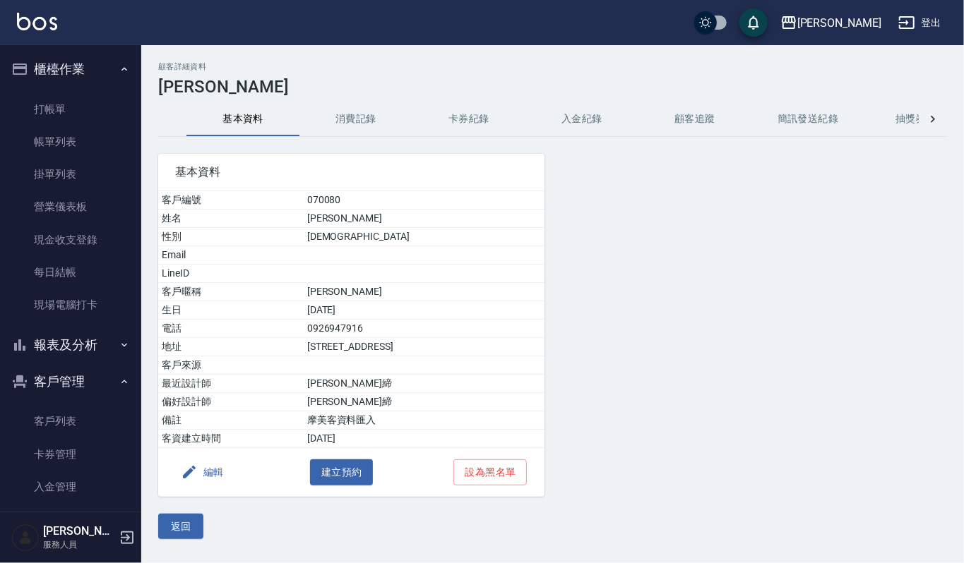
click at [345, 112] on button "消費記錄" at bounding box center [355, 119] width 113 height 34
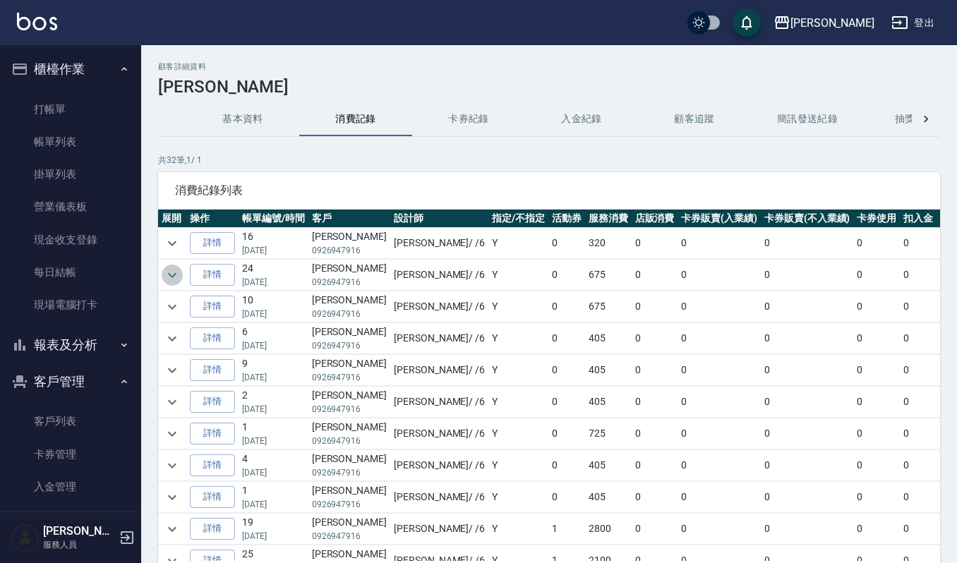
click at [174, 284] on icon "expand row" at bounding box center [172, 275] width 17 height 17
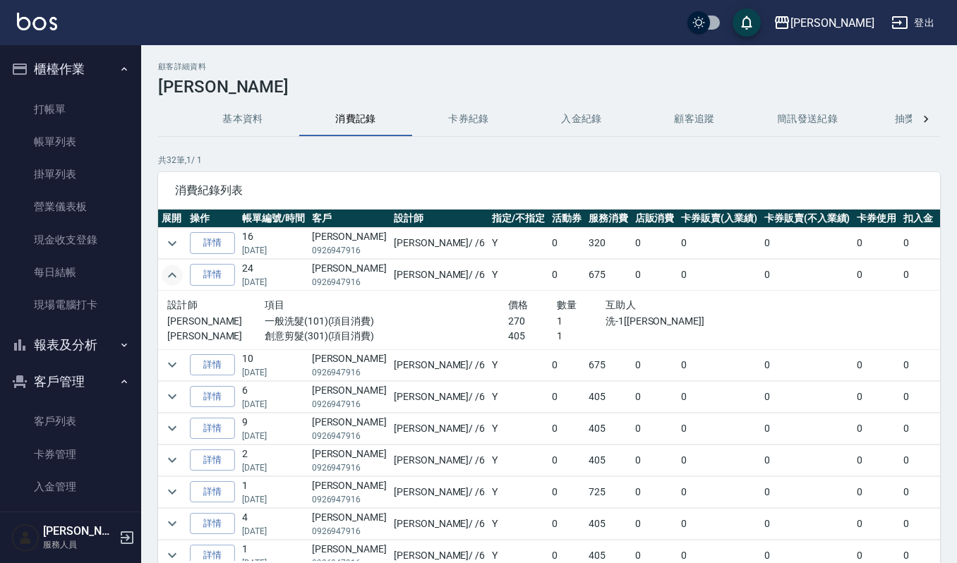
scroll to position [94, 0]
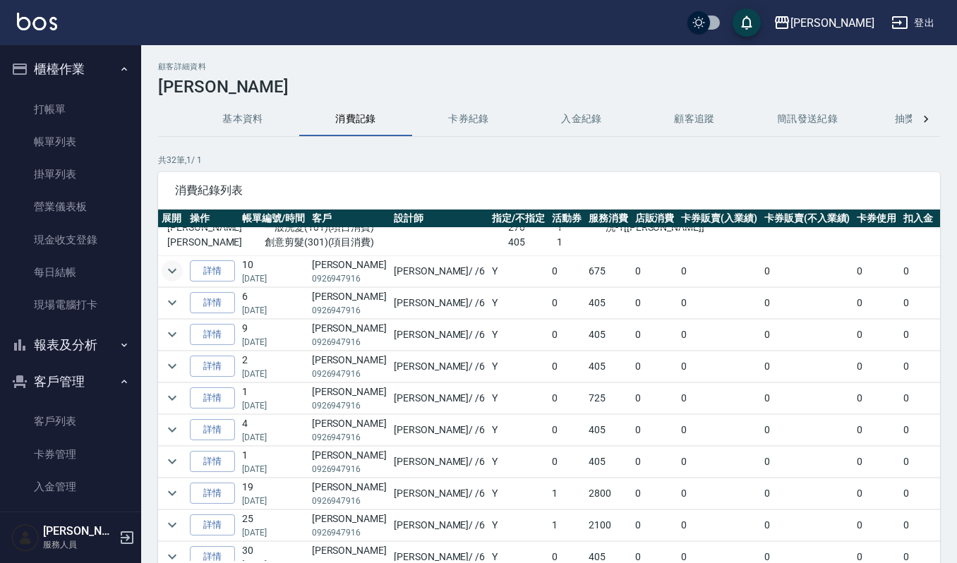
click at [173, 269] on icon "expand row" at bounding box center [172, 271] width 17 height 17
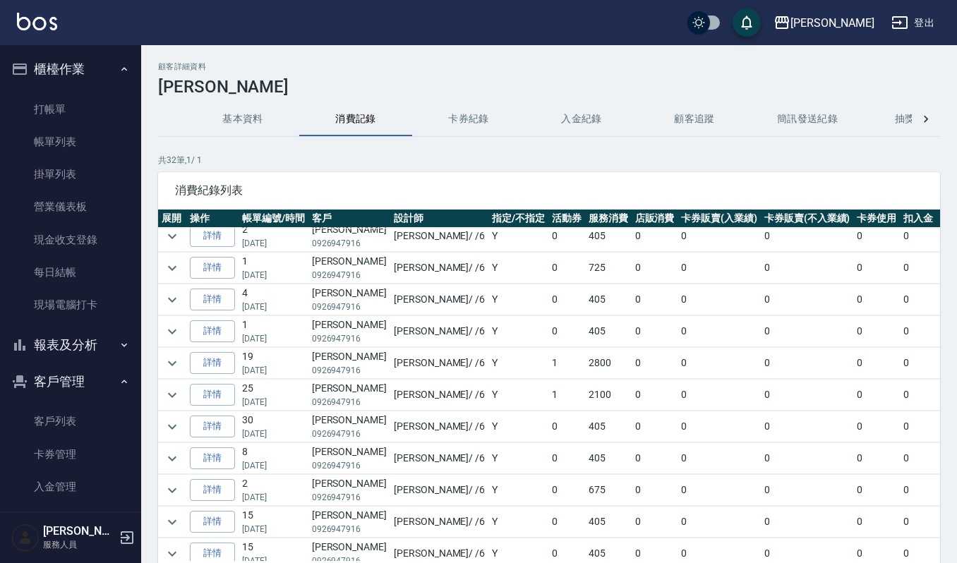
scroll to position [188, 0]
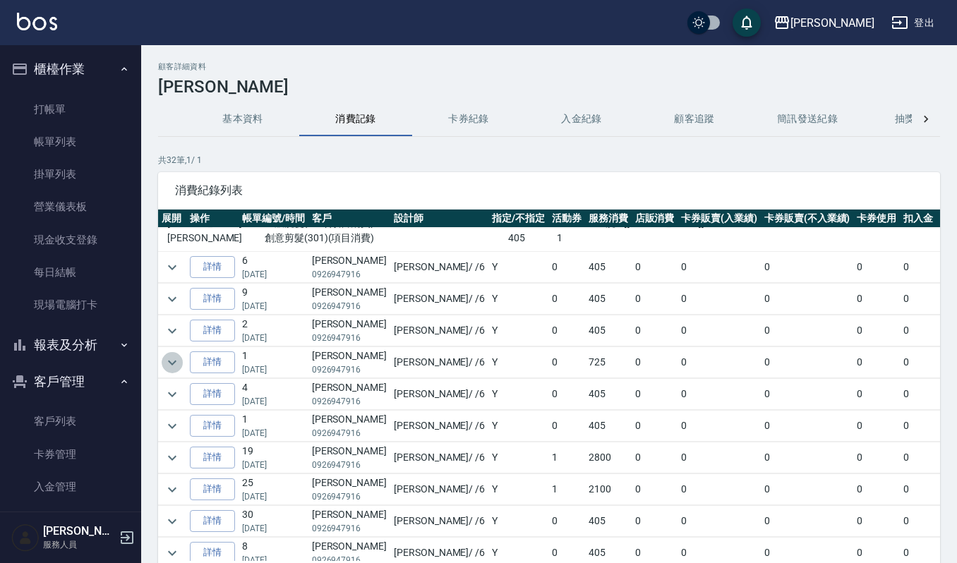
click at [173, 359] on icon "expand row" at bounding box center [172, 362] width 17 height 17
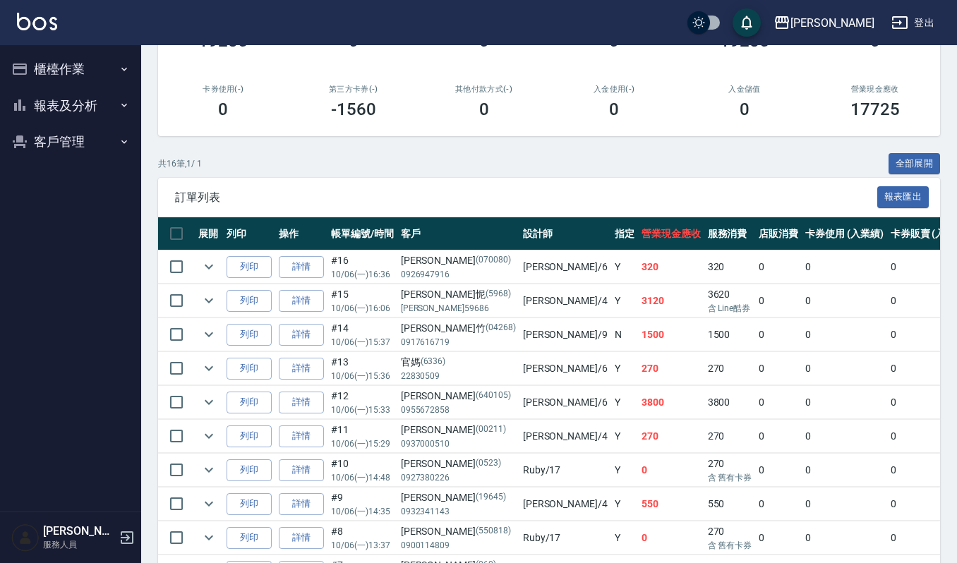
scroll to position [188, 0]
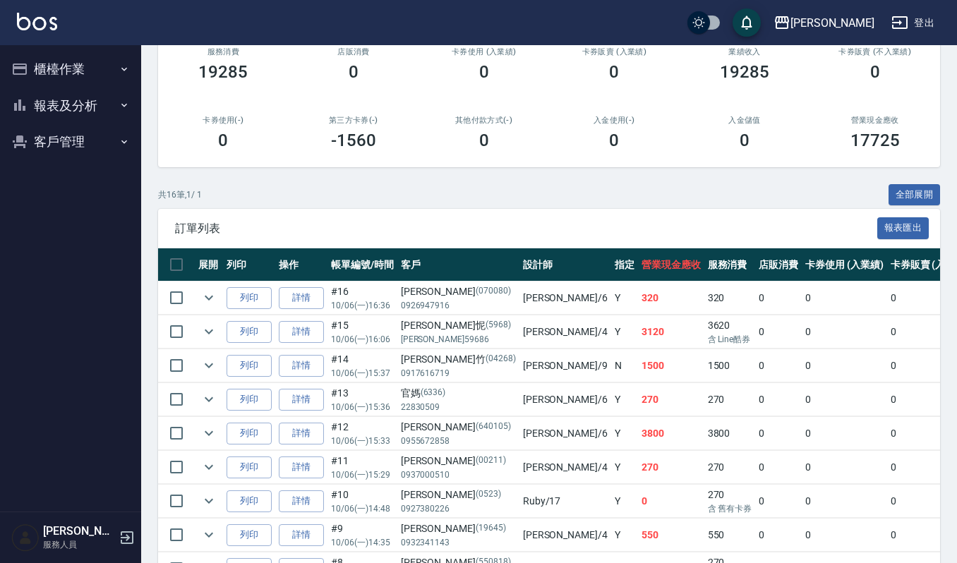
click at [60, 72] on button "櫃檯作業" at bounding box center [71, 69] width 130 height 37
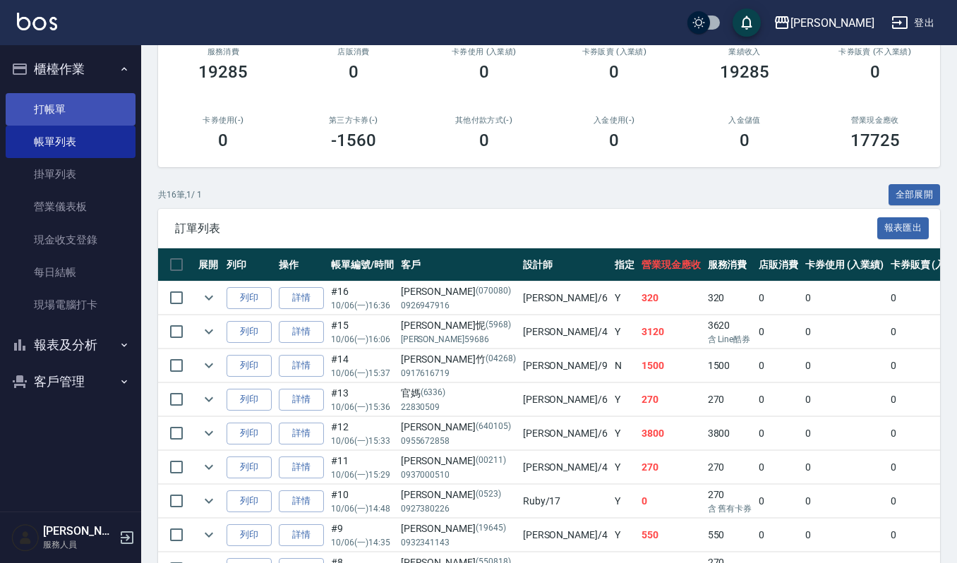
click at [65, 106] on link "打帳單" at bounding box center [71, 109] width 130 height 32
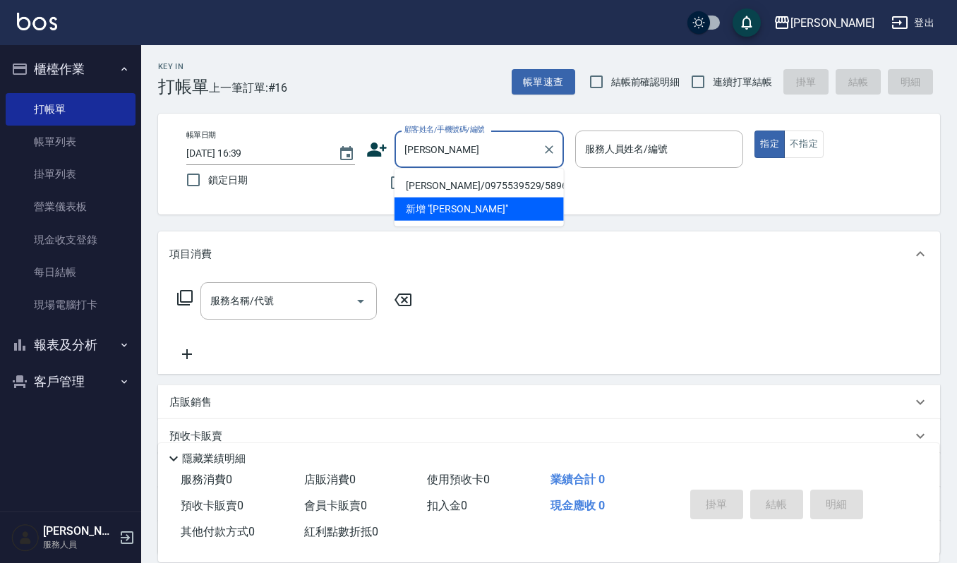
type input "[PERSON_NAME]/0975539529/5896"
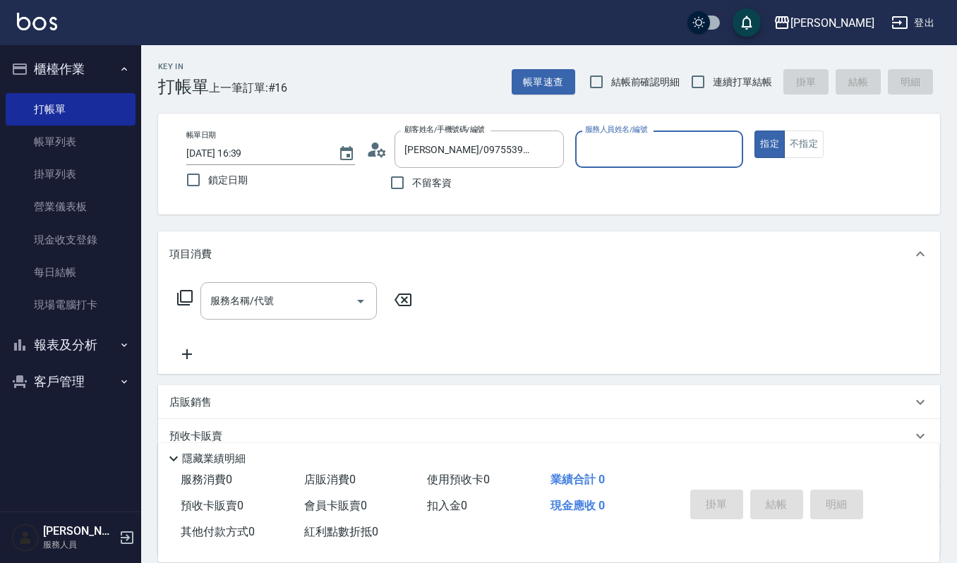
click at [755, 131] on button "指定" at bounding box center [770, 145] width 30 height 28
type input "[PERSON_NAME]-9"
type button "true"
click at [645, 145] on input "[PERSON_NAME]-9" at bounding box center [649, 149] width 135 height 25
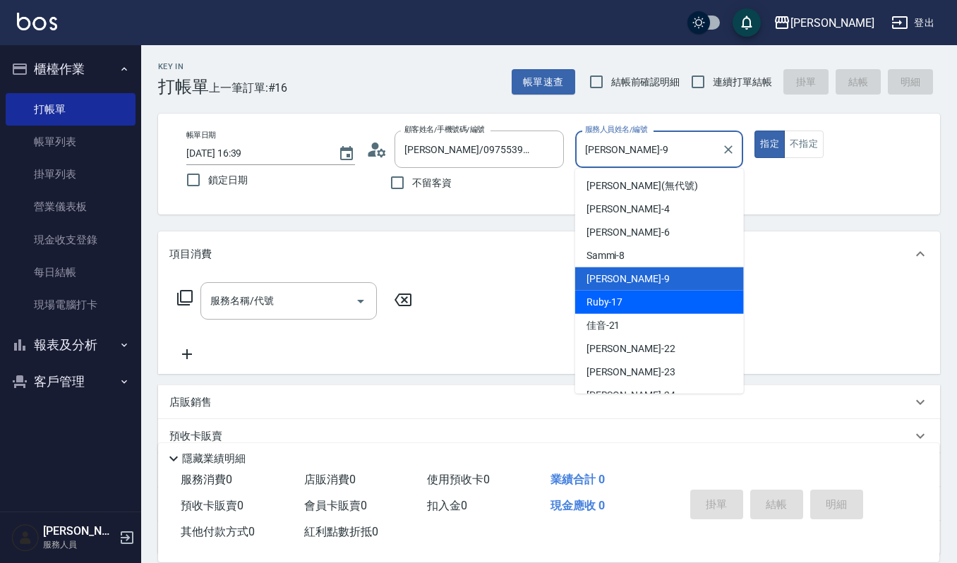
click at [653, 304] on div "Ruby -17" at bounding box center [659, 302] width 169 height 23
type input "Ruby-17"
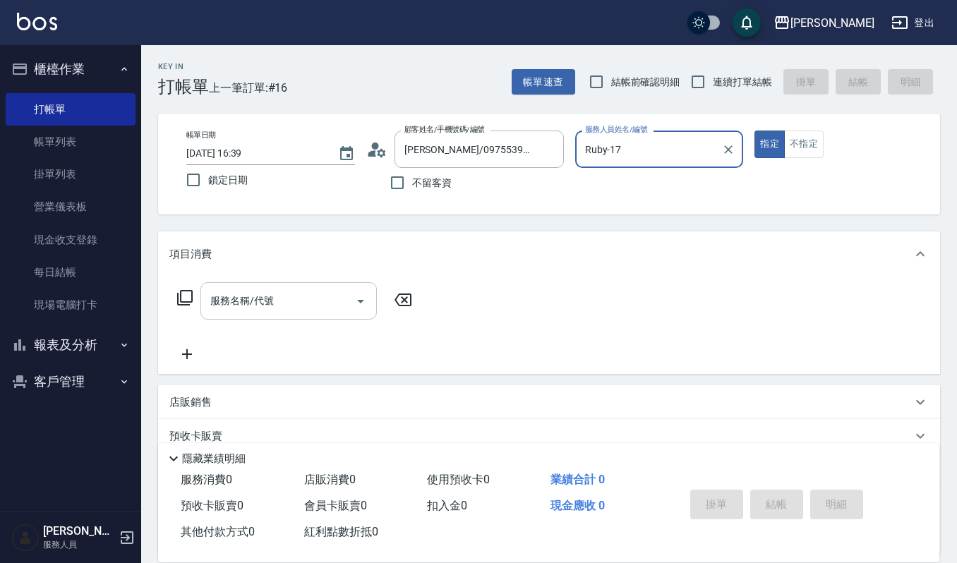
click at [288, 314] on div "服務名稱/代號" at bounding box center [289, 300] width 177 height 37
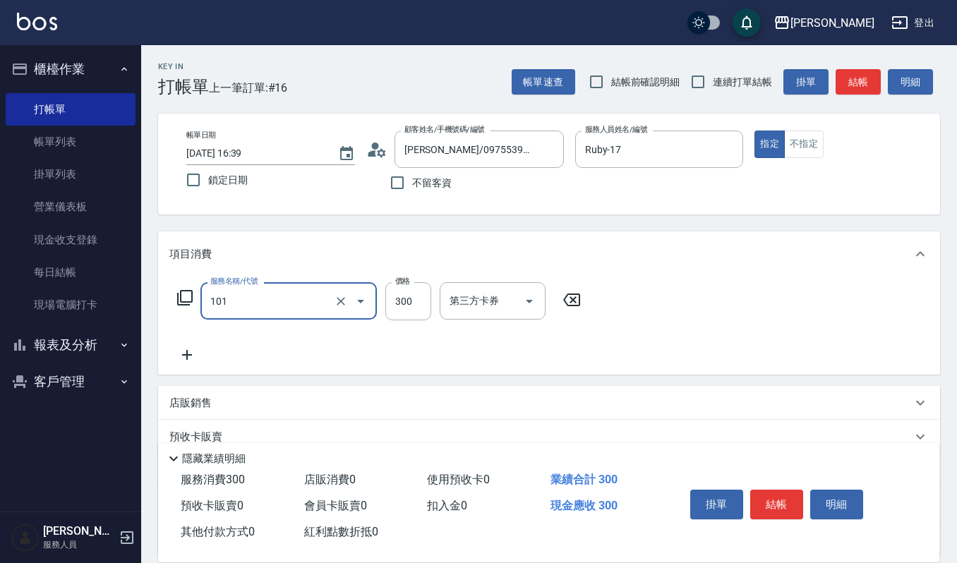
type input "一般洗髮(101)"
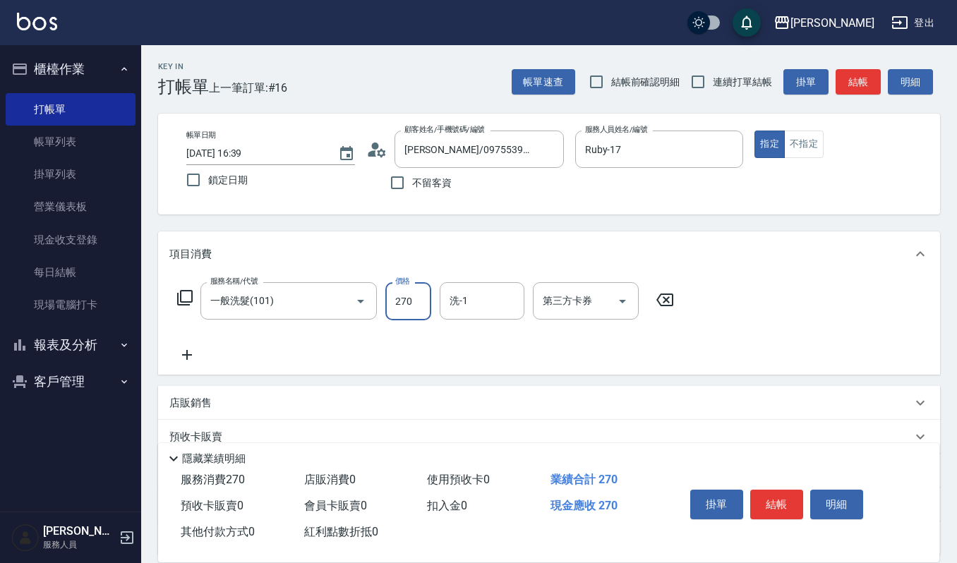
type input "270"
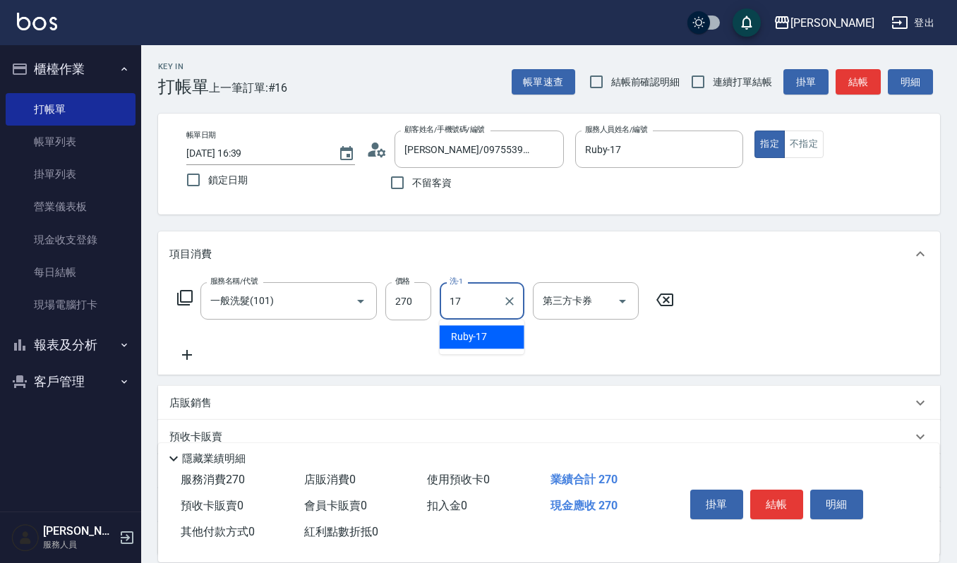
type input "Ruby-17"
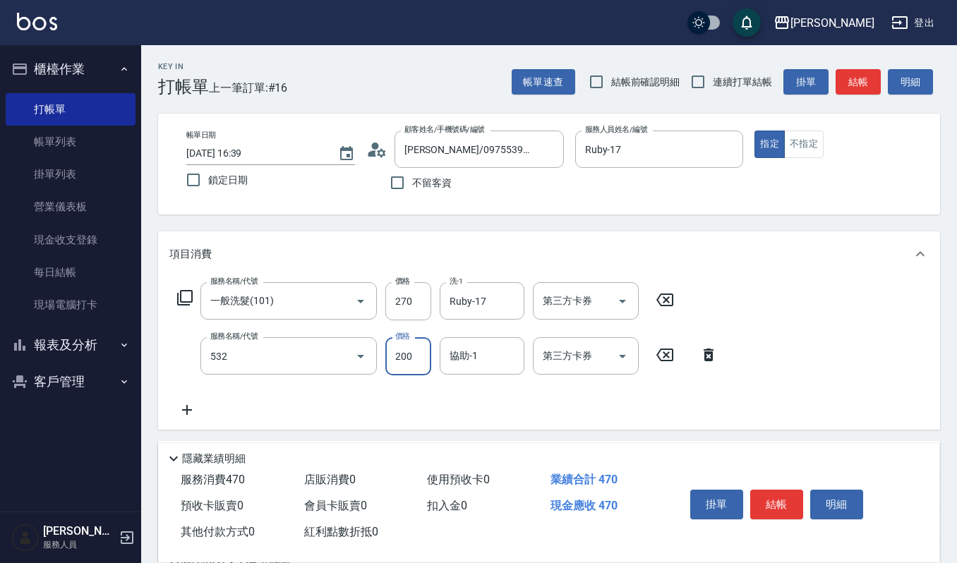
type input "自備複方.亞士(532)"
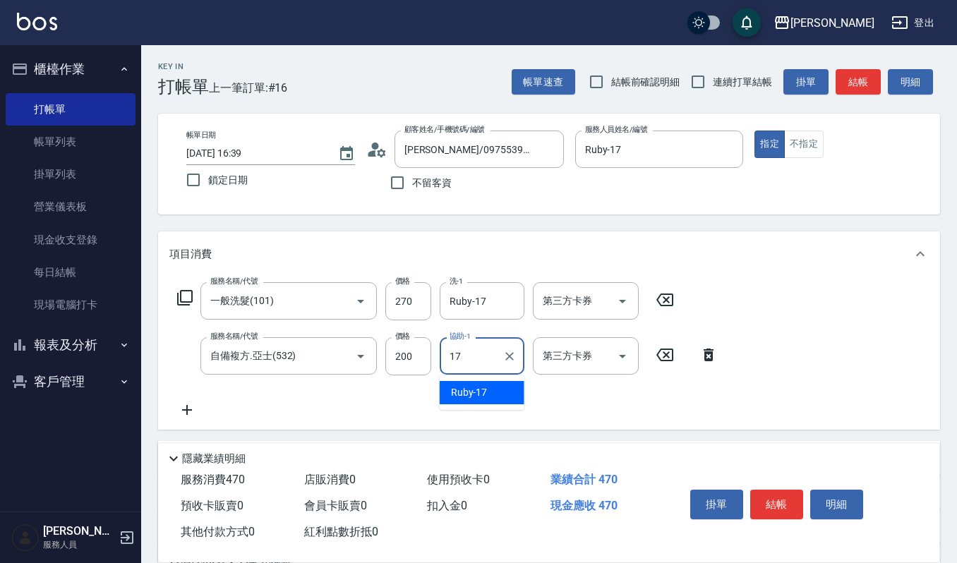
type input "Ruby-17"
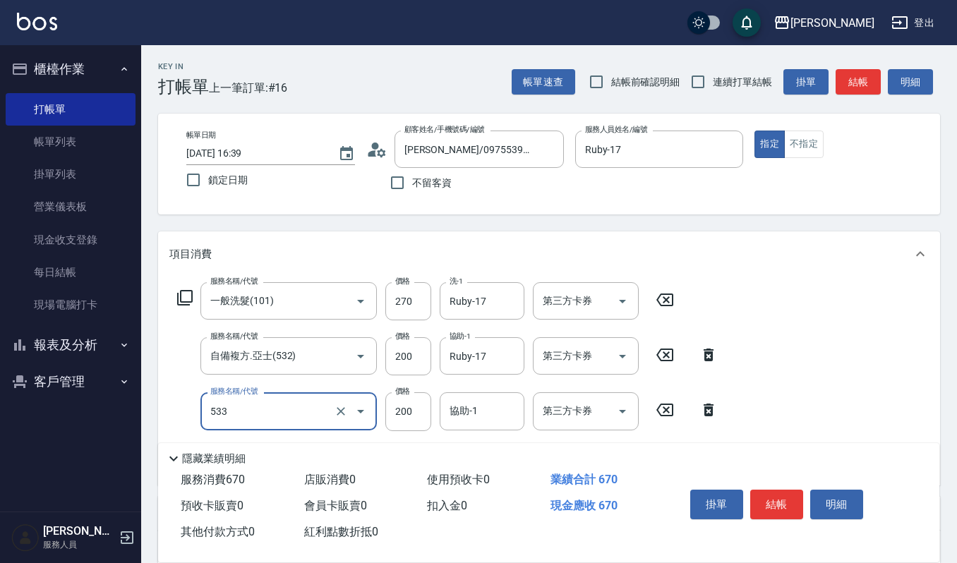
type input "自備去角質(533)"
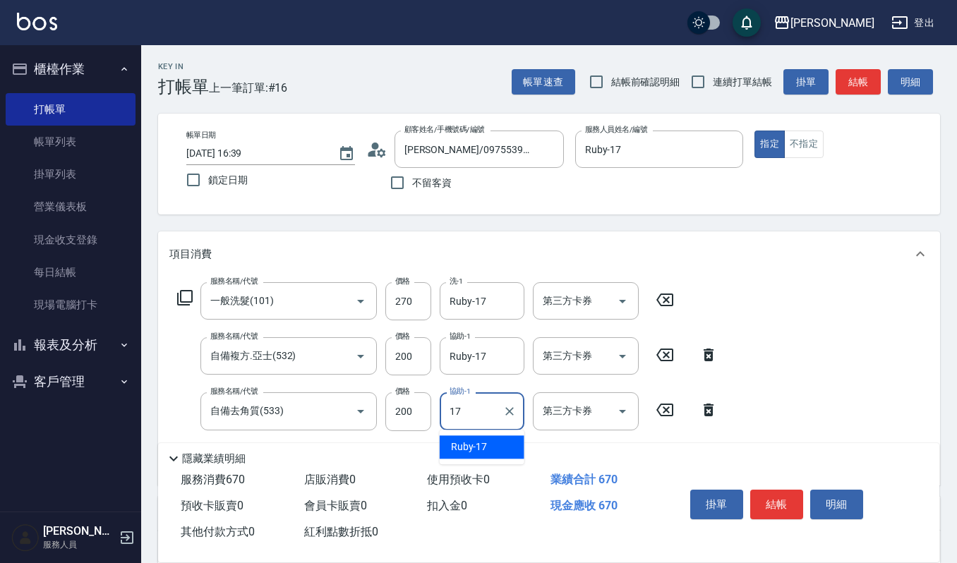
type input "Ruby-17"
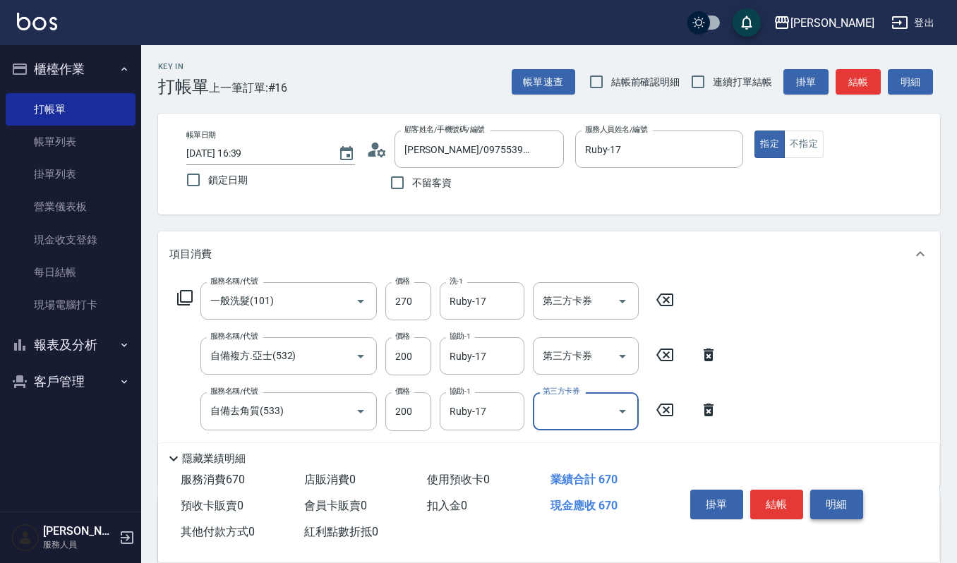
click at [839, 501] on button "明細" at bounding box center [837, 505] width 53 height 30
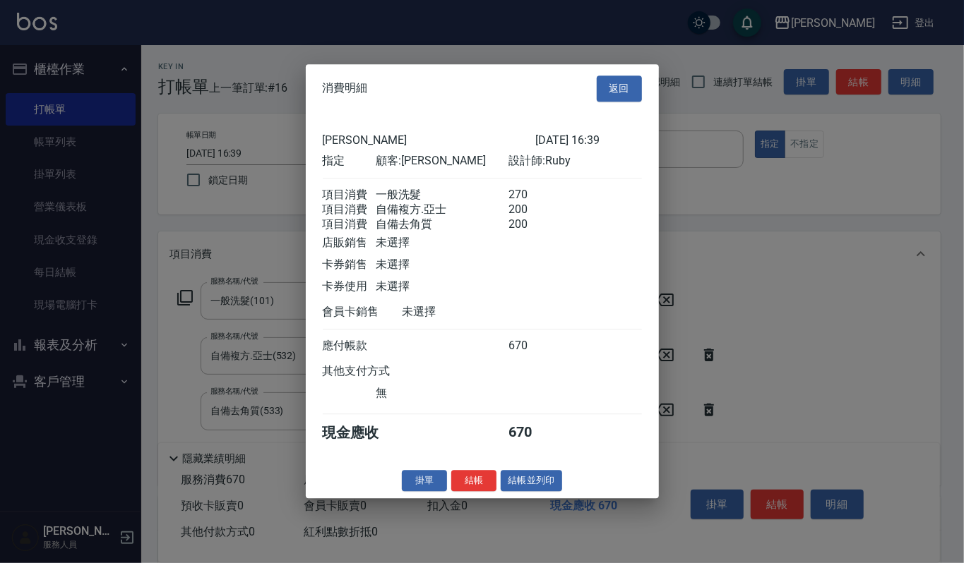
click at [540, 486] on button "結帳並列印" at bounding box center [531, 481] width 61 height 22
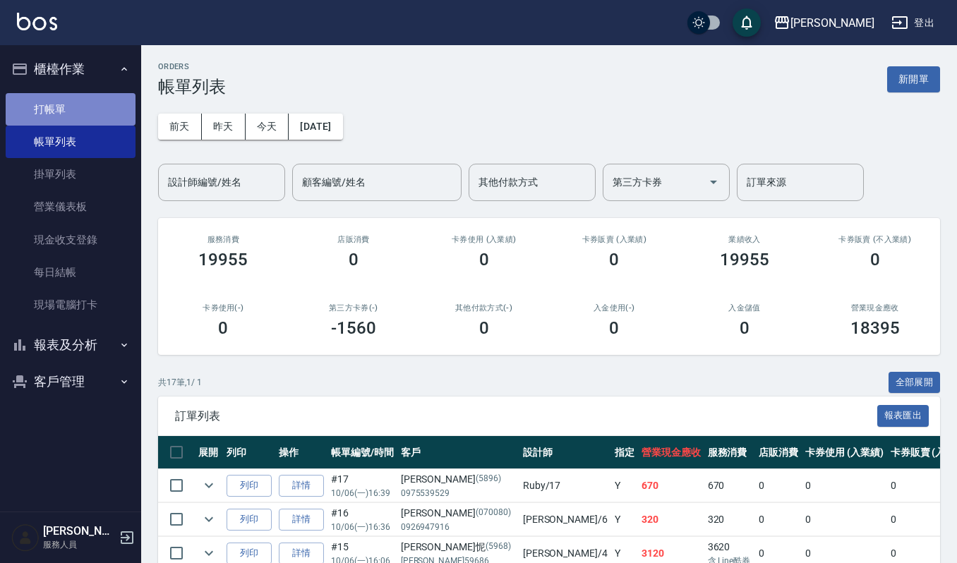
click at [54, 110] on link "打帳單" at bounding box center [71, 109] width 130 height 32
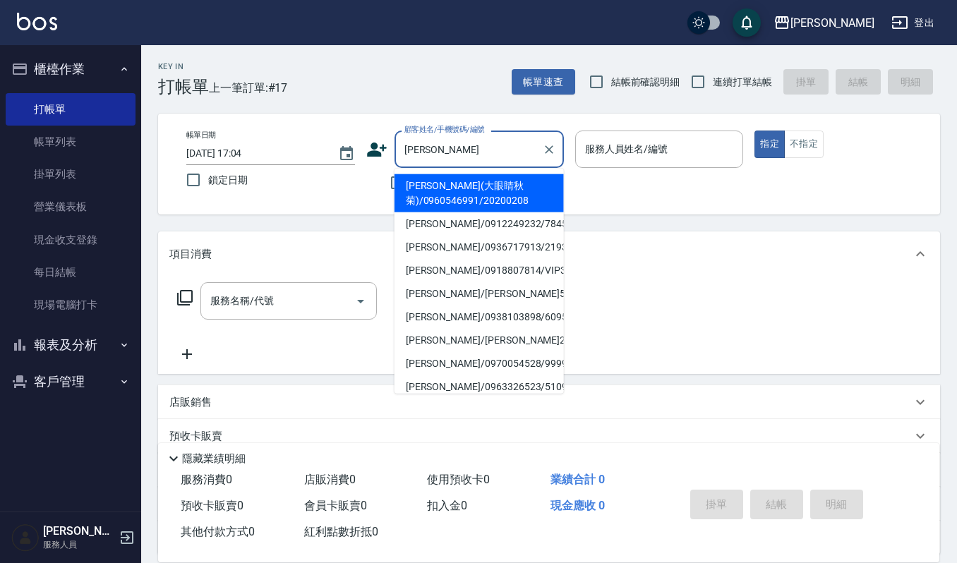
click at [455, 191] on li "[PERSON_NAME](大眼睛秋菊)/0960546991/20200208" at bounding box center [479, 193] width 169 height 38
type input "[PERSON_NAME](大眼睛秋菊)/0960546991/20200208"
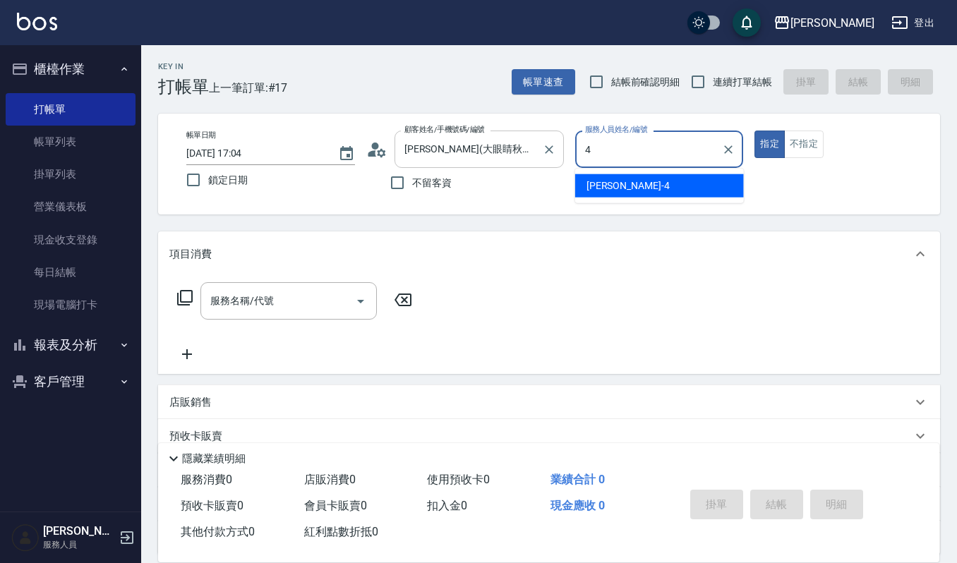
type input "[PERSON_NAME]-4"
type button "true"
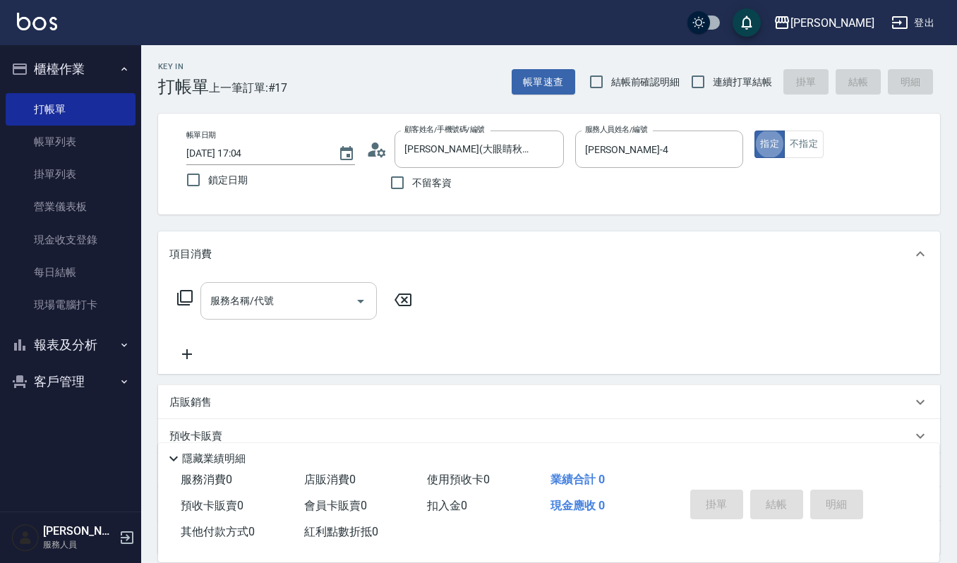
drag, startPoint x: 280, startPoint y: 336, endPoint x: 278, endPoint y: 301, distance: 35.3
click at [283, 306] on div "服務名稱/代號 服務名稱/代號" at bounding box center [294, 322] width 251 height 80
drag, startPoint x: 247, startPoint y: 288, endPoint x: 256, endPoint y: 282, distance: 10.2
click at [251, 289] on div "服務名稱/代號" at bounding box center [289, 300] width 177 height 37
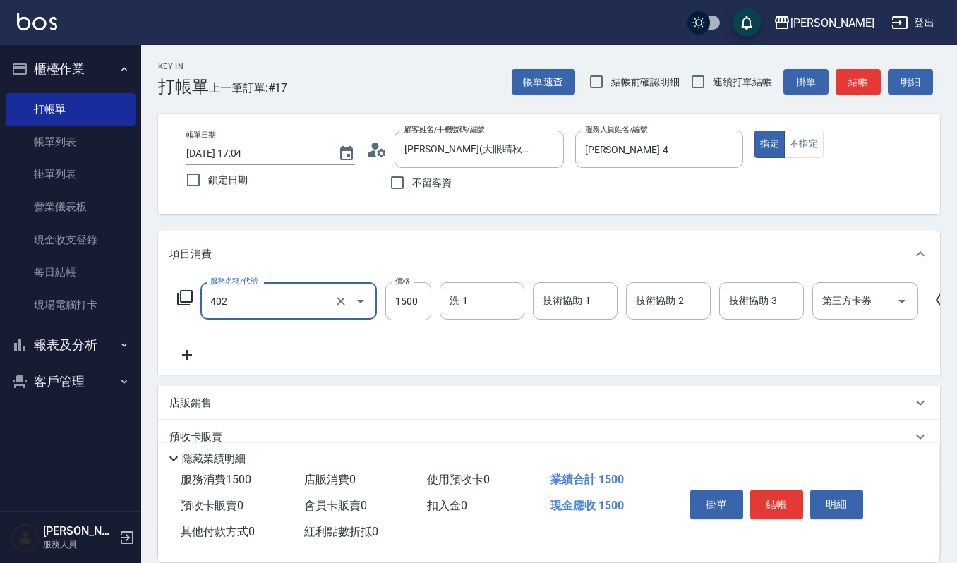
type input "打底染髮(402)"
type input "2000"
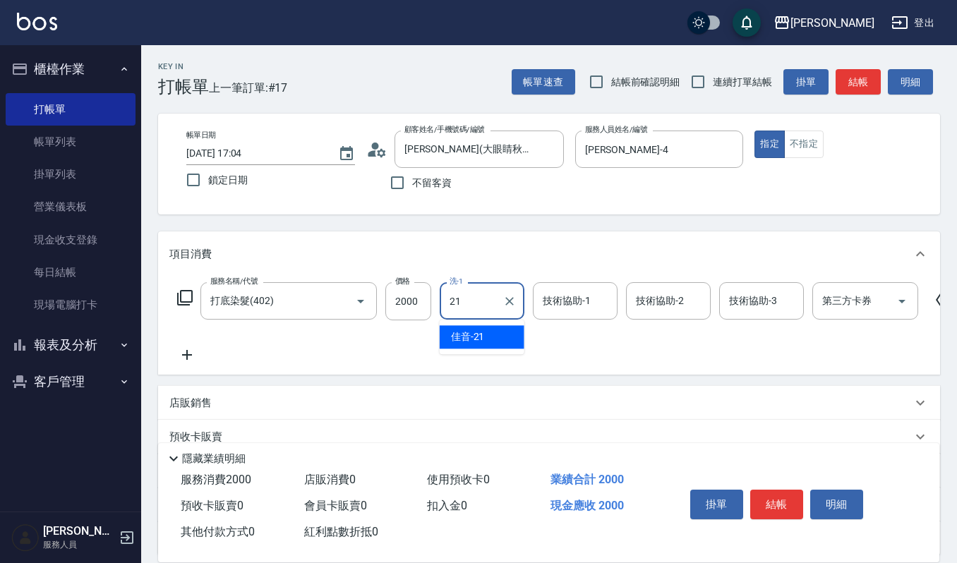
type input "佳音-21"
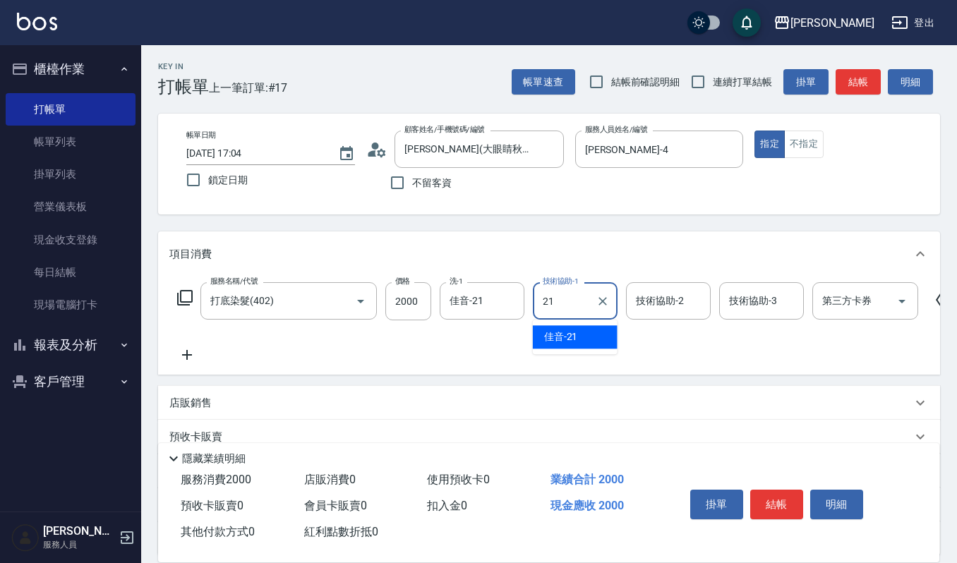
type input "佳音-21"
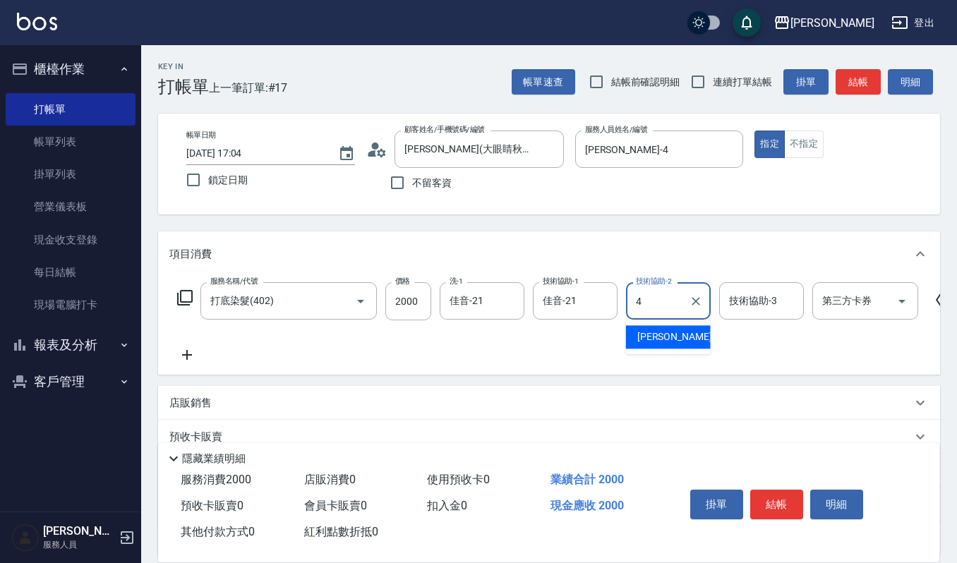
type input "[PERSON_NAME]-4"
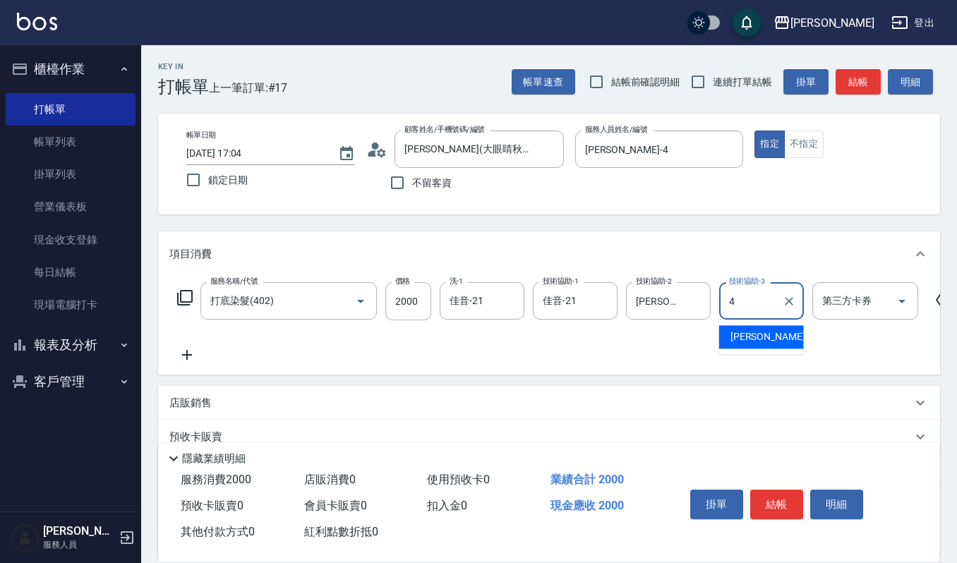
type input "[PERSON_NAME]-4"
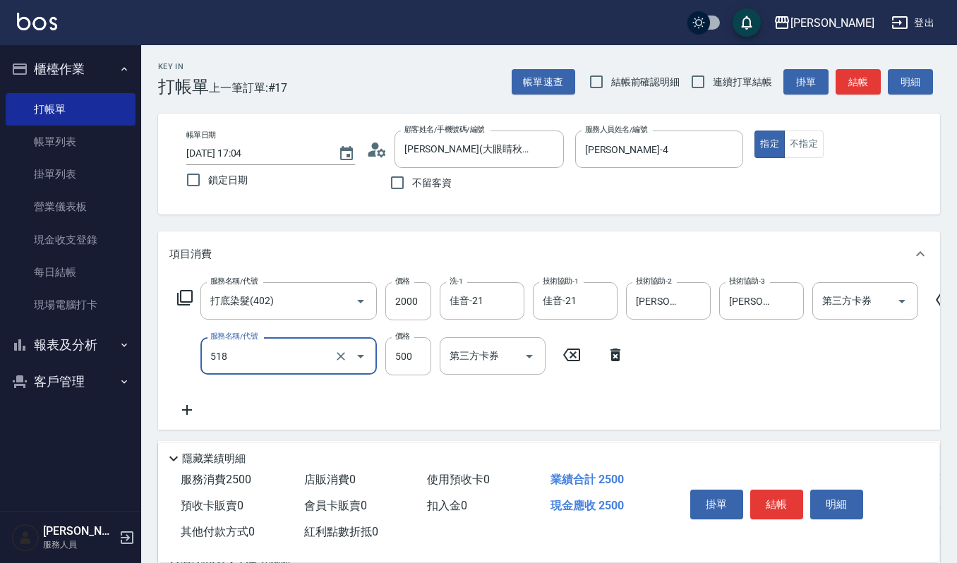
type input "(雲提)燙染前頭皮防護(518)"
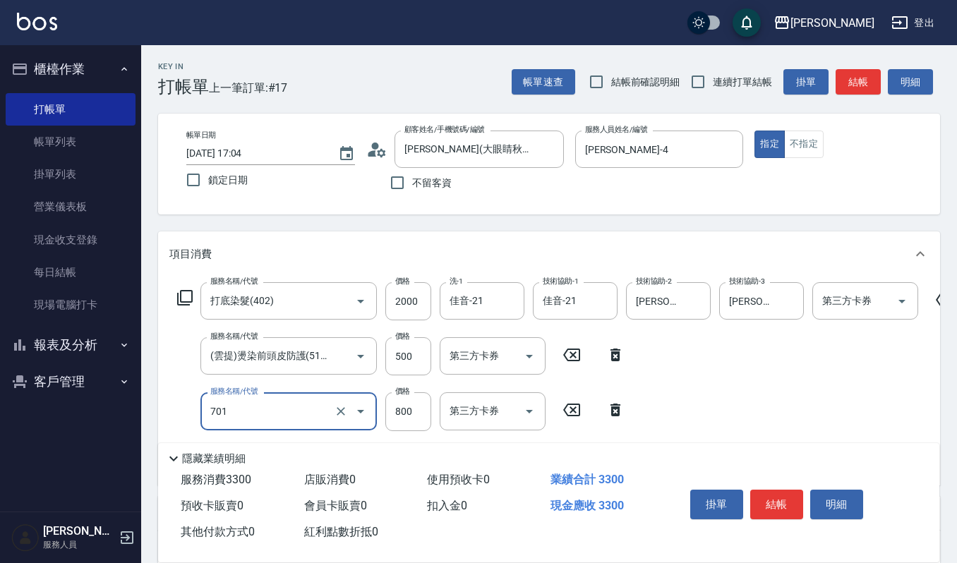
type input "CMC加購護(701)"
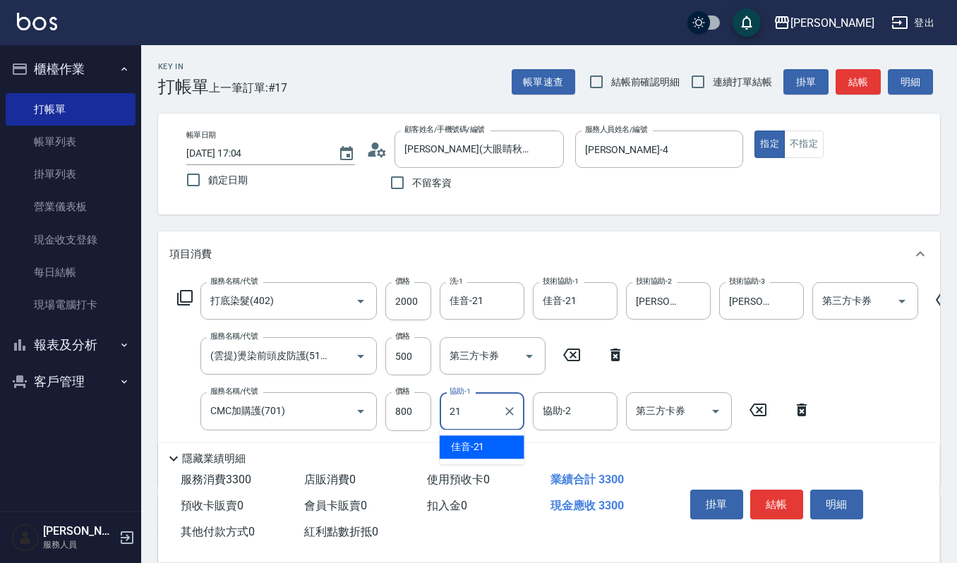
type input "佳音-21"
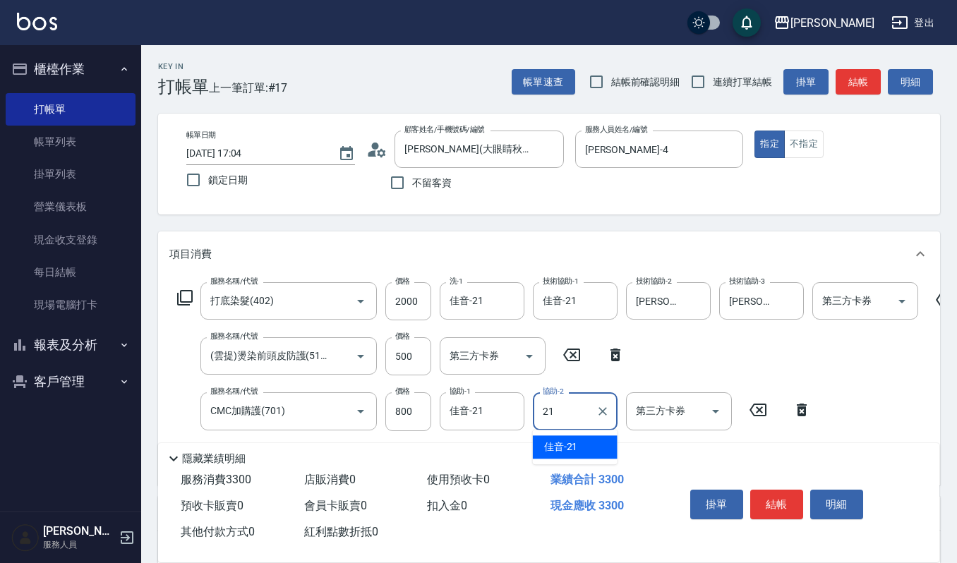
type input "佳音-21"
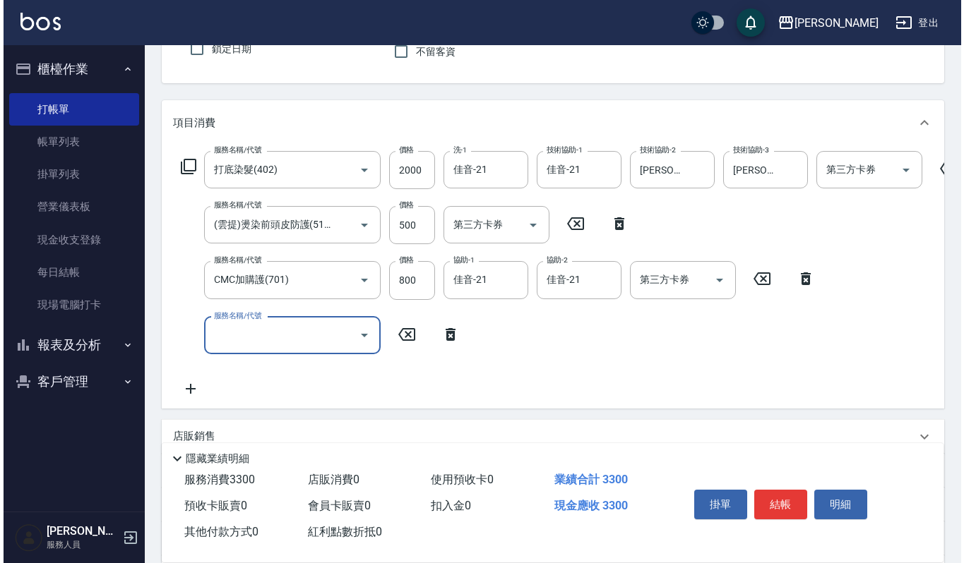
scroll to position [188, 0]
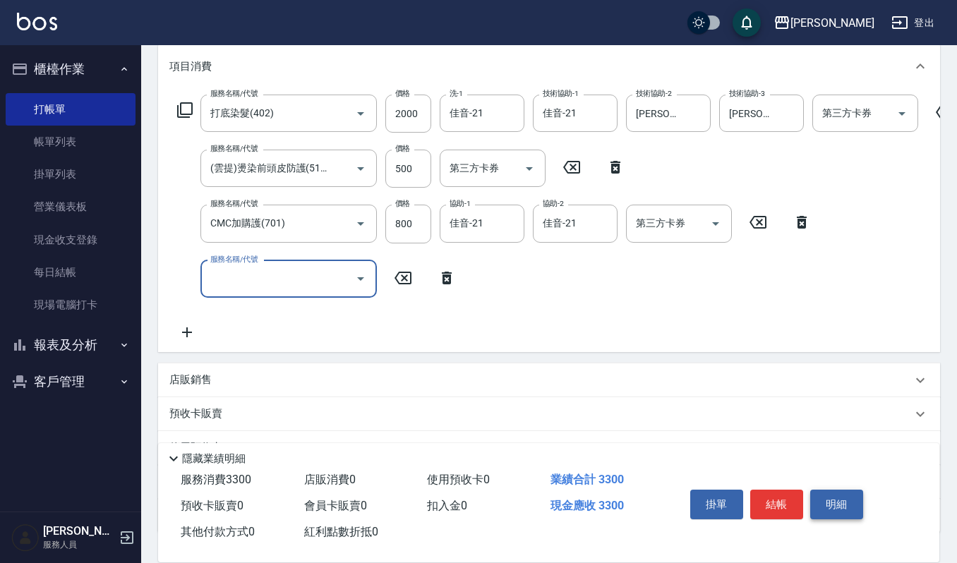
click at [836, 514] on button "明細" at bounding box center [837, 505] width 53 height 30
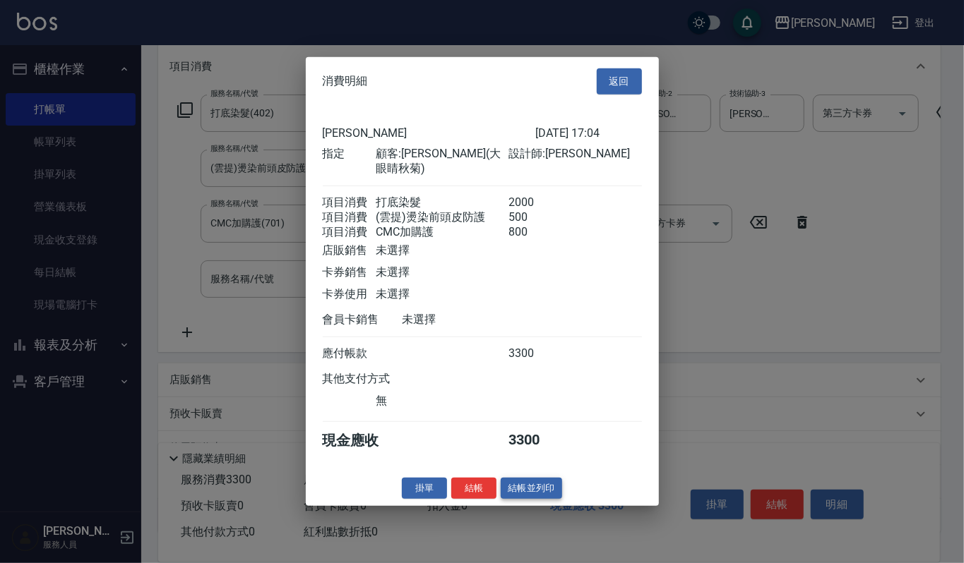
click at [559, 498] on button "結帳並列印" at bounding box center [531, 488] width 61 height 22
